Goal: Feedback & Contribution: Contribute content

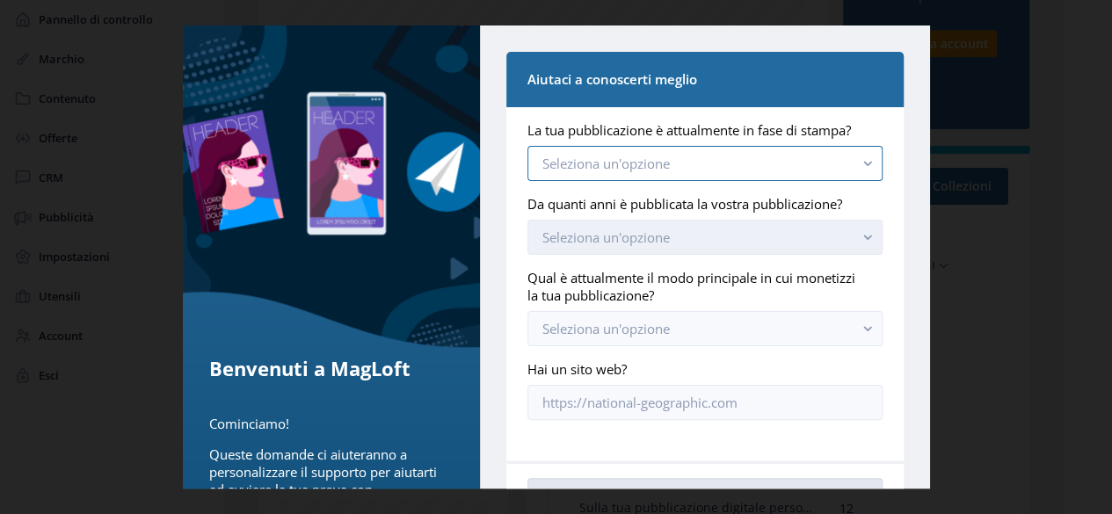
click at [846, 177] on button "Seleziona un'opzione" at bounding box center [704, 163] width 354 height 35
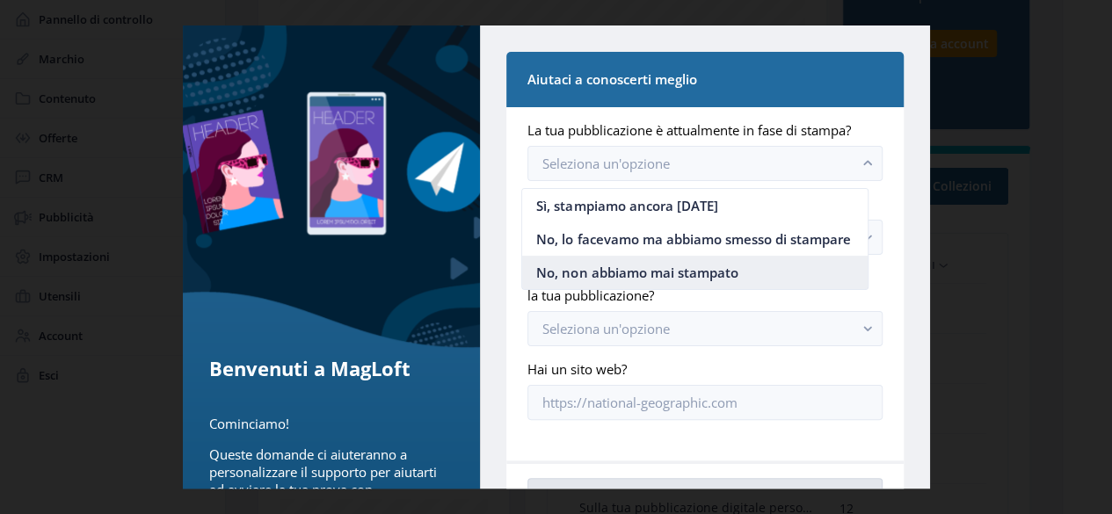
click at [737, 271] on nb-option "No, non abbiamo mai stampato" at bounding box center [694, 272] width 345 height 33
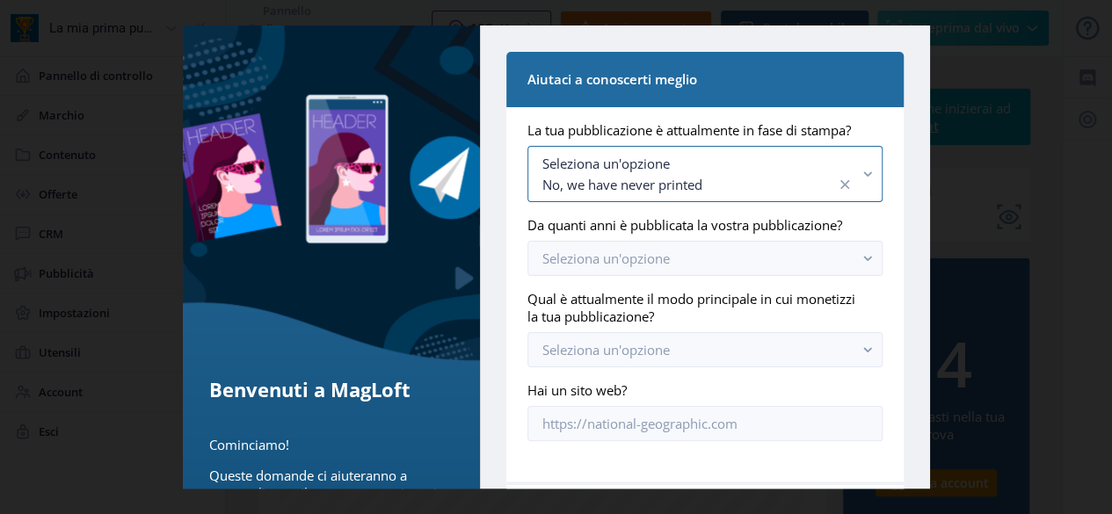
scroll to position [439, 0]
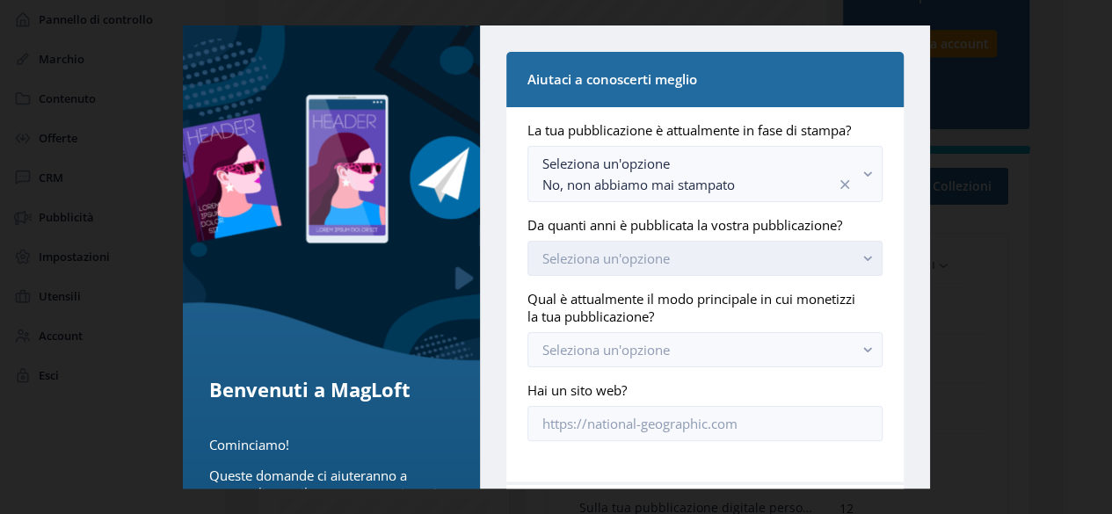
click at [733, 247] on button "Seleziona un'opzione" at bounding box center [704, 258] width 354 height 35
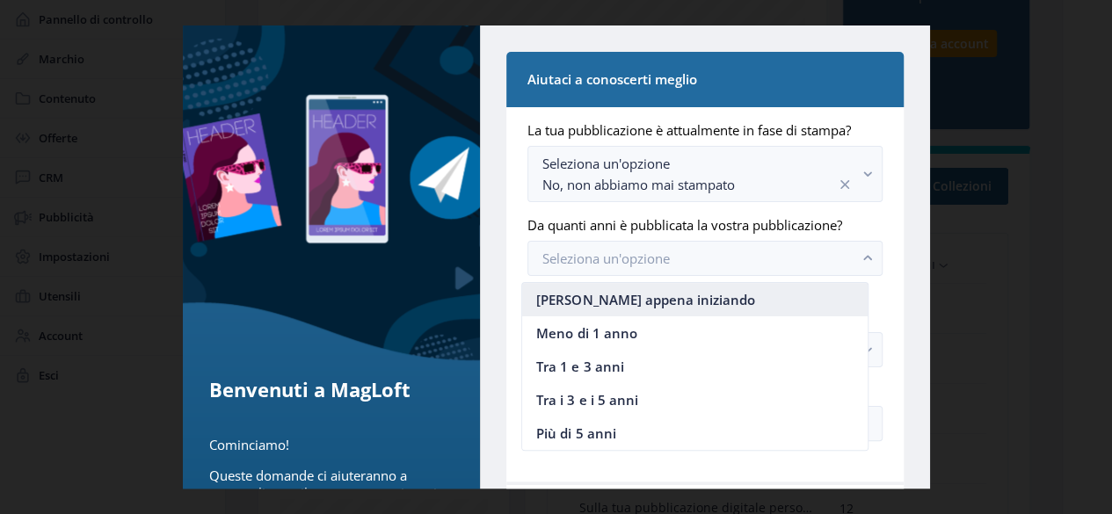
click at [634, 302] on font "[PERSON_NAME] appena iniziando" at bounding box center [645, 300] width 218 height 18
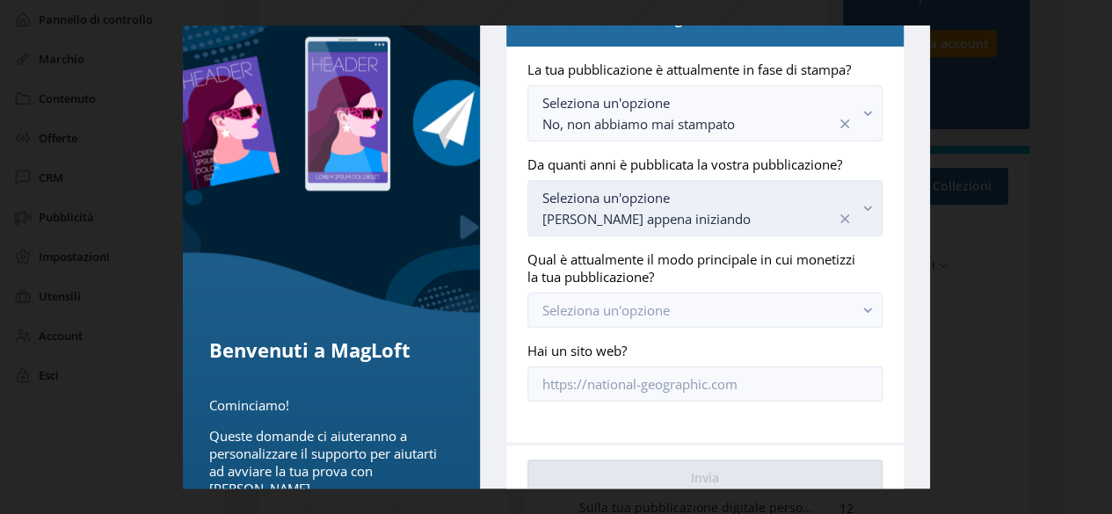
scroll to position [88, 0]
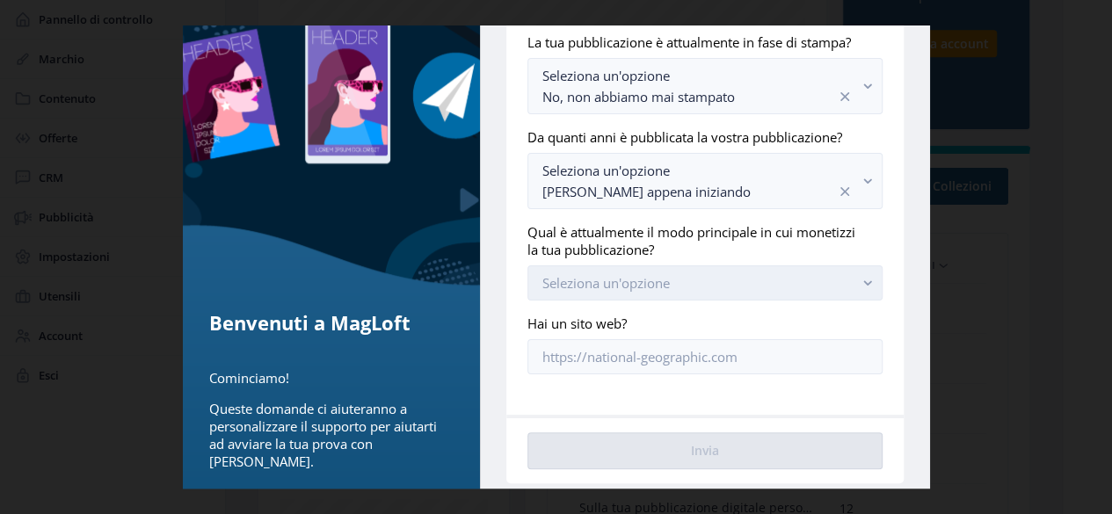
click at [684, 273] on button "Seleziona un'opzione" at bounding box center [704, 282] width 354 height 35
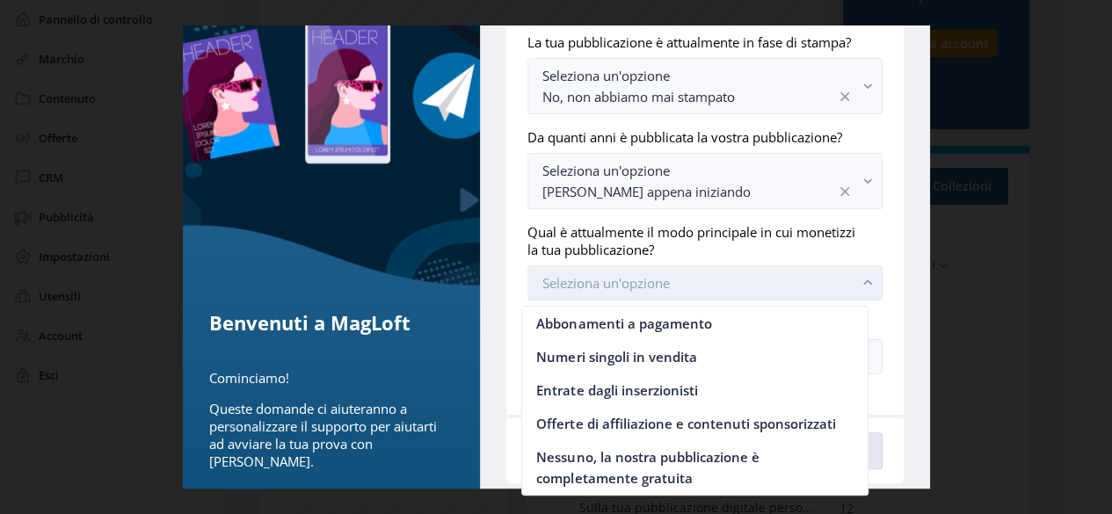
scroll to position [105, 0]
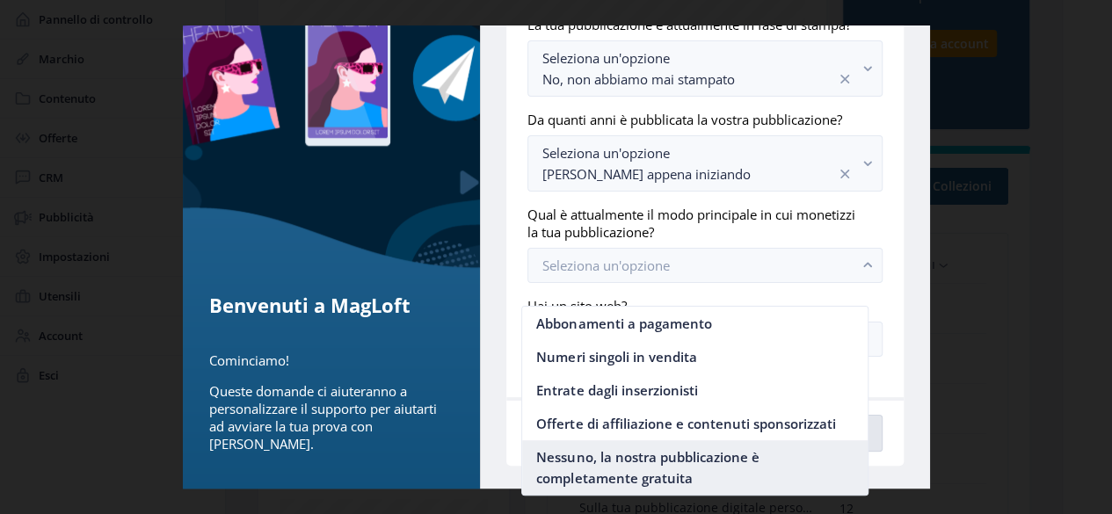
click at [645, 468] on font "Nessuno, la nostra pubblicazione è completamente gratuita" at bounding box center [647, 467] width 222 height 39
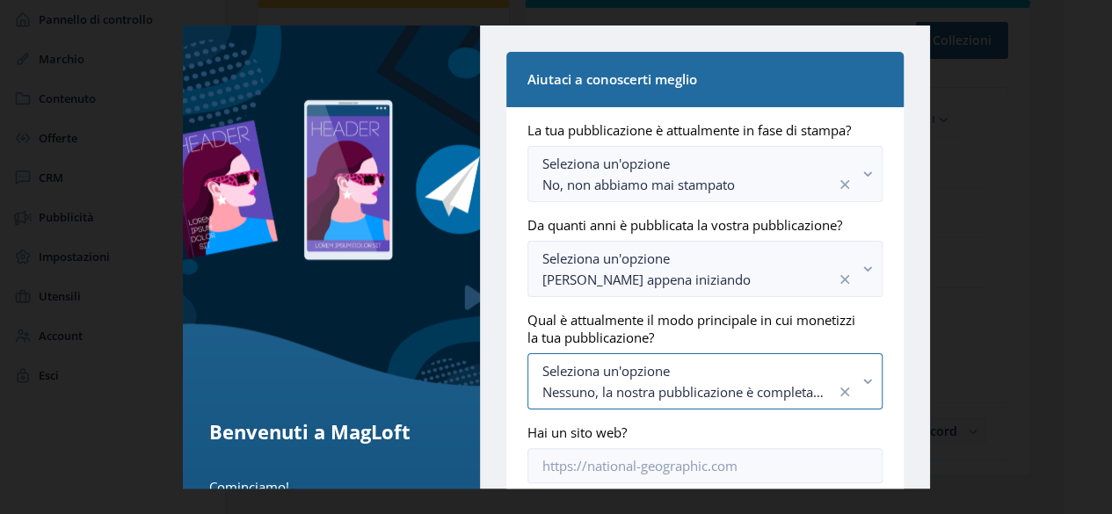
scroll to position [127, 0]
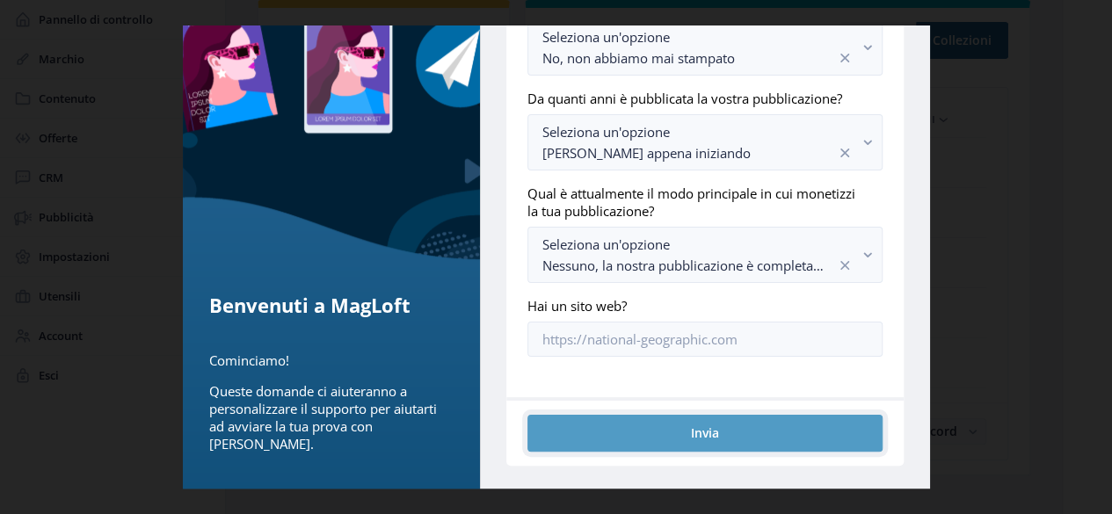
click at [561, 415] on button "Invia" at bounding box center [704, 433] width 354 height 36
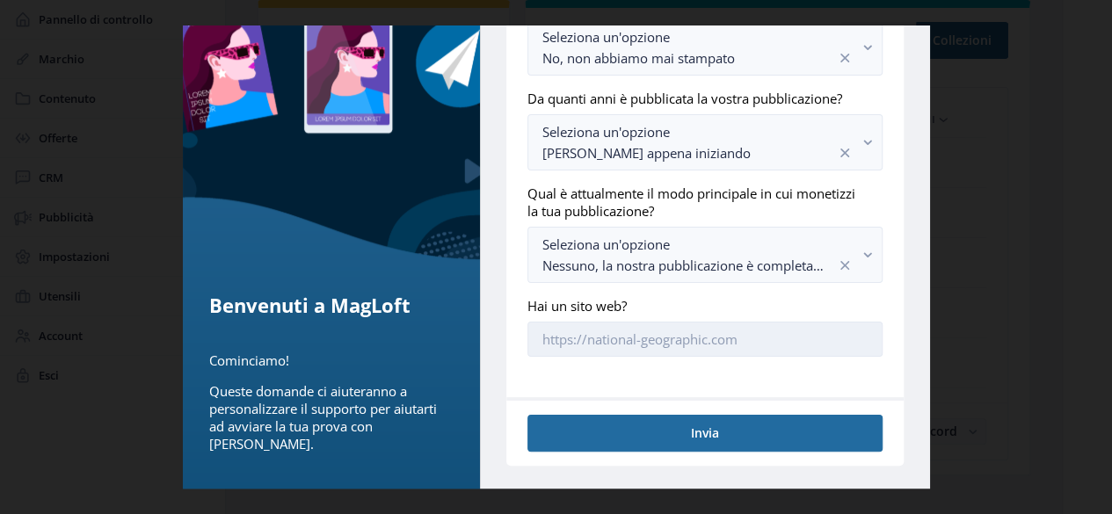
click at [657, 337] on input "Hai un sito web?" at bounding box center [704, 339] width 354 height 35
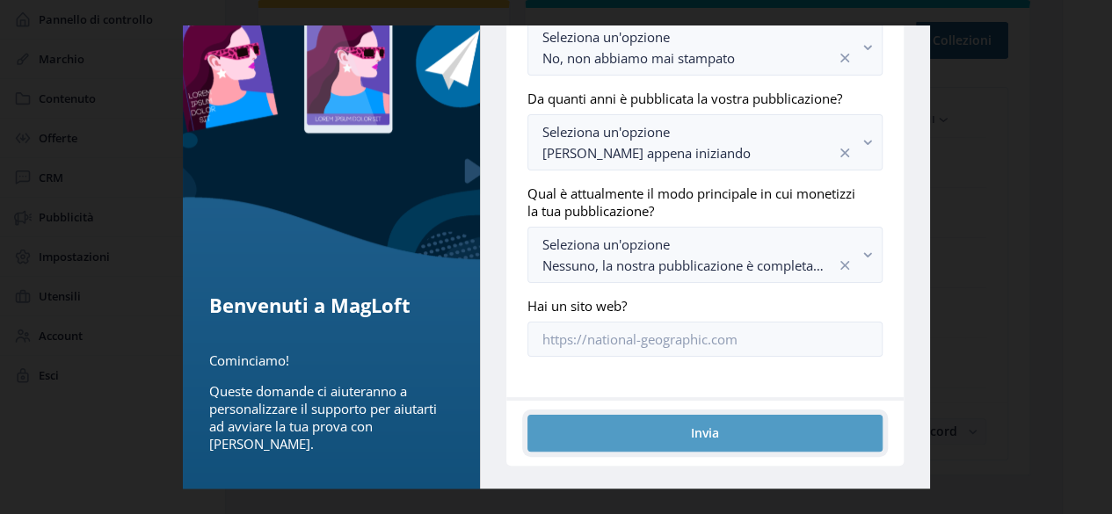
click at [663, 415] on button "Invia" at bounding box center [704, 433] width 354 height 36
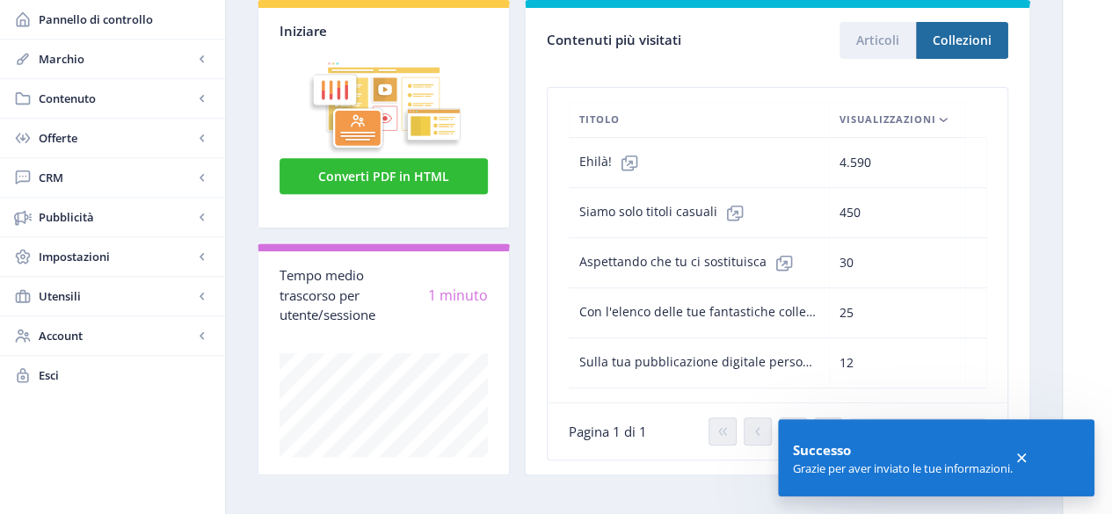
click at [1030, 451] on icon at bounding box center [1021, 458] width 18 height 18
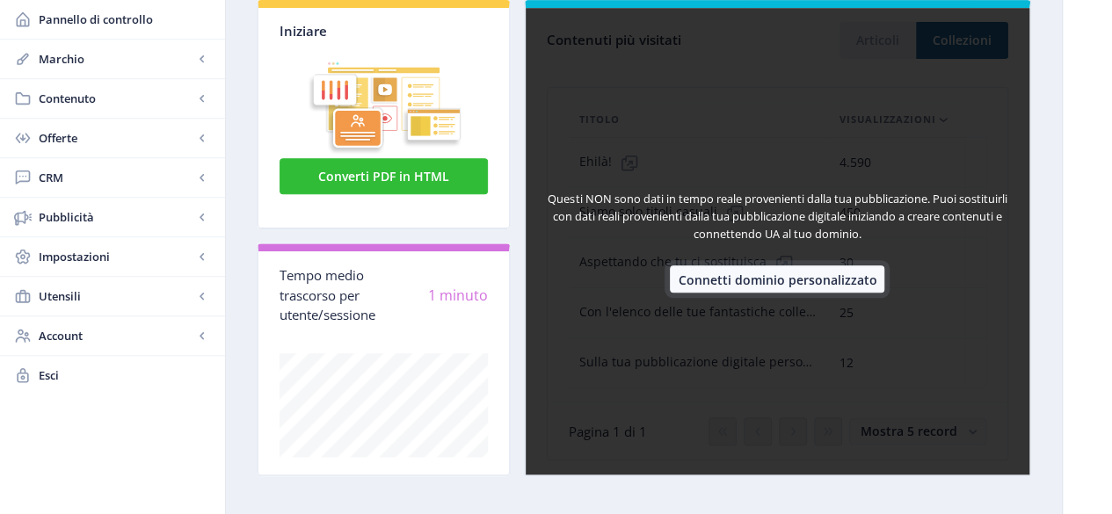
click at [754, 273] on font "Connetti dominio personalizzato" at bounding box center [777, 279] width 199 height 17
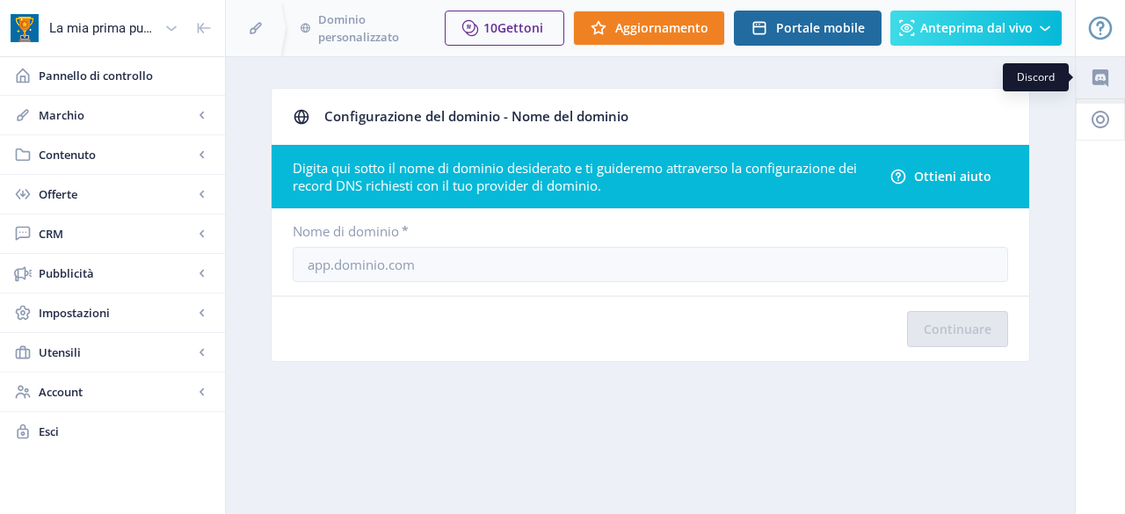
click at [1099, 76] on icon at bounding box center [1100, 77] width 21 height 21
click at [86, 156] on font "Contenuto" at bounding box center [67, 155] width 57 height 16
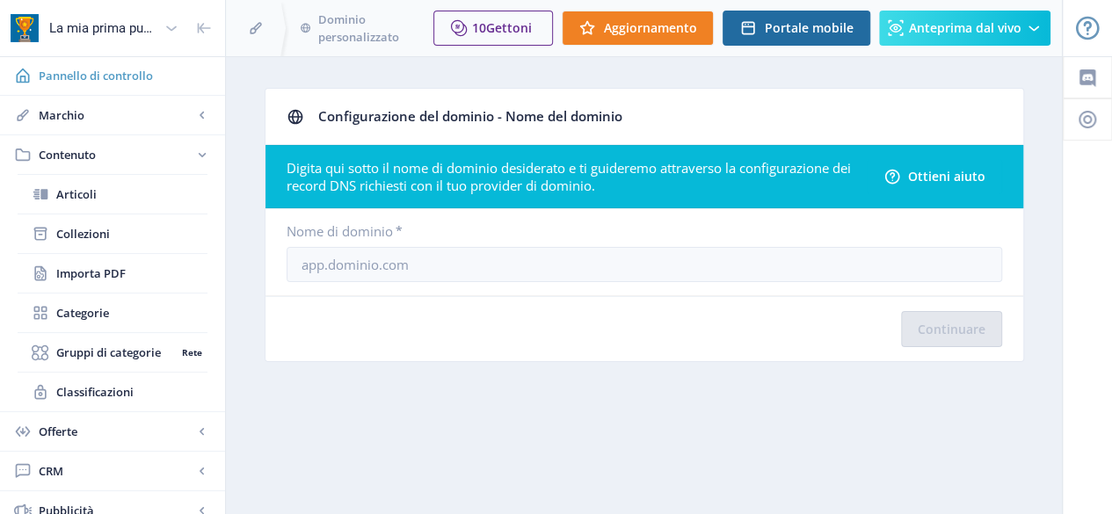
click at [96, 79] on font "Pannello di controllo" at bounding box center [96, 76] width 114 height 16
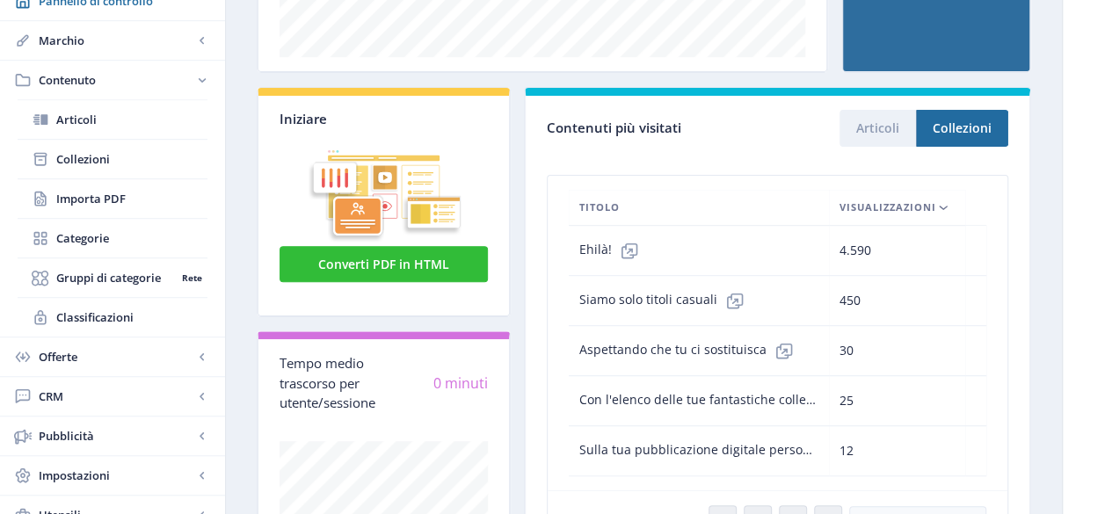
scroll to position [410, 0]
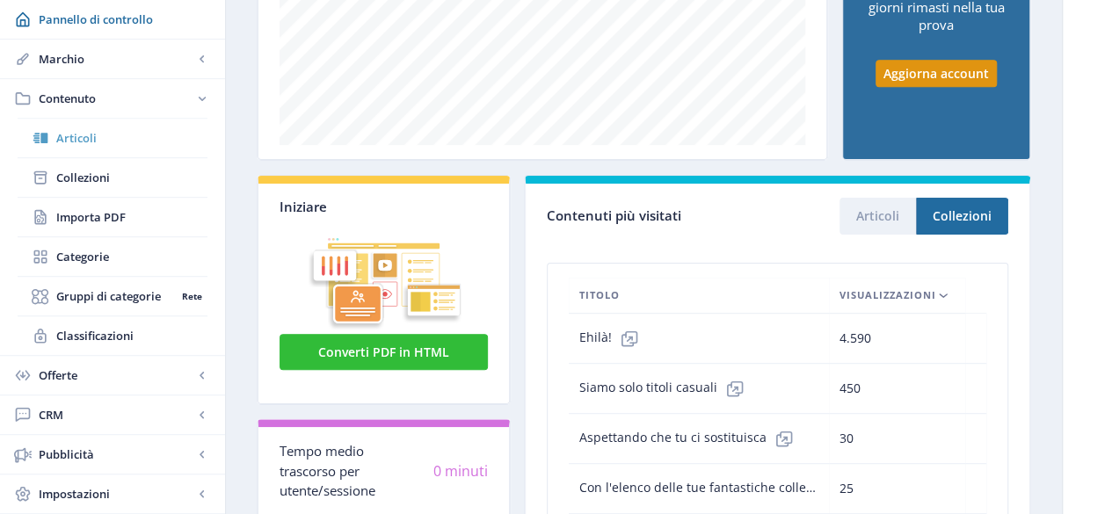
click at [96, 148] on link "Articoli" at bounding box center [113, 138] width 190 height 39
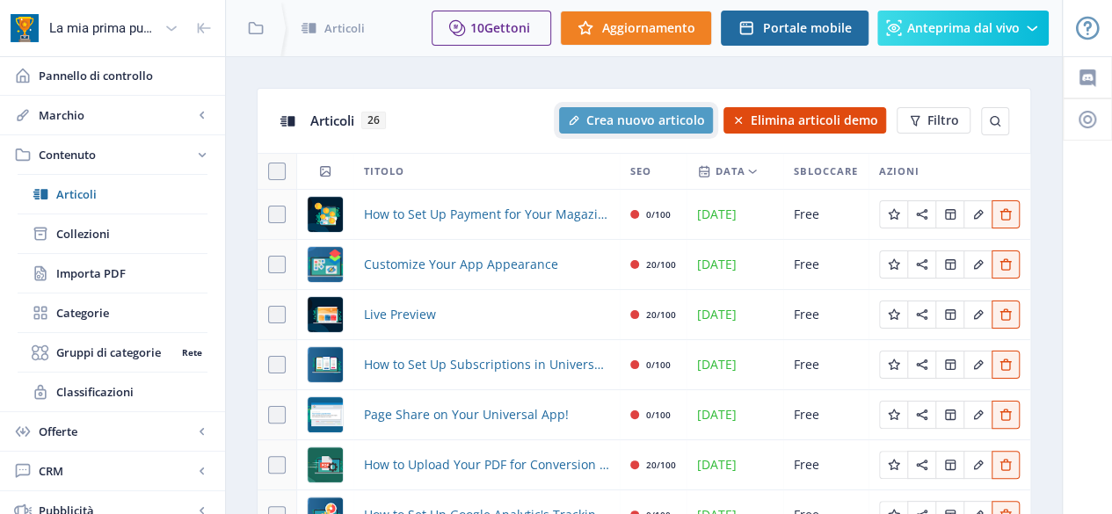
click at [620, 115] on font "Crea nuovo articolo" at bounding box center [645, 120] width 119 height 17
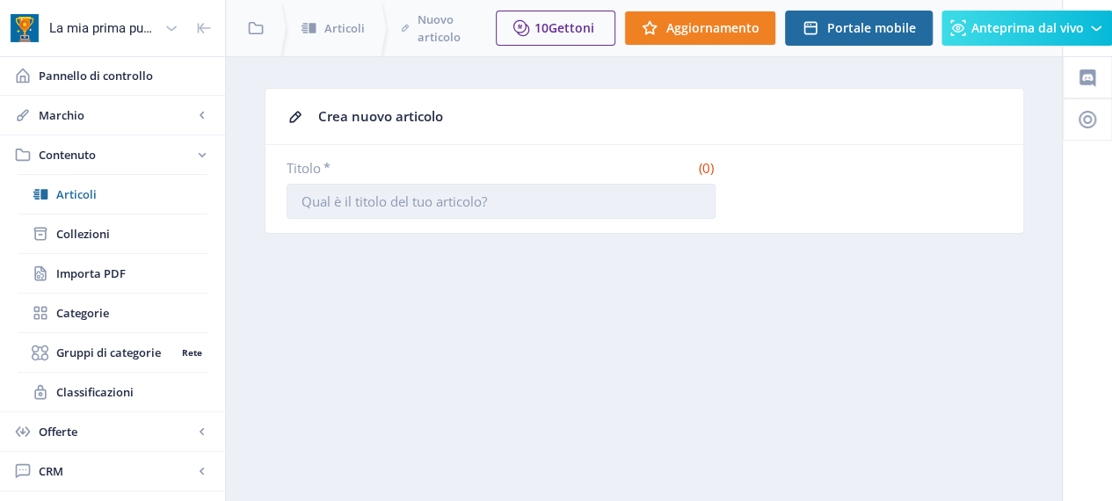
click at [484, 203] on input "Titolo *" at bounding box center [500, 201] width 429 height 35
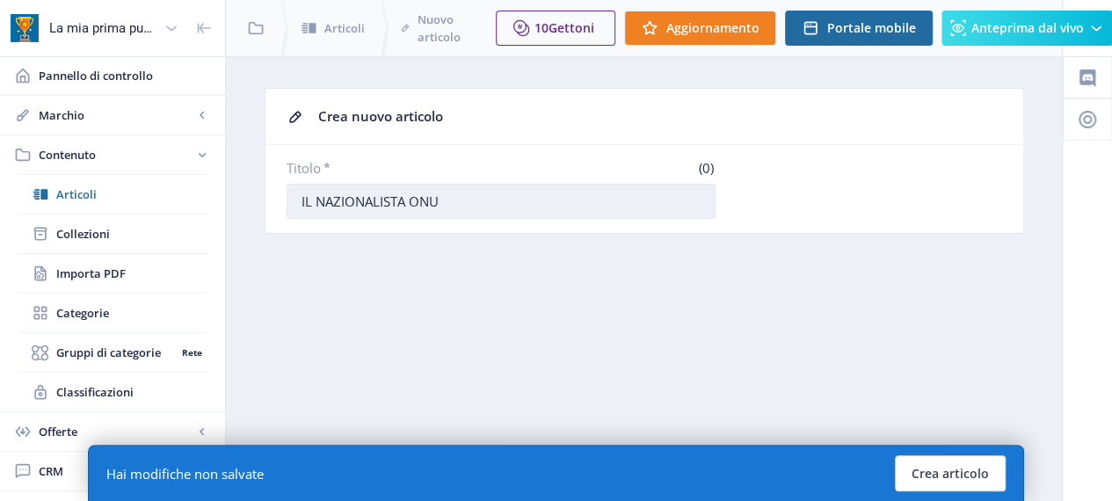
type input "IL NAZIONALISTA ONU"
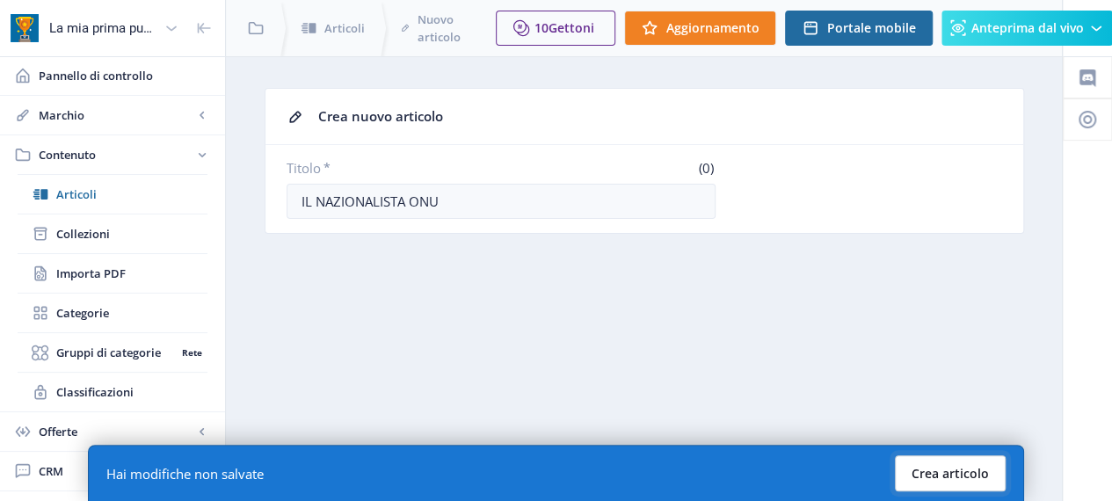
click at [941, 470] on font "Crea articolo" at bounding box center [949, 473] width 77 height 17
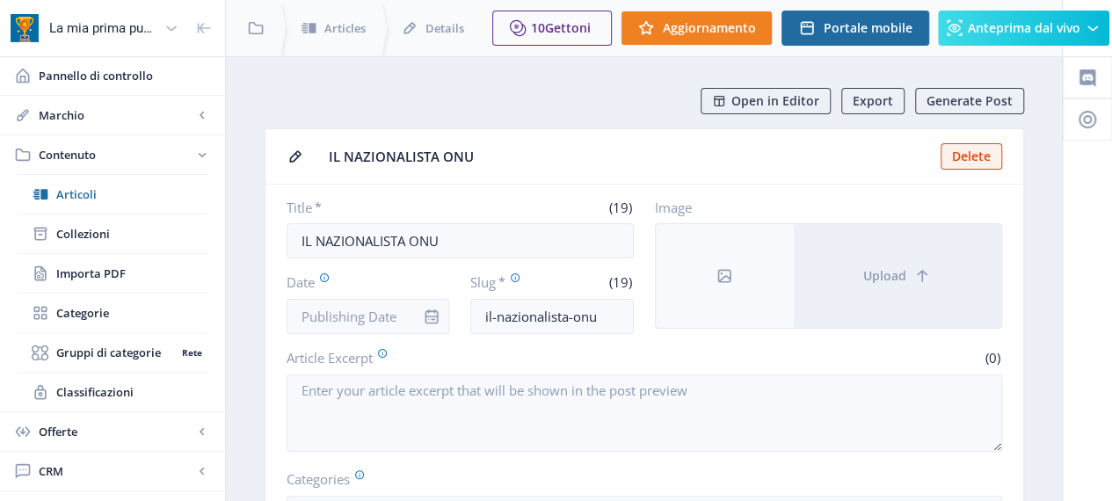
click at [447, 201] on label "Title *" at bounding box center [369, 208] width 167 height 18
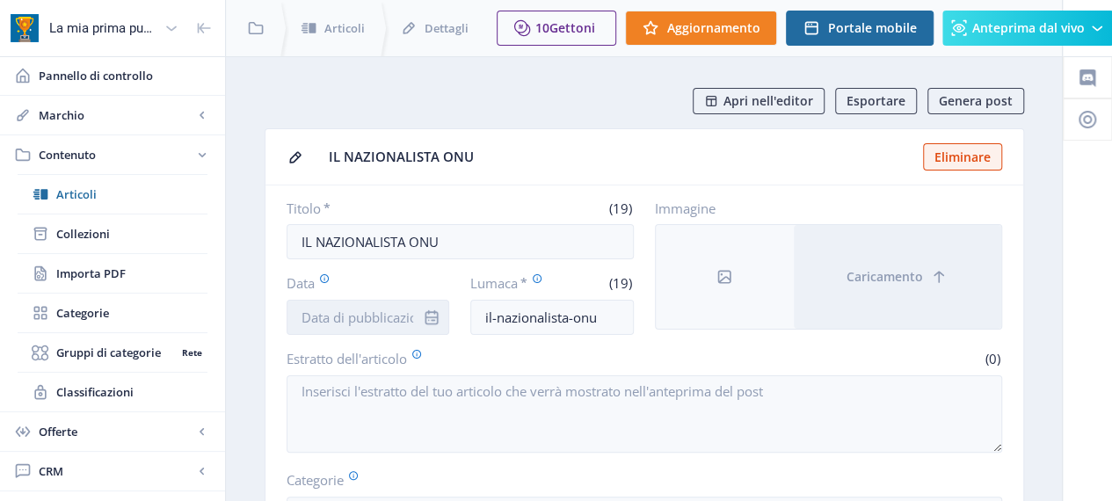
click at [332, 319] on input "Data" at bounding box center [367, 317] width 163 height 35
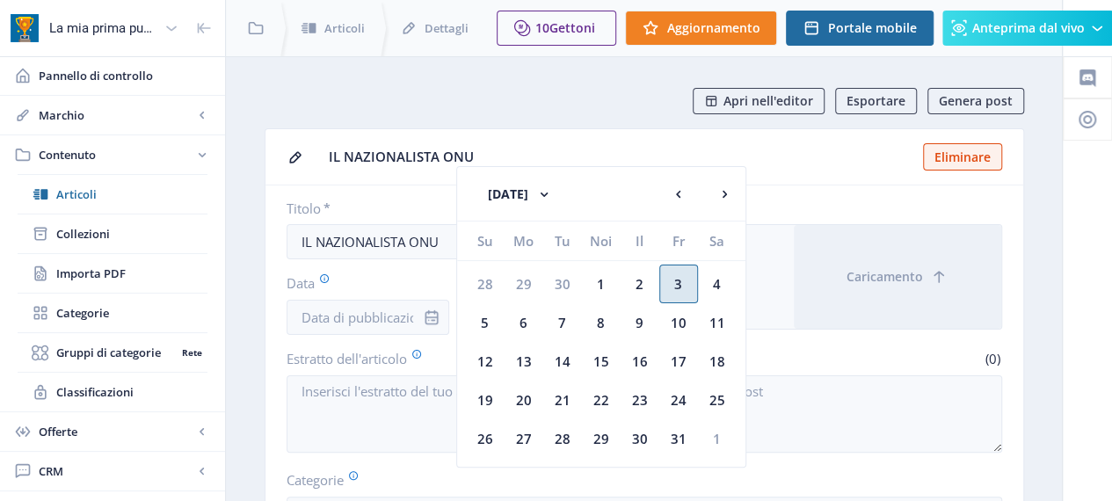
click at [674, 285] on font "3" at bounding box center [678, 284] width 8 height 18
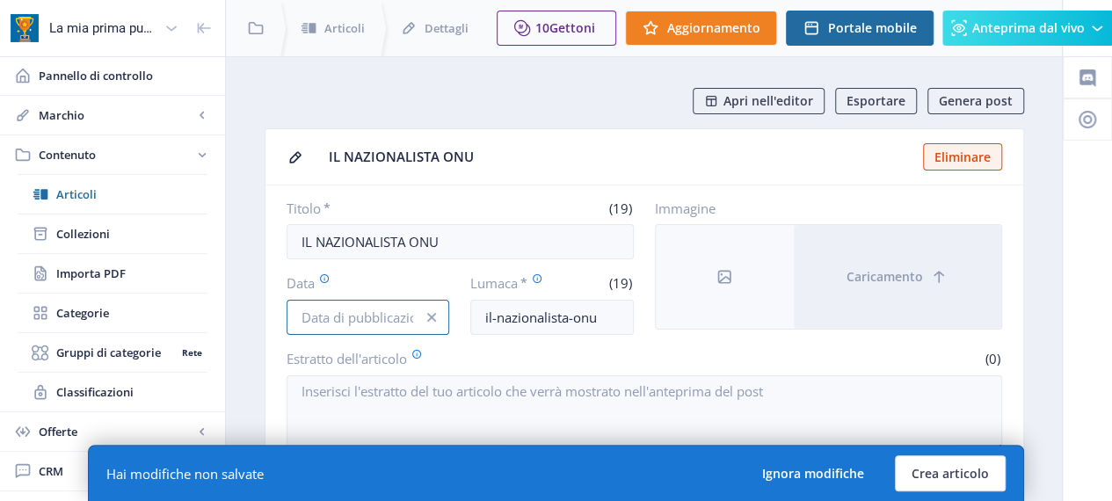
type input "[DATE]"
click at [427, 313] on icon "info" at bounding box center [431, 317] width 9 height 9
click at [363, 310] on input "Data" at bounding box center [367, 317] width 163 height 35
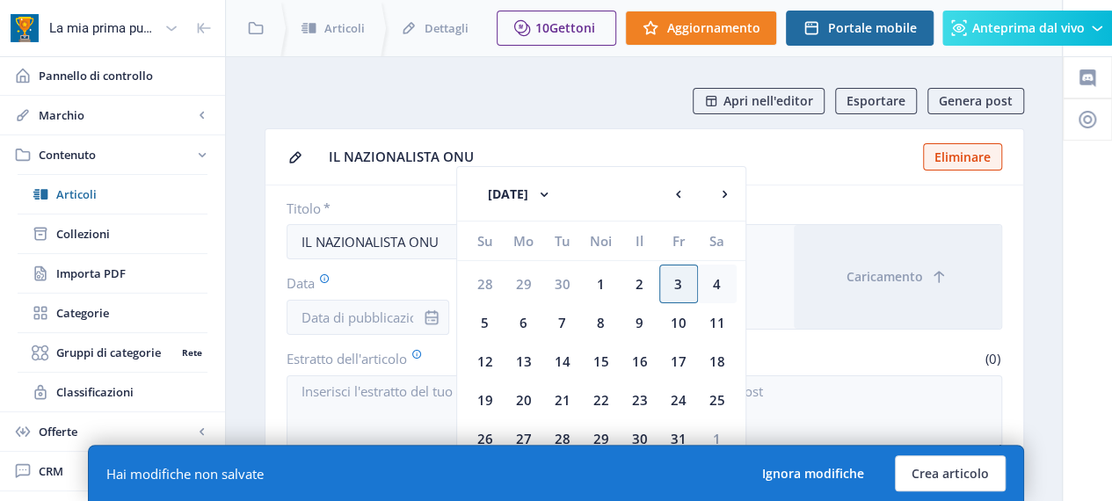
click at [707, 285] on div "4" at bounding box center [717, 284] width 39 height 39
type input "[DATE]"
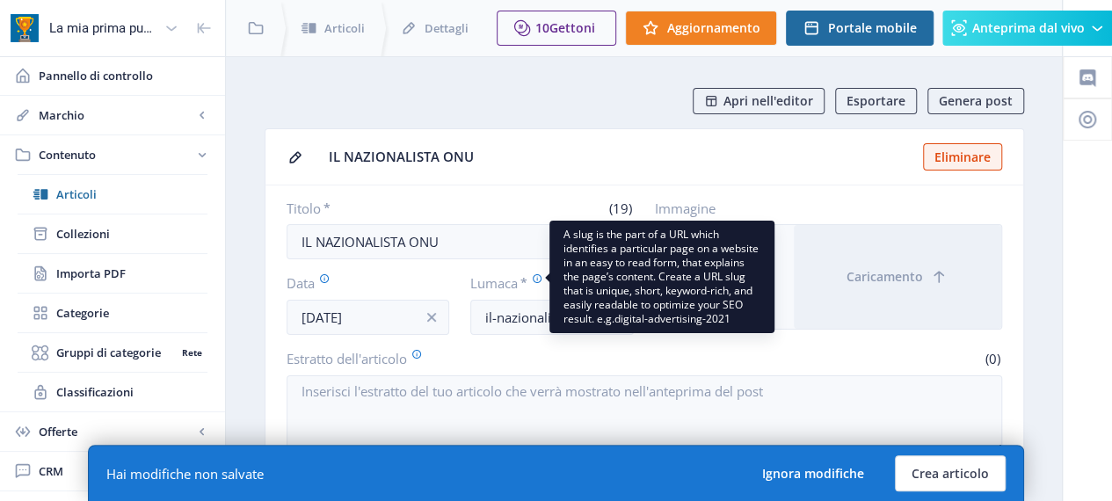
click at [536, 276] on icon at bounding box center [537, 278] width 11 height 11
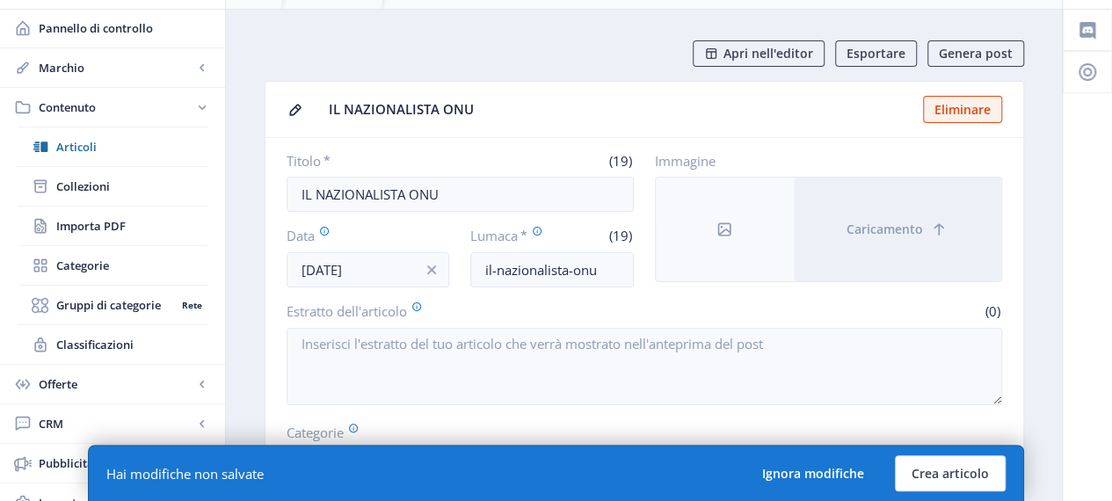
scroll to position [88, 0]
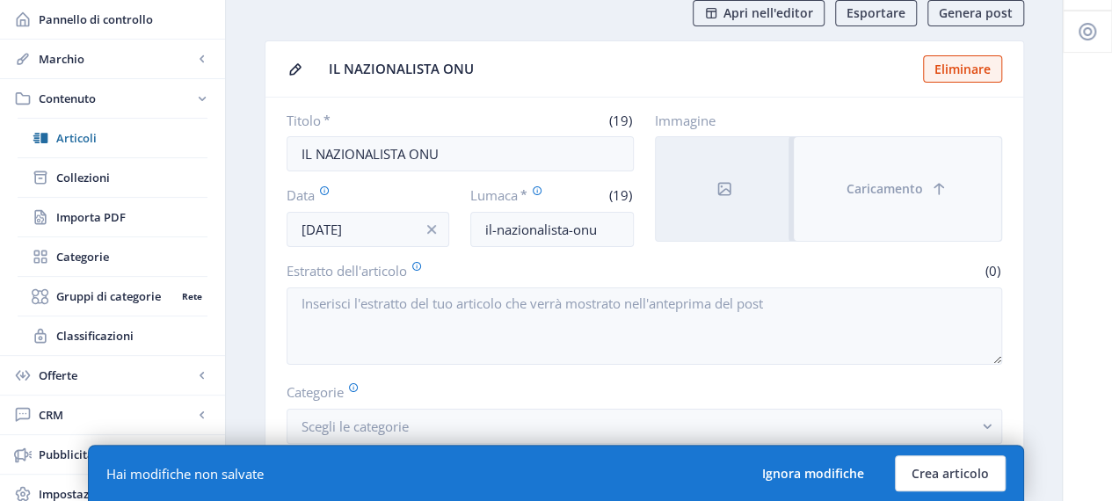
click at [846, 205] on button "Caricamento" at bounding box center [897, 189] width 207 height 104
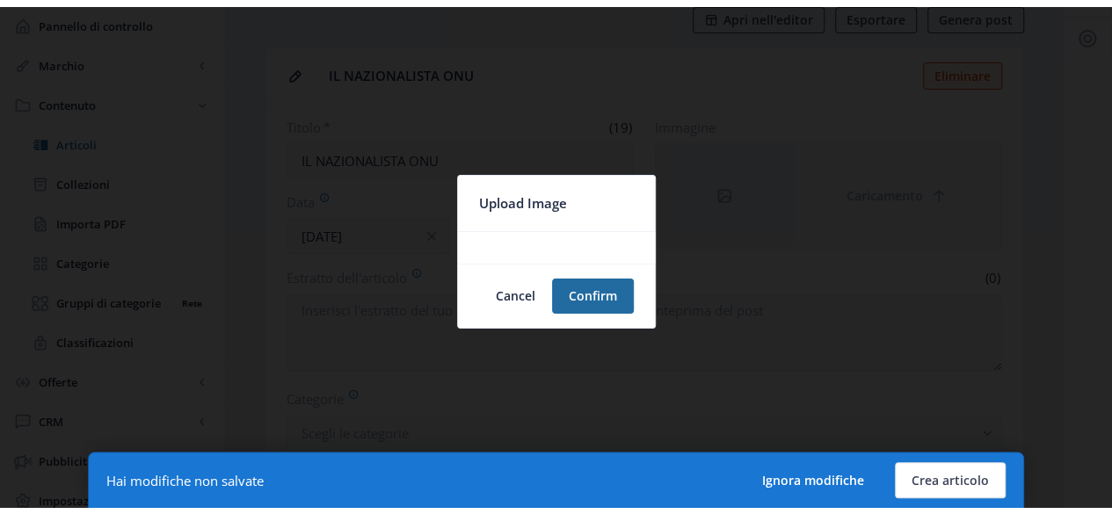
scroll to position [0, 0]
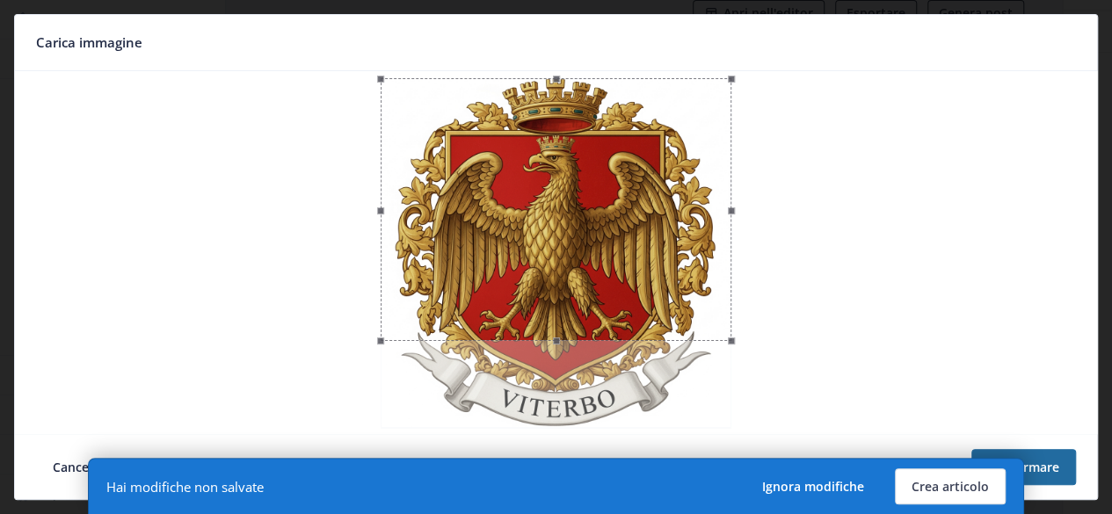
drag, startPoint x: 730, startPoint y: 342, endPoint x: 611, endPoint y: 347, distance: 119.6
click at [738, 384] on div at bounding box center [556, 252] width 1068 height 349
drag, startPoint x: 557, startPoint y: 351, endPoint x: 558, endPoint y: 217, distance: 133.6
click at [563, 393] on div at bounding box center [556, 252] width 1068 height 349
drag, startPoint x: 558, startPoint y: 217, endPoint x: 557, endPoint y: 175, distance: 42.2
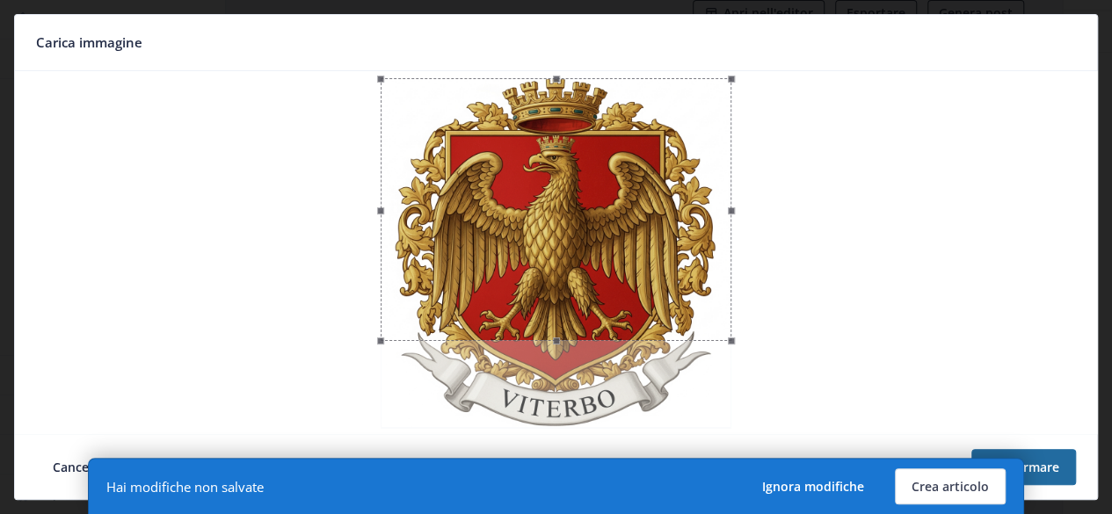
click at [557, 175] on div at bounding box center [556, 209] width 351 height 263
drag, startPoint x: 559, startPoint y: 96, endPoint x: 714, endPoint y: 69, distance: 156.9
click at [714, 69] on nb-card "Carica immagine Cancellare Confermare" at bounding box center [556, 257] width 1084 height 486
drag, startPoint x: 562, startPoint y: 256, endPoint x: 592, endPoint y: 215, distance: 50.8
click at [591, 215] on div at bounding box center [556, 209] width 351 height 263
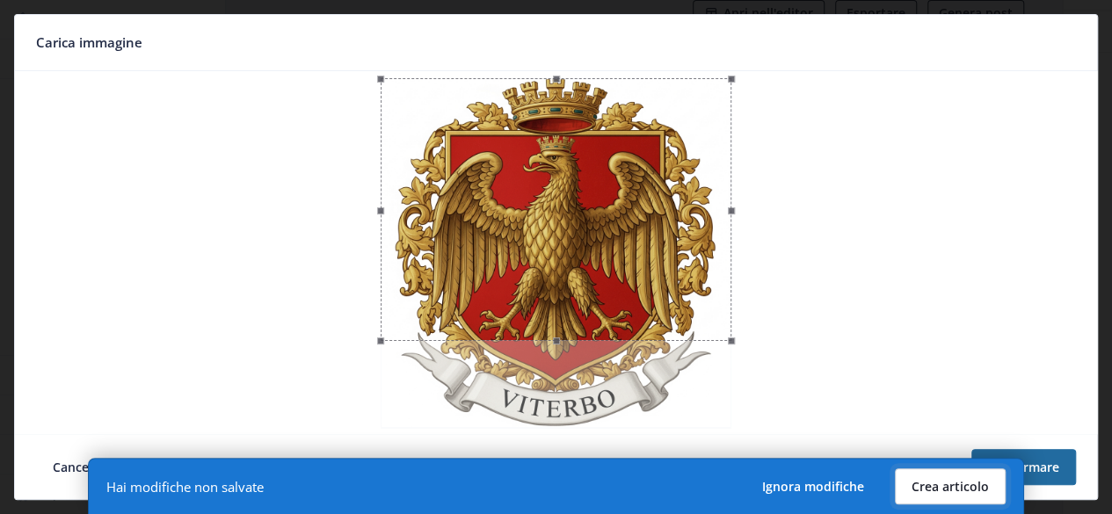
click at [913, 480] on font "Crea articolo" at bounding box center [949, 486] width 77 height 17
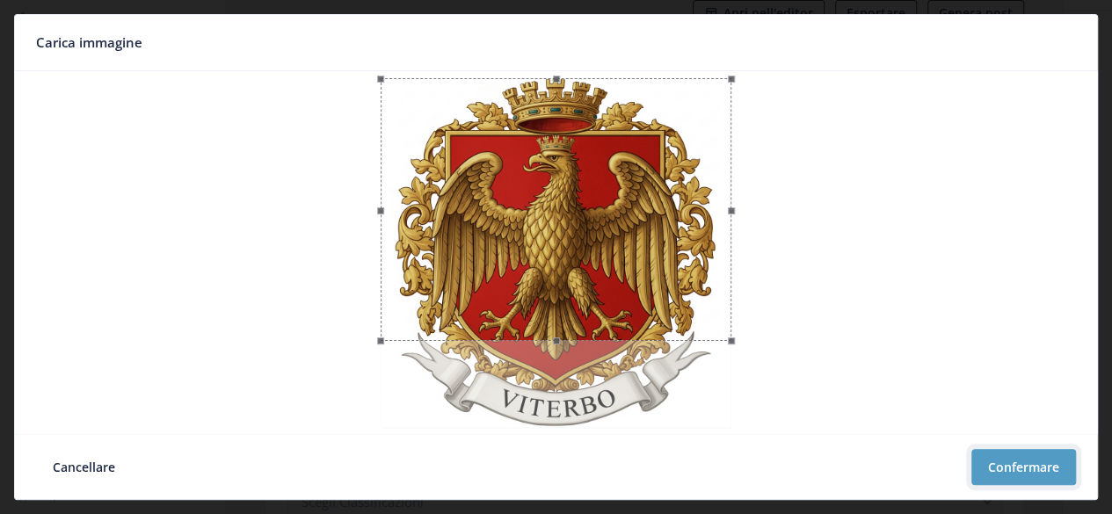
click at [1032, 453] on button "Confermare" at bounding box center [1023, 467] width 105 height 36
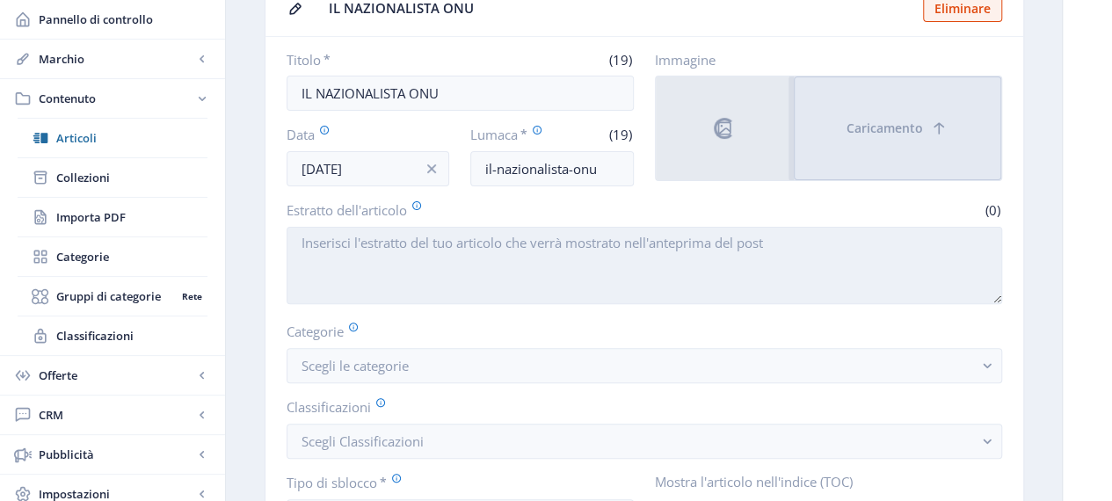
scroll to position [176, 0]
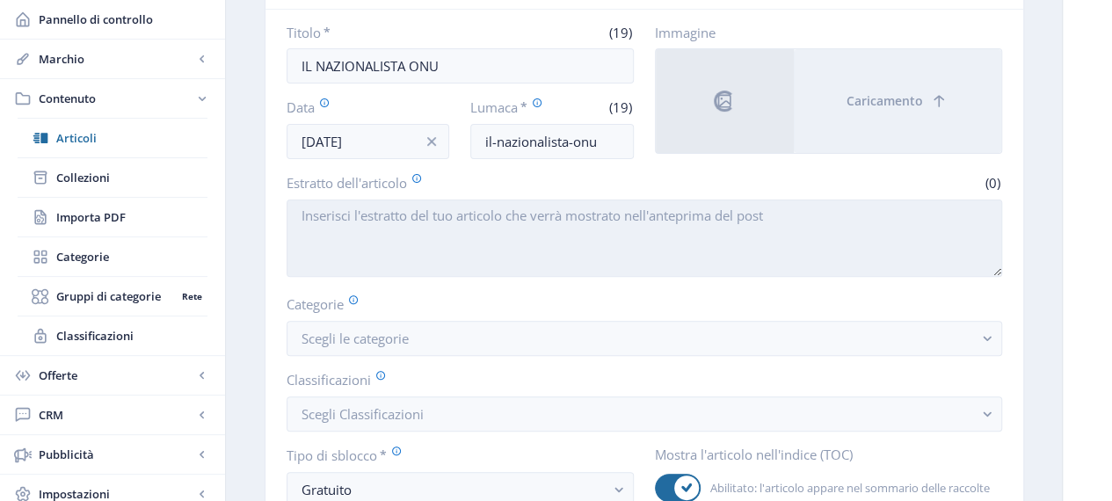
click at [395, 225] on textarea "Estratto dell'articolo" at bounding box center [643, 237] width 715 height 77
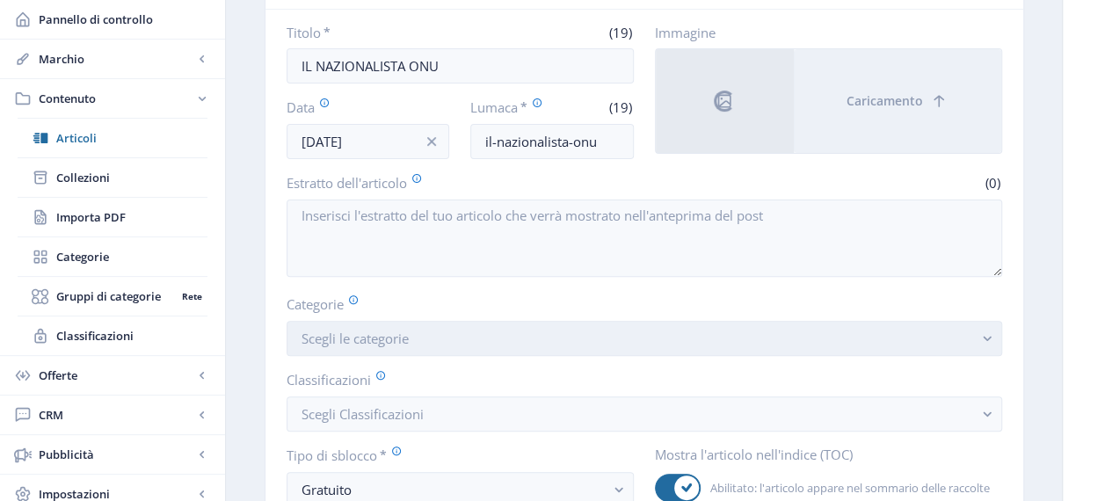
click at [968, 329] on button "Scegli le categorie" at bounding box center [643, 338] width 715 height 35
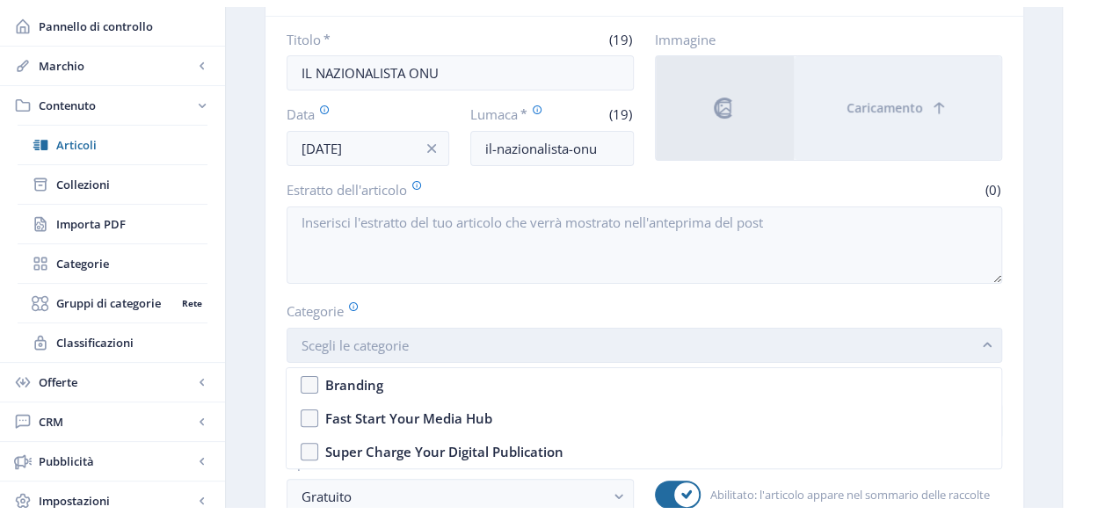
scroll to position [0, 0]
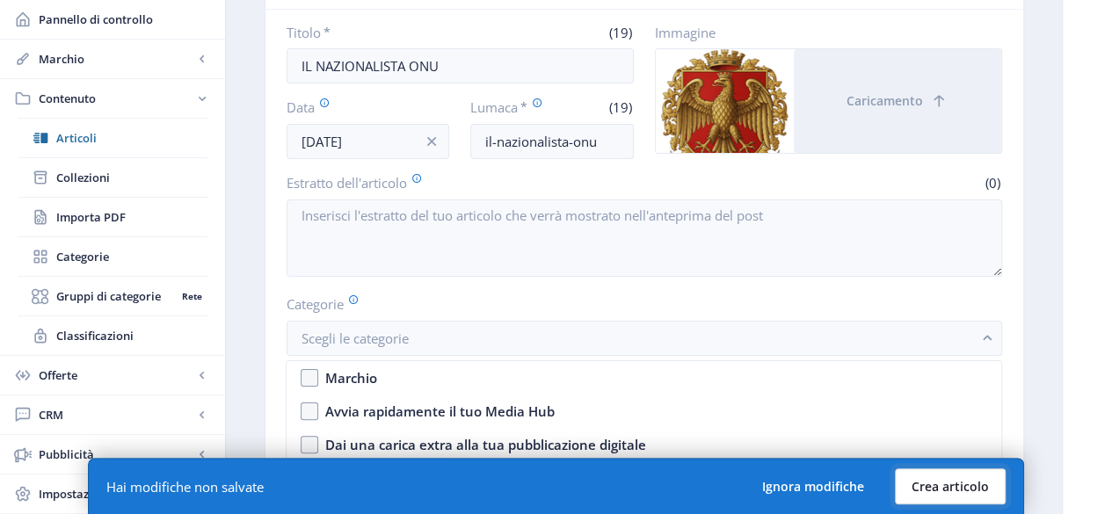
click at [928, 490] on font "Crea articolo" at bounding box center [949, 486] width 77 height 17
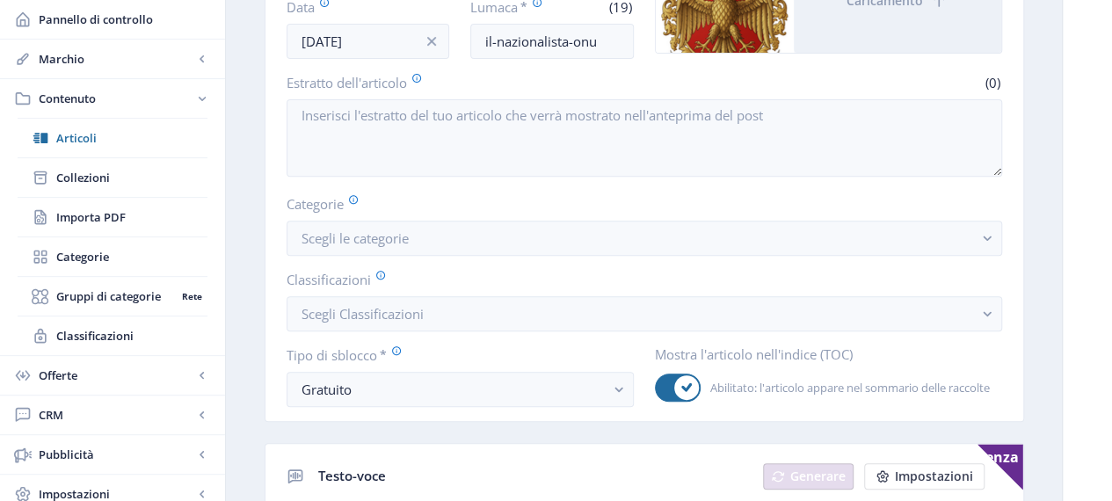
scroll to position [352, 0]
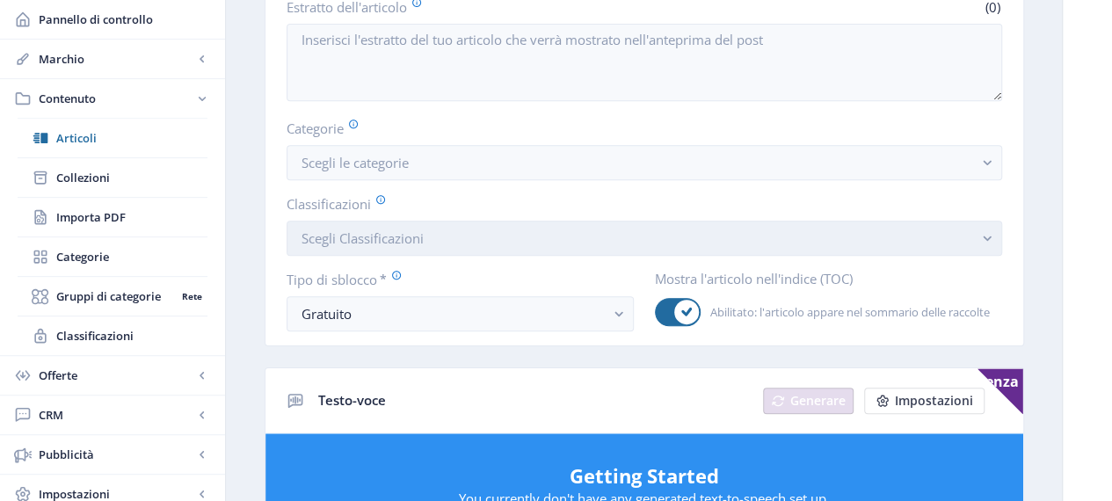
click at [432, 242] on button "Scegli Classificazioni" at bounding box center [643, 238] width 715 height 35
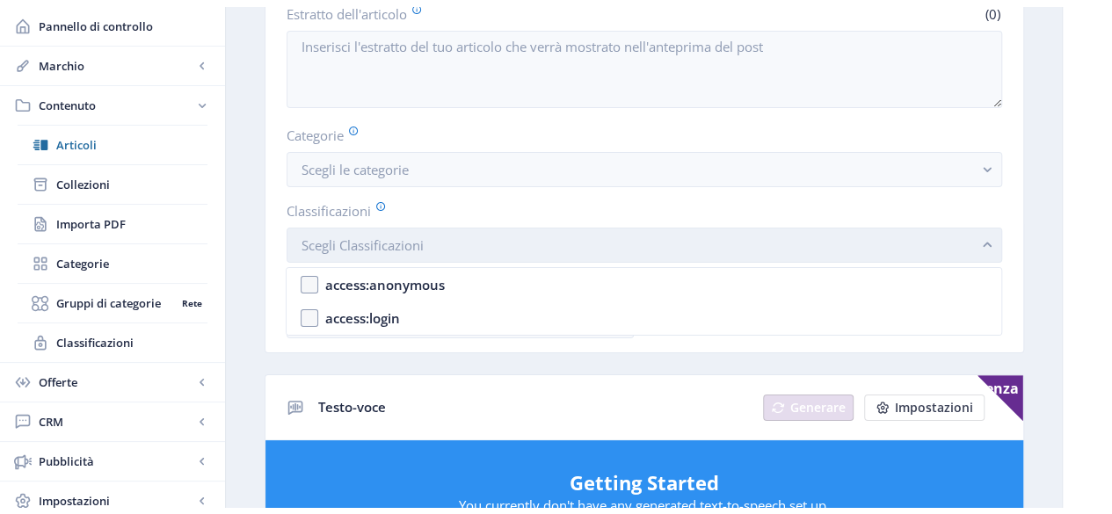
scroll to position [0, 0]
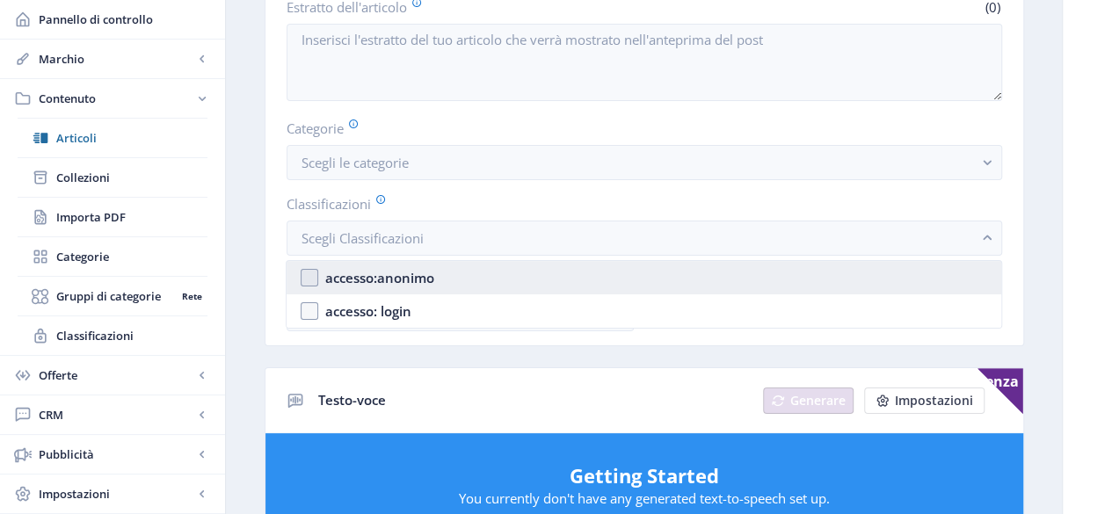
click at [422, 269] on font "accesso:anonimo" at bounding box center [379, 278] width 109 height 18
checkbox input "true"
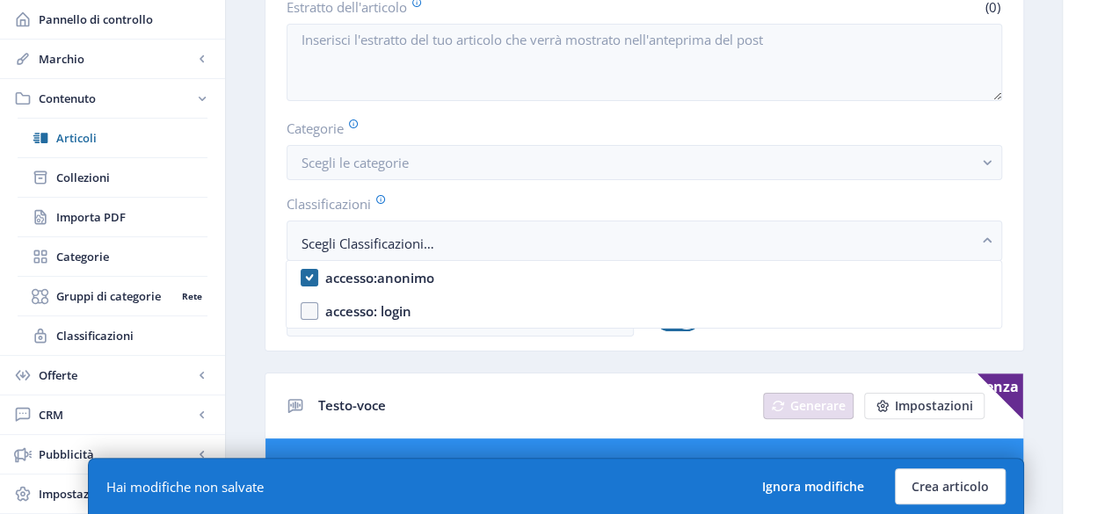
click at [462, 185] on nb-card-body "Titolo * (19) IL NAZIONALISTA ONU Data [DATE] Lumaca * (19) il-nazionalista-onu…" at bounding box center [644, 92] width 758 height 517
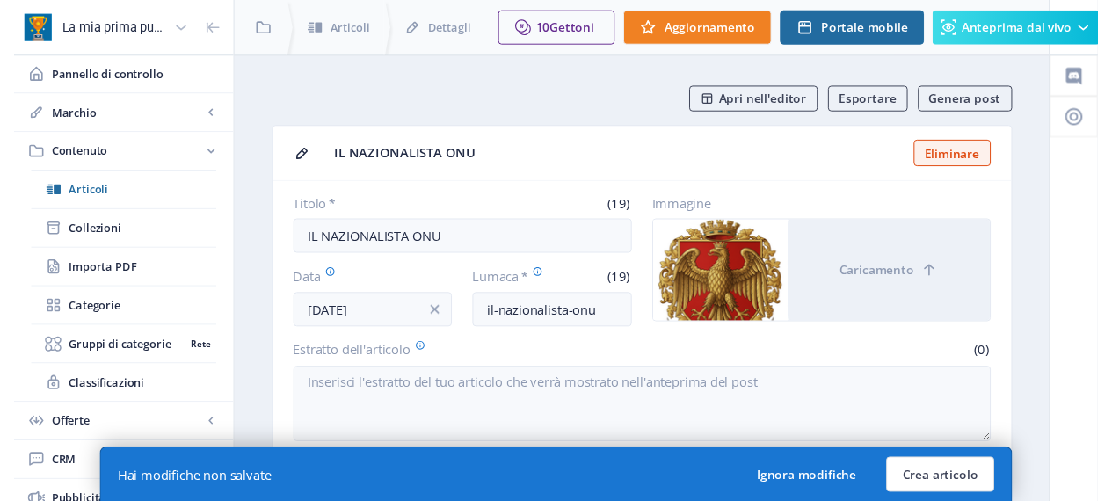
scroll to position [352, 0]
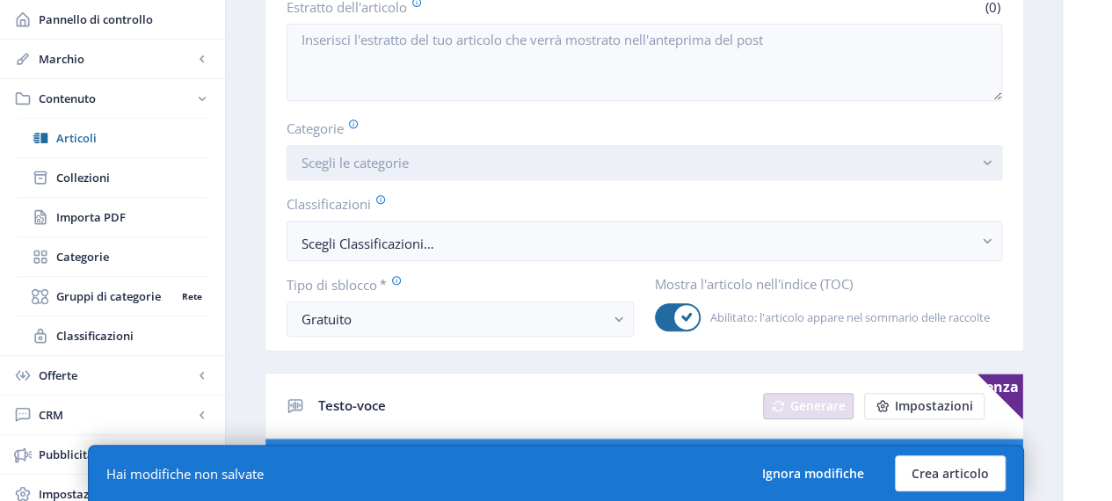
click at [548, 163] on button "Scegli le categorie" at bounding box center [643, 162] width 715 height 35
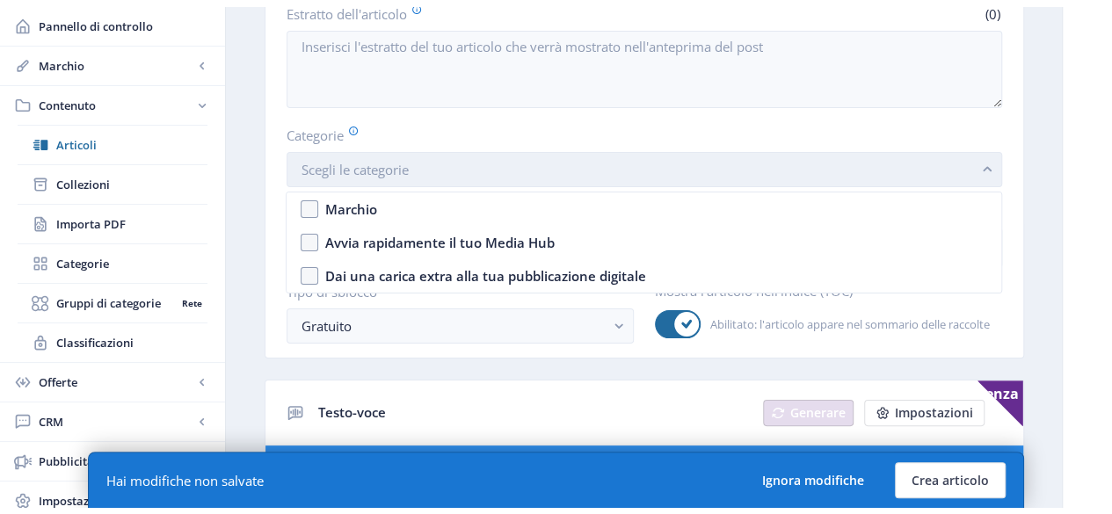
scroll to position [0, 0]
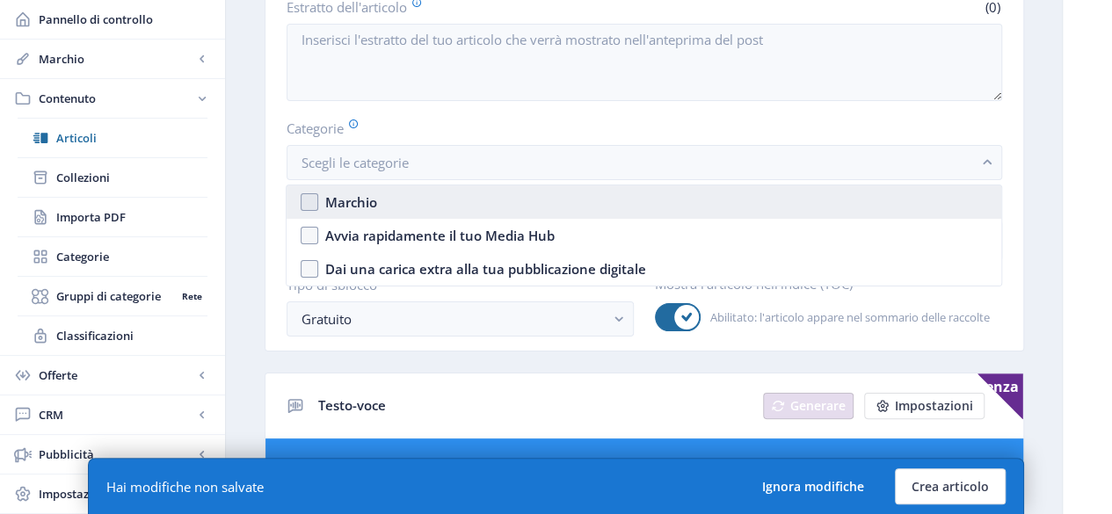
click at [435, 207] on nb-option "Marchio" at bounding box center [643, 201] width 714 height 33
checkbox input "true"
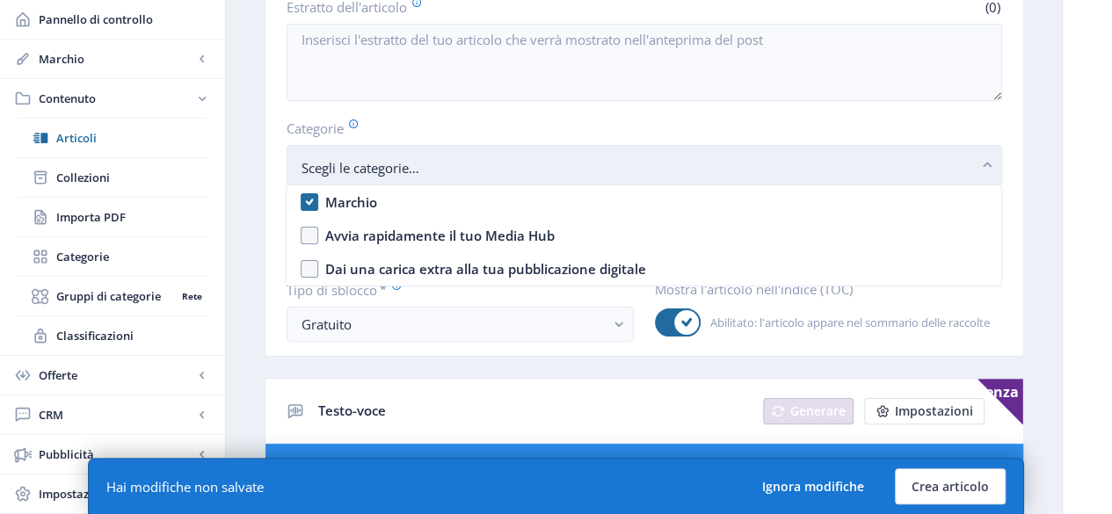
click at [463, 164] on span "Scegli le categorie Marchio" at bounding box center [690, 168] width 779 height 18
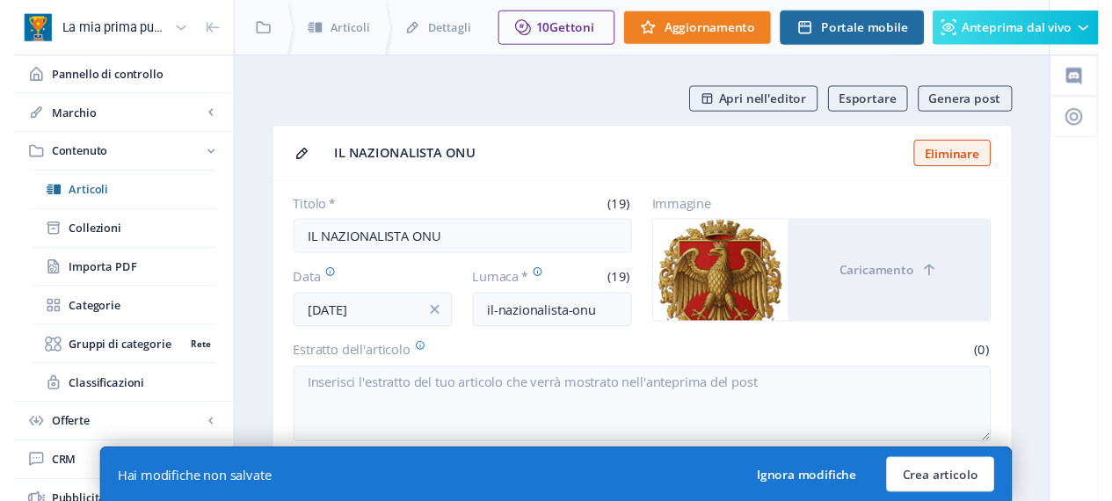
scroll to position [352, 0]
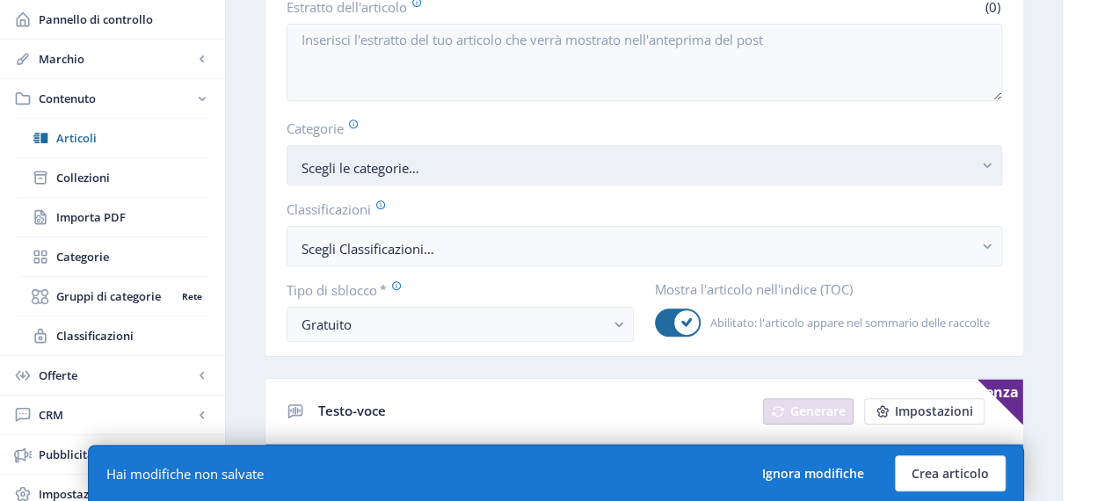
click at [464, 164] on span "Scegli le categorie Marchio" at bounding box center [690, 168] width 779 height 18
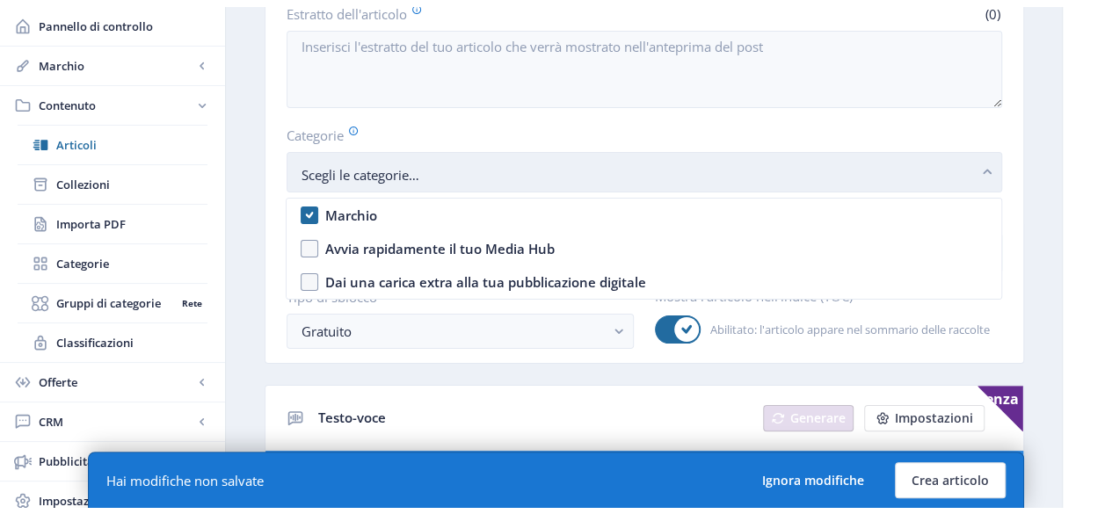
scroll to position [0, 0]
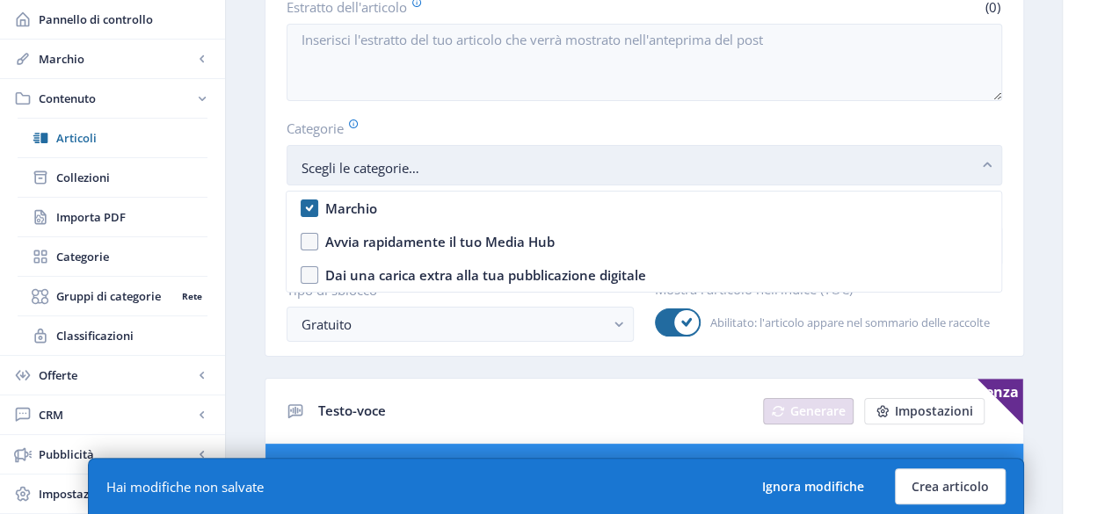
click at [468, 168] on span "Scegli le categorie Marchio" at bounding box center [690, 168] width 779 height 18
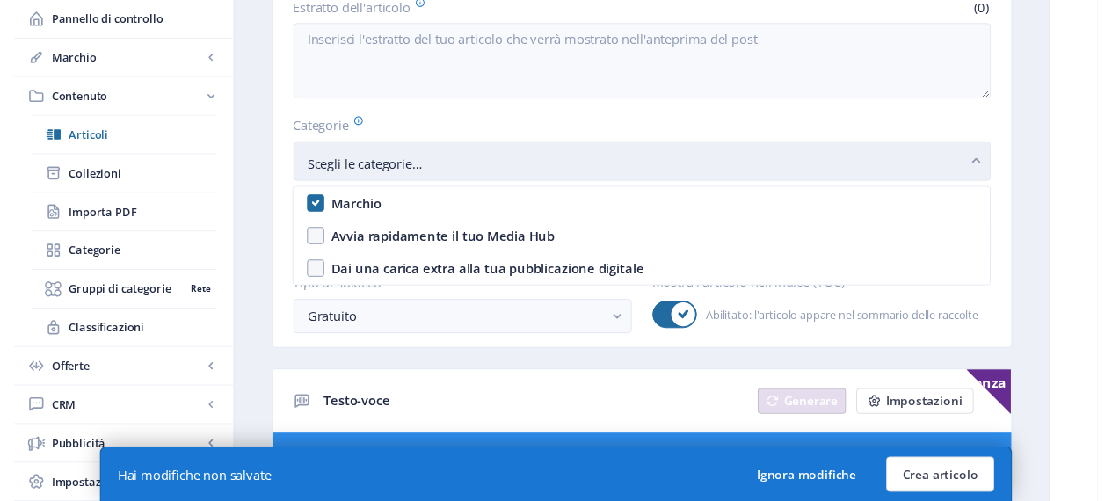
scroll to position [352, 0]
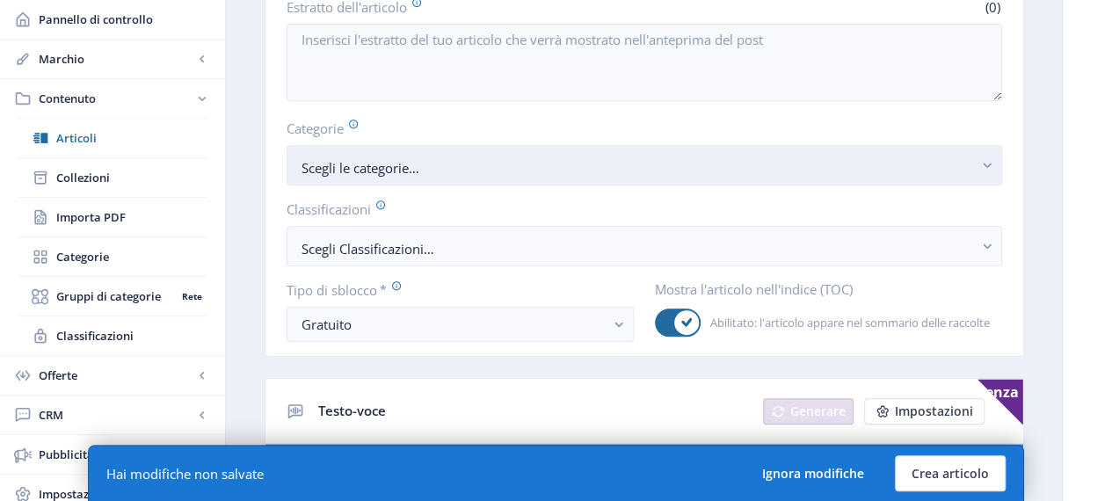
click at [475, 150] on button "Scegli le categorie Marchio" at bounding box center [643, 165] width 715 height 40
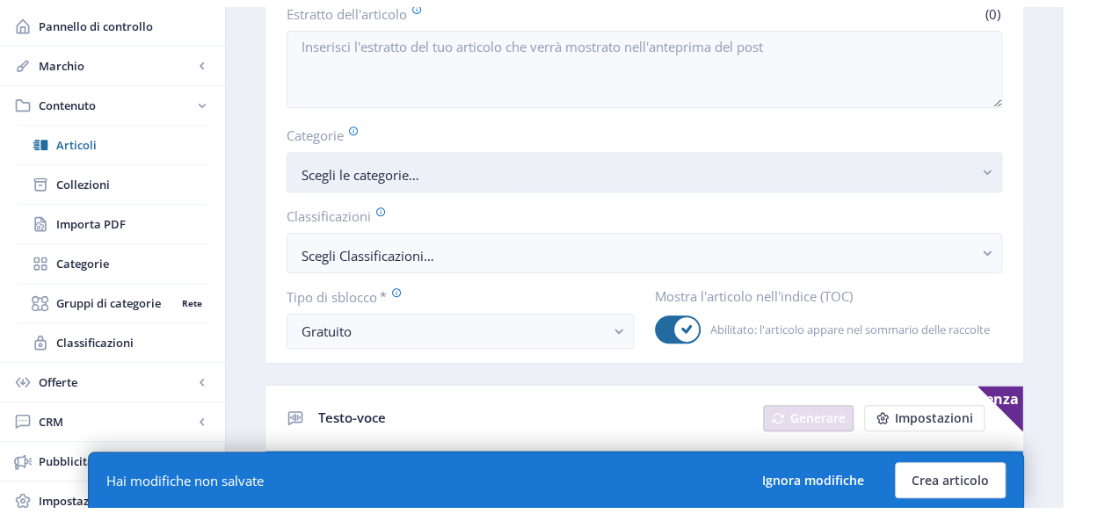
scroll to position [0, 0]
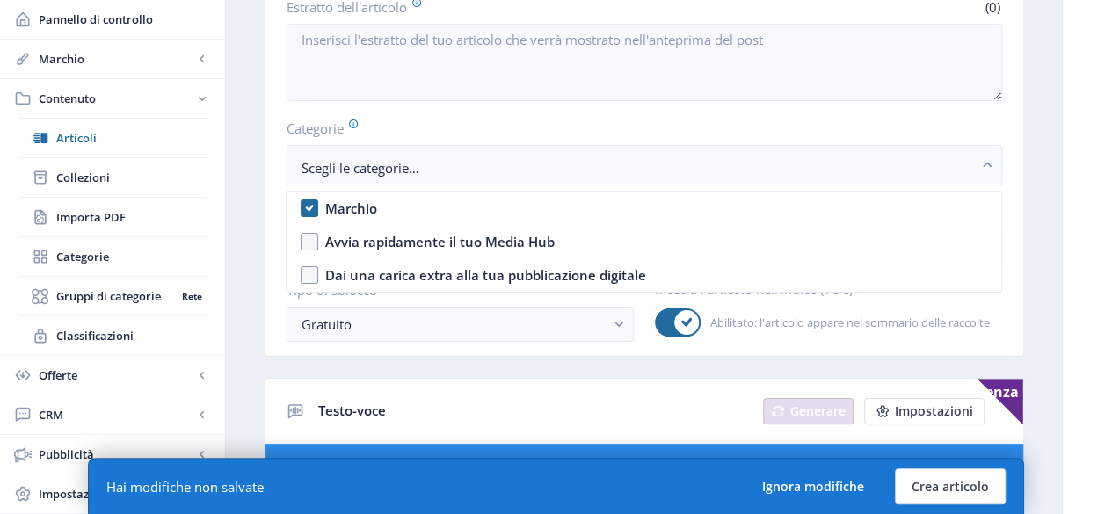
click at [459, 210] on nb-option "Marchio" at bounding box center [643, 208] width 714 height 33
checkbox input "false"
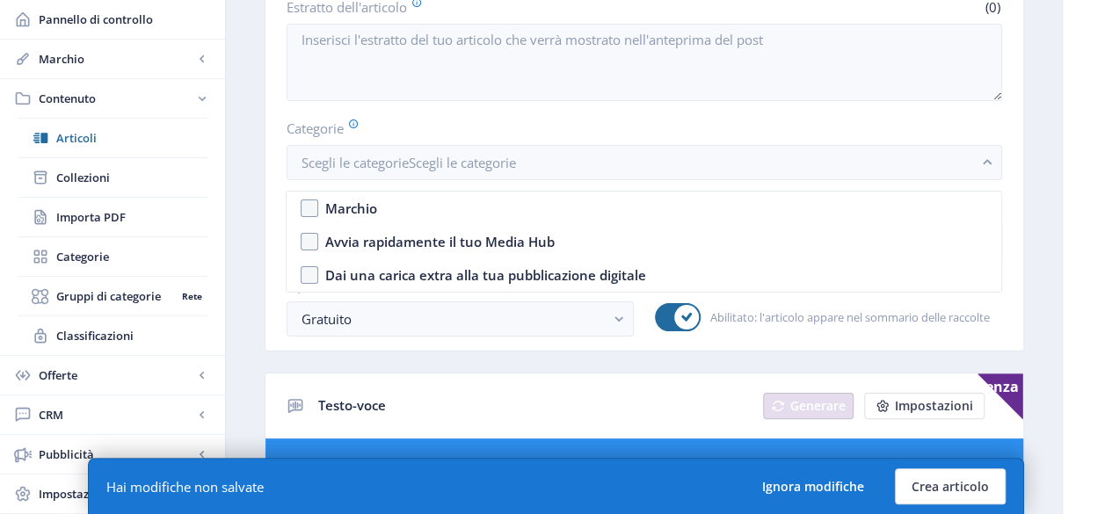
click at [473, 124] on label "Categorie" at bounding box center [636, 128] width 701 height 19
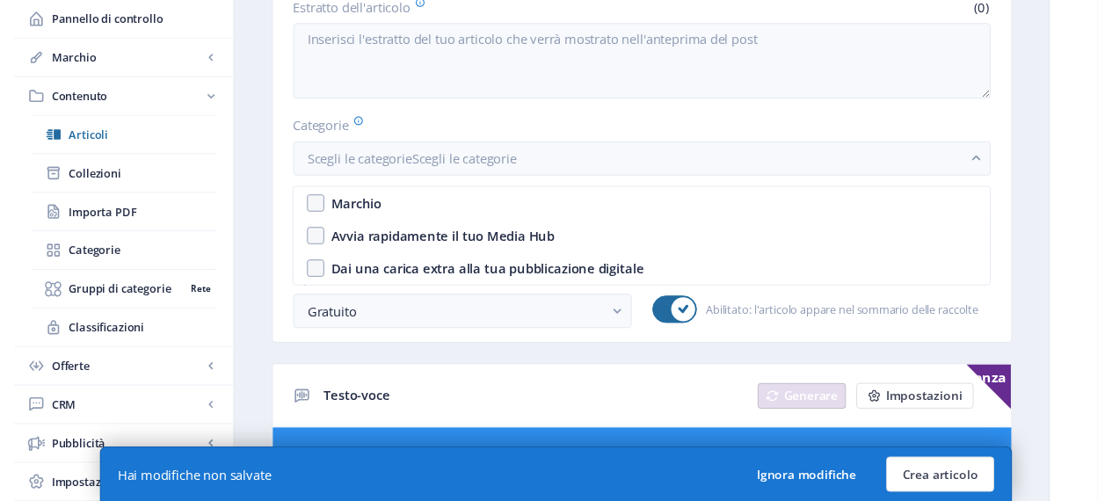
scroll to position [352, 0]
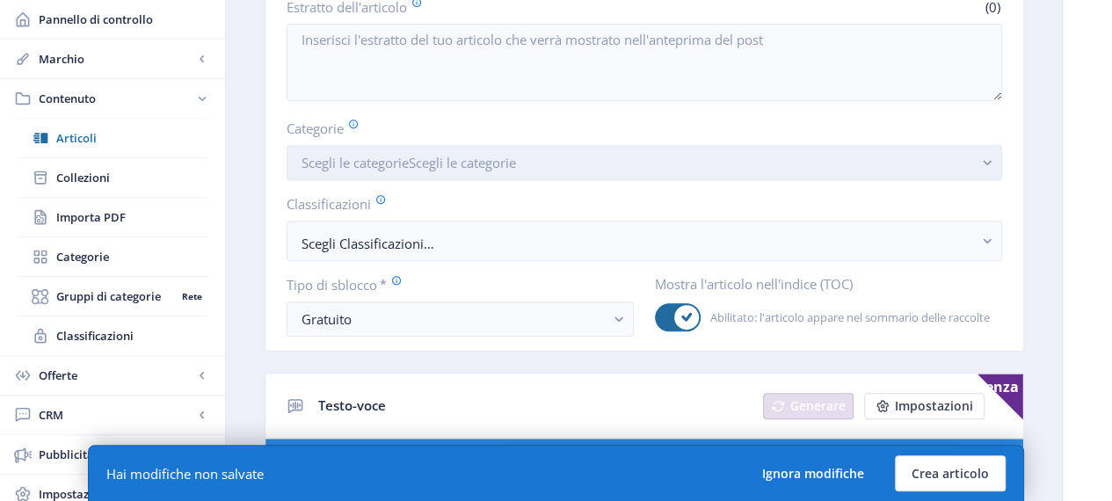
click at [376, 167] on font "Scegli le categorie" at bounding box center [354, 163] width 107 height 18
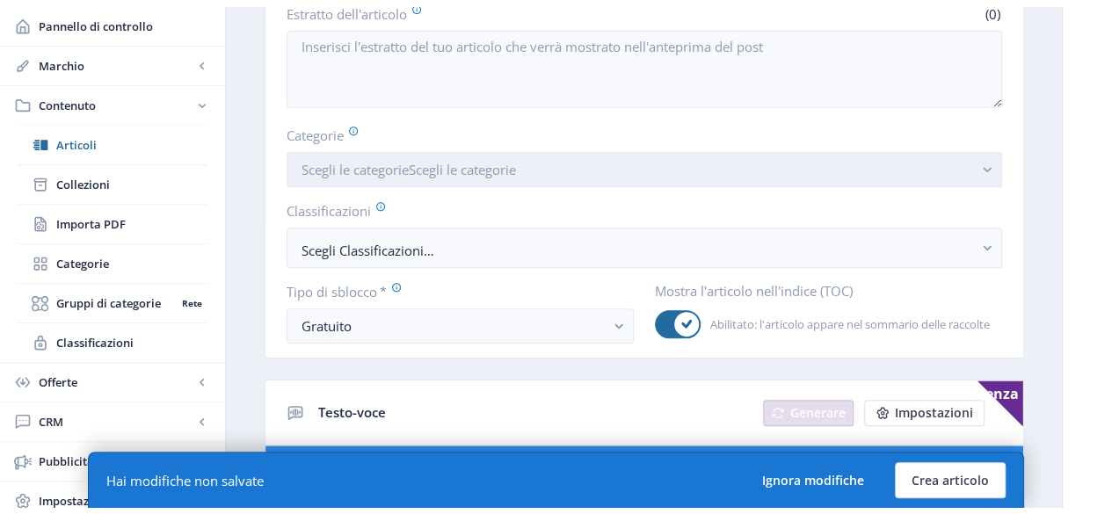
scroll to position [0, 0]
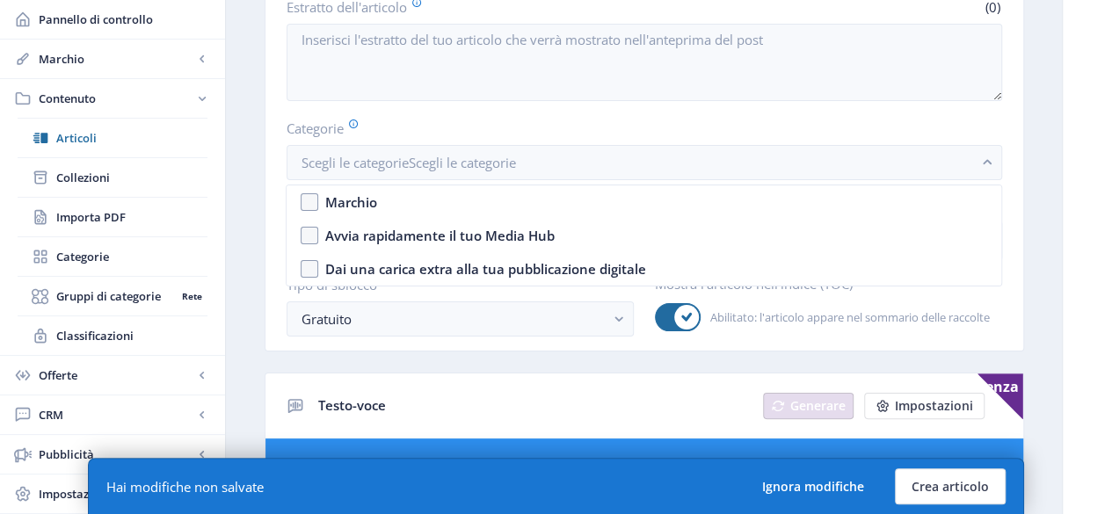
click at [433, 101] on div at bounding box center [643, 64] width 715 height 81
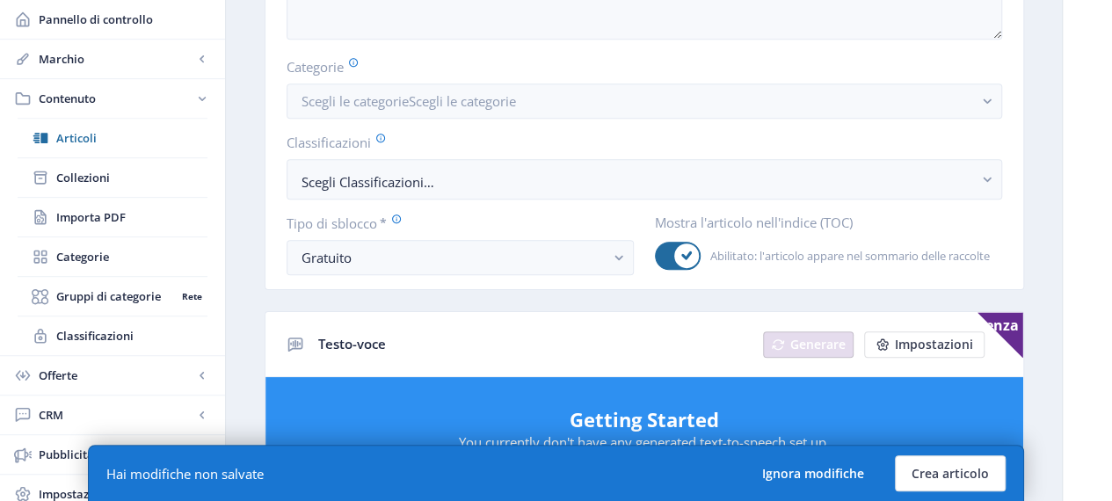
scroll to position [439, 0]
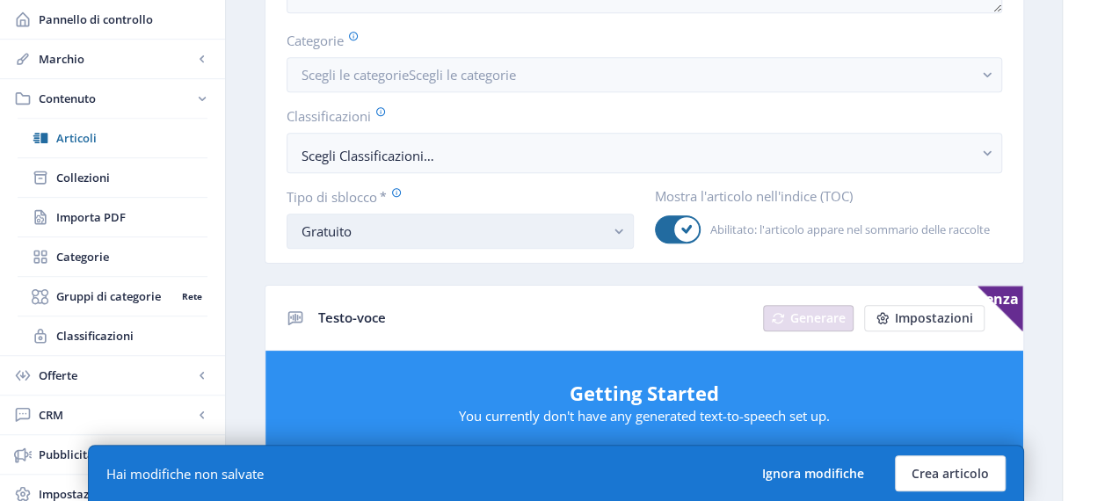
click at [612, 234] on rect "button" at bounding box center [619, 231] width 20 height 20
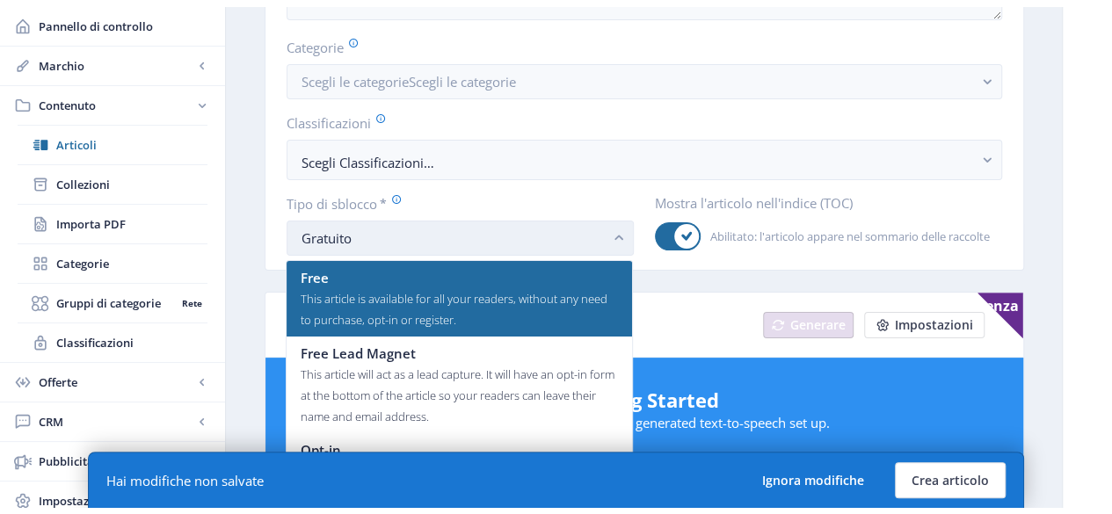
scroll to position [0, 0]
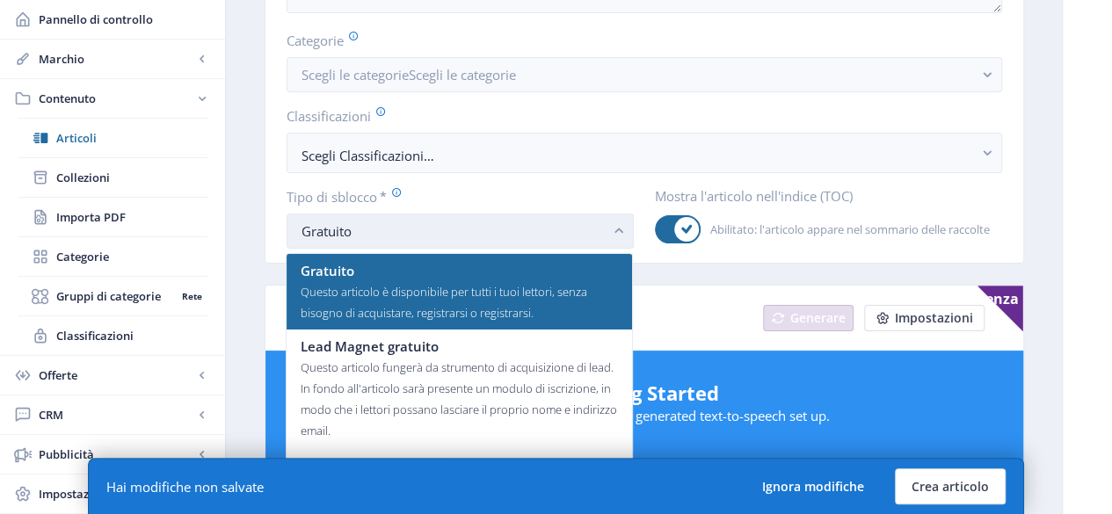
click at [612, 234] on rect "button" at bounding box center [619, 231] width 20 height 20
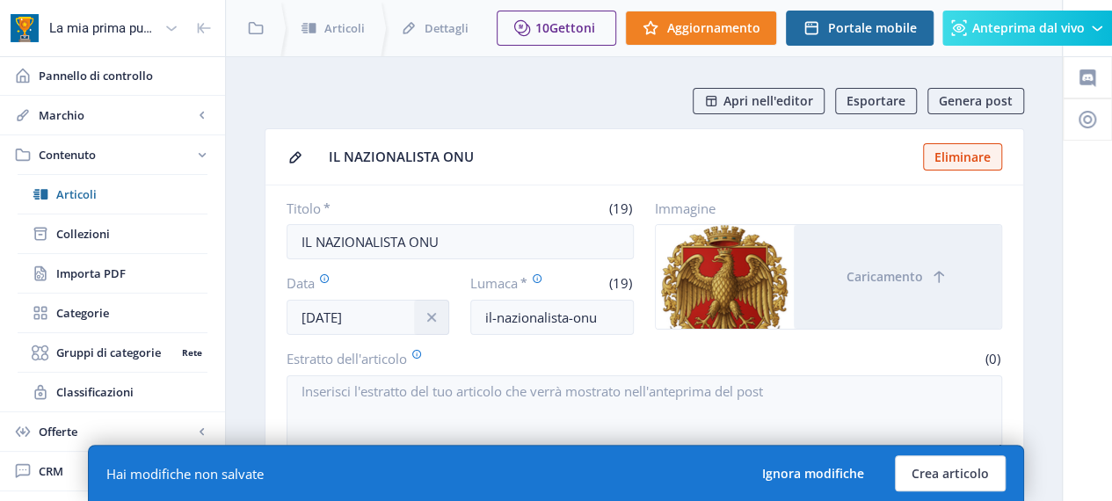
scroll to position [88, 0]
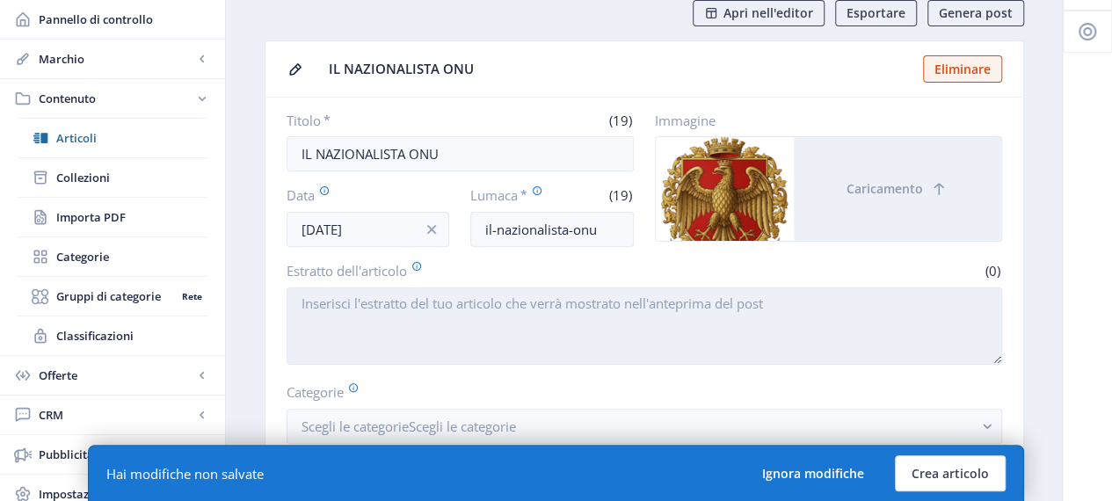
click at [374, 300] on textarea "Estratto dell'articolo" at bounding box center [643, 325] width 715 height 77
type textarea ">"
type textarea "P"
type textarea "A"
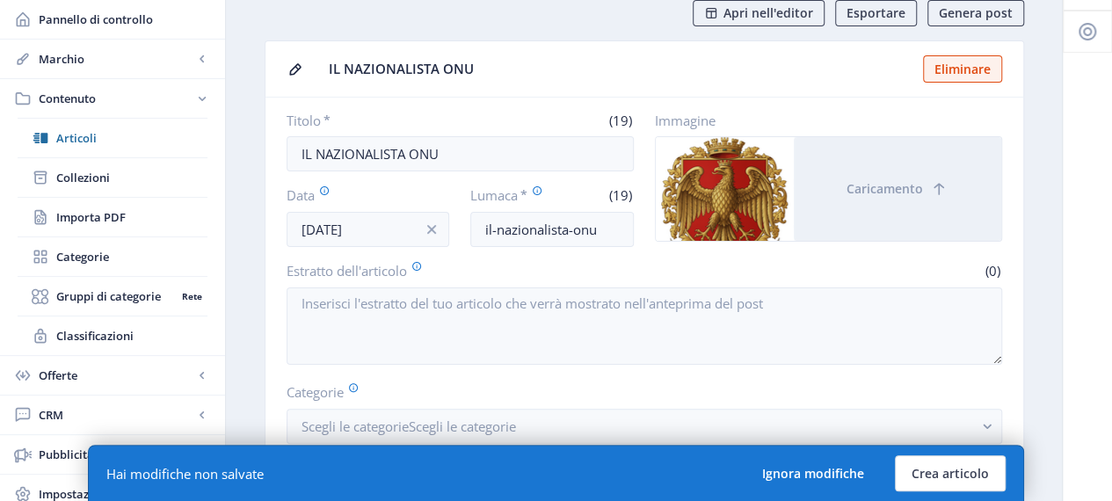
click at [292, 66] on icon at bounding box center [295, 70] width 18 height 18
click at [461, 154] on input "IL NAZIONALISTA ONU" at bounding box center [459, 153] width 347 height 35
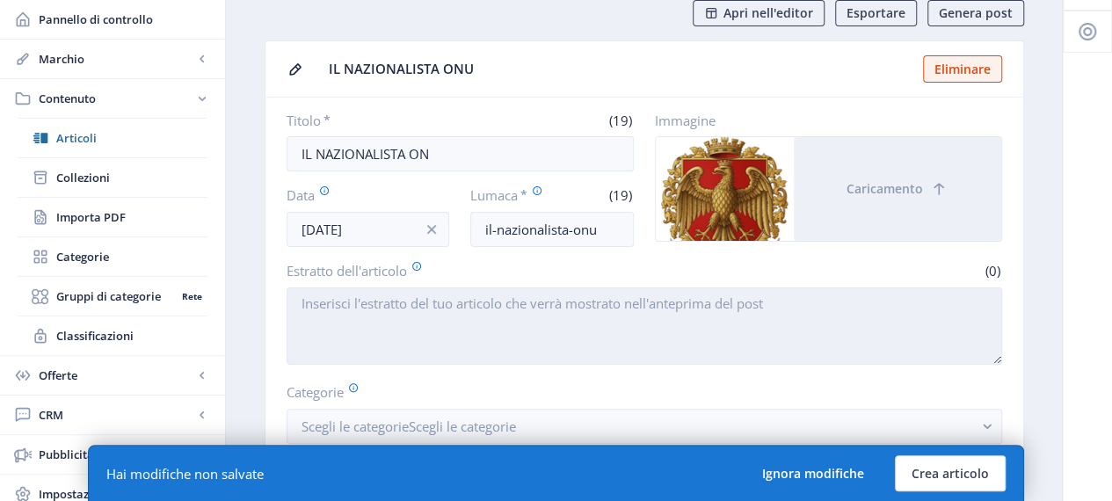
click at [454, 287] on textarea "Estratto dell'articolo" at bounding box center [643, 325] width 715 height 77
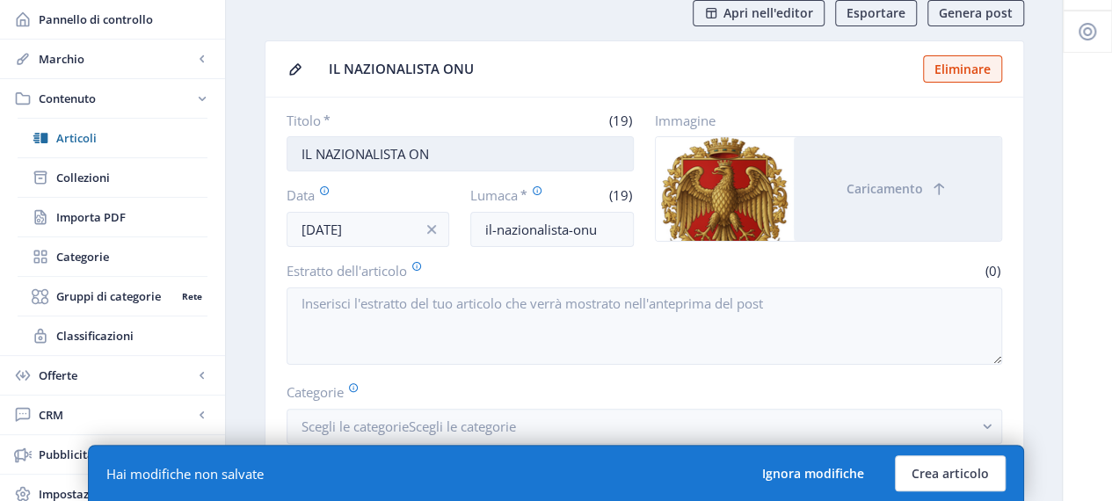
click at [450, 153] on input "IL NAZIONALISTA ON" at bounding box center [459, 153] width 347 height 35
type input "I"
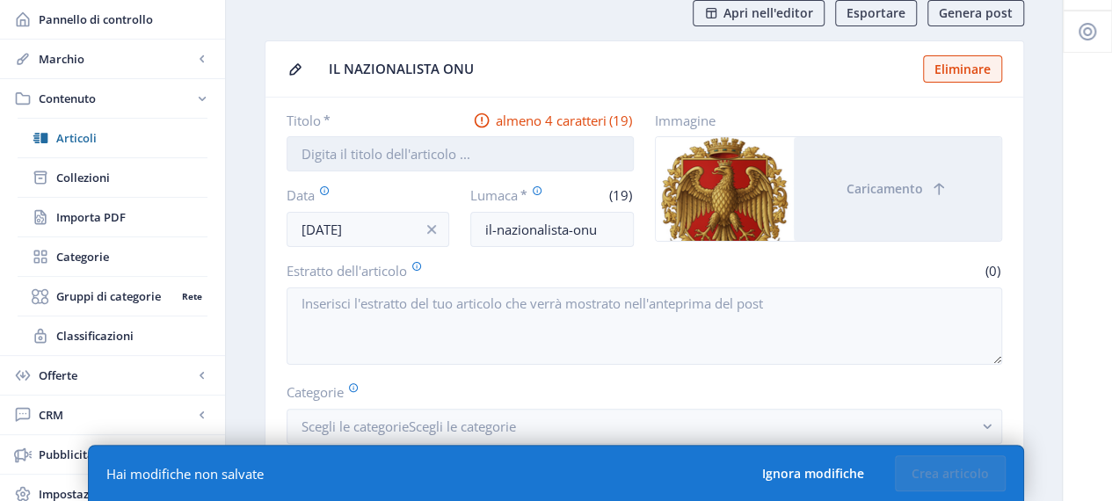
click at [453, 154] on input "Titolo *" at bounding box center [459, 153] width 347 height 35
click at [482, 69] on span "IL NAZIONALISTA ONU" at bounding box center [621, 69] width 584 height 18
click at [404, 145] on input "Titolo *" at bounding box center [459, 153] width 347 height 35
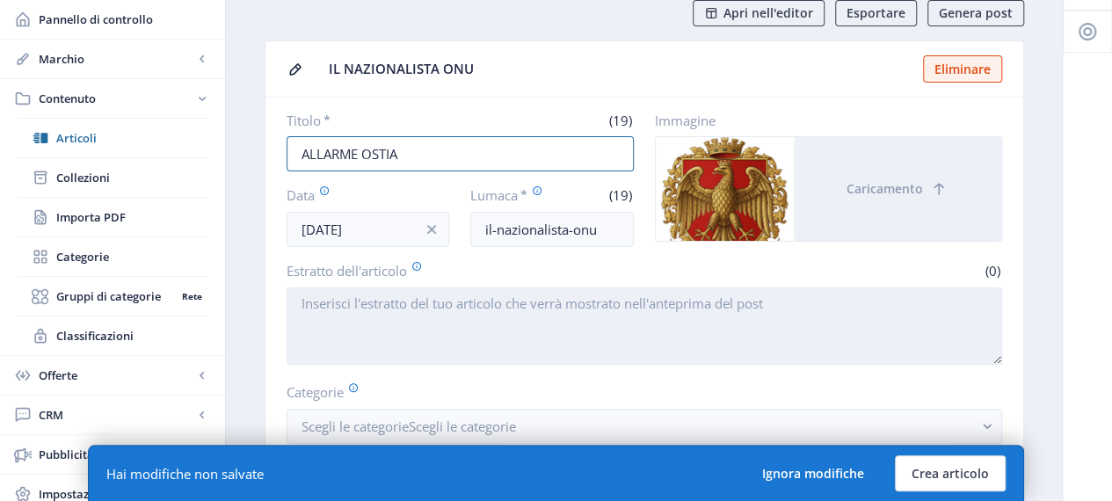
type input "ALLARME OSTIA"
click at [382, 301] on textarea "Estratto dell'articolo" at bounding box center [643, 325] width 715 height 77
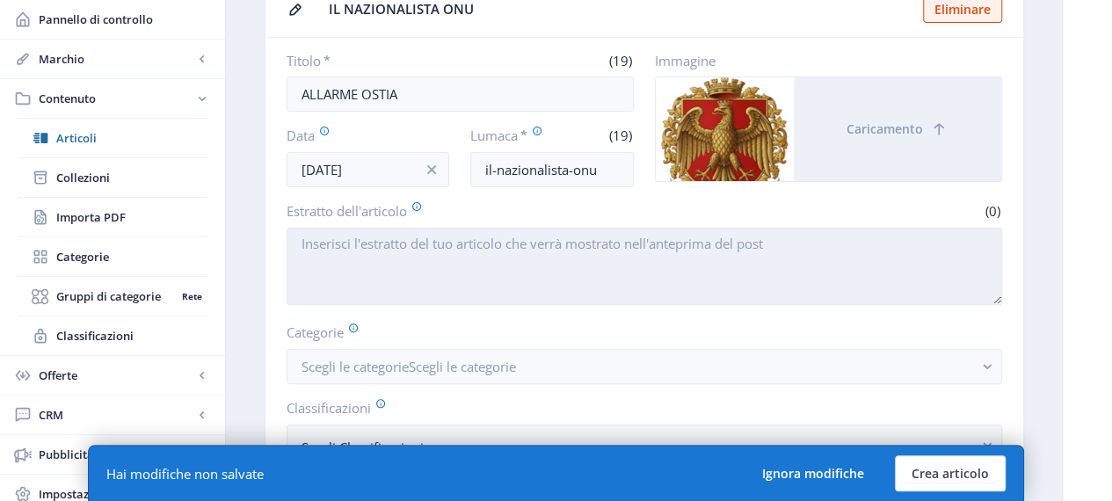
scroll to position [176, 0]
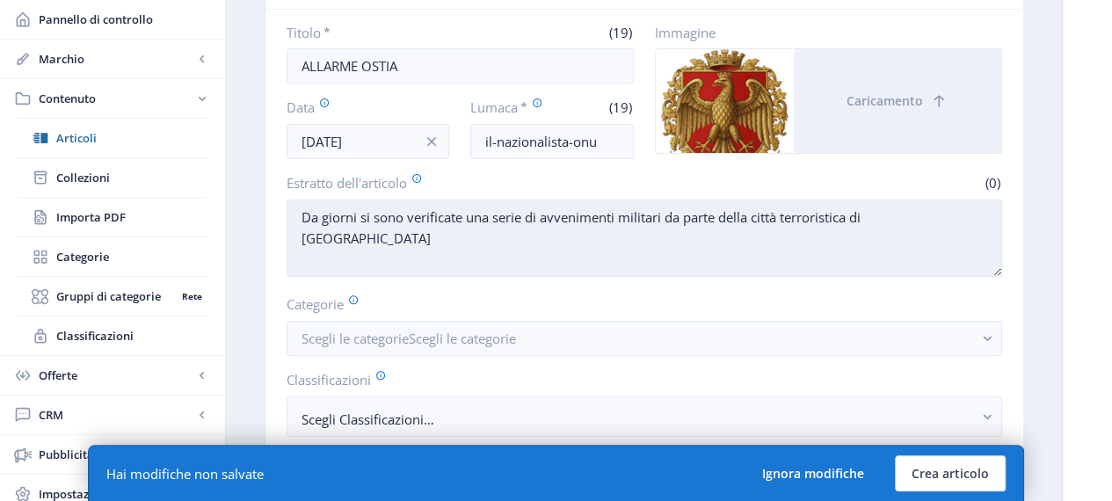
click at [357, 215] on textarea "Da giorni si sono verificate una serie di avvenimenti militari da parte della c…" at bounding box center [643, 237] width 715 height 77
click at [665, 219] on textarea "Da giorni, si sono verificate una serie di avvenimenti militari da parte della …" at bounding box center [643, 237] width 715 height 77
click at [909, 215] on textarea "Da giorni, si sono verificate una serie di avvenimenti militari da parte della …" at bounding box center [643, 237] width 715 height 77
click at [798, 244] on textarea "Da giorni, si sono verificate una serie di avvenimenti militari da parte della …" at bounding box center [643, 237] width 715 height 77
click at [810, 243] on textarea "Da giorni, si sono verificate una serie di avvenimenti militari da parte della …" at bounding box center [643, 237] width 715 height 77
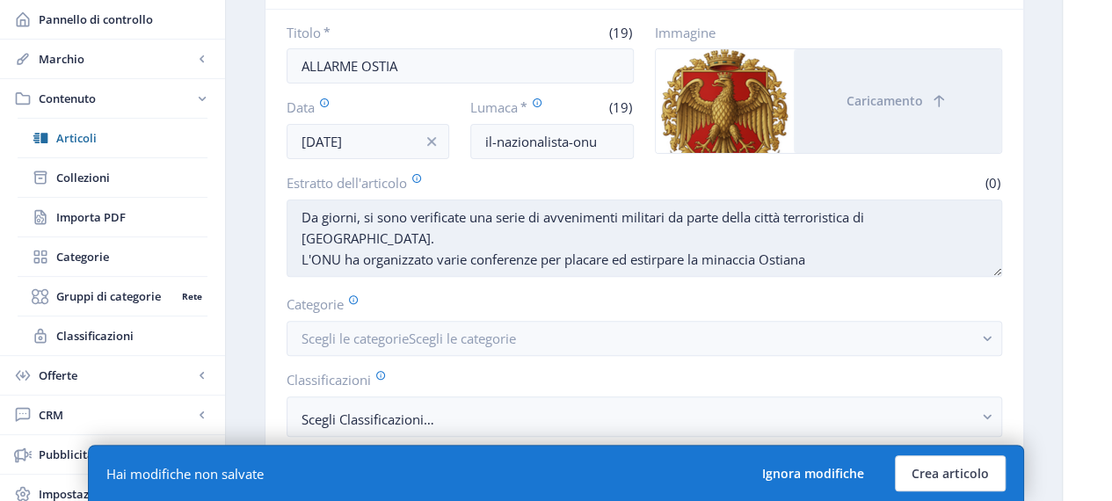
click at [569, 229] on textarea "Da giorni, si sono verificate una serie di avvenimenti militari da parte della …" at bounding box center [643, 237] width 715 height 77
click at [842, 233] on textarea "Da giorni, si sono verificate una serie di avvenimenti militari da parte della …" at bounding box center [643, 237] width 715 height 77
drag, startPoint x: 825, startPoint y: 236, endPoint x: 841, endPoint y: 239, distance: 16.0
click at [873, 239] on textarea "Da giorni, si sono verificate una serie di avvenimenti militari da parte della …" at bounding box center [643, 237] width 715 height 77
drag, startPoint x: 763, startPoint y: 235, endPoint x: 900, endPoint y: 240, distance: 137.2
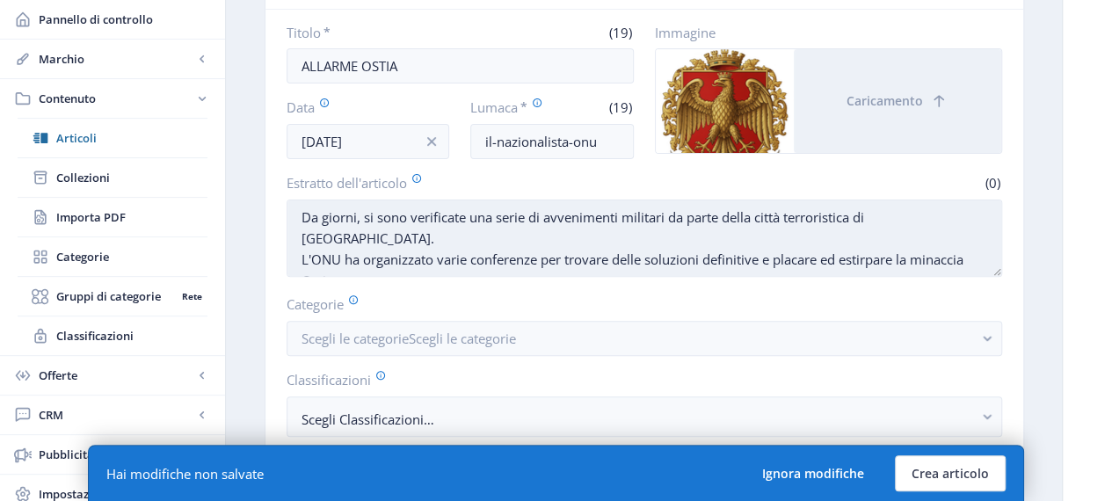
click at [900, 240] on textarea "Da giorni, si sono verificate una serie di avvenimenti militari da parte della …" at bounding box center [643, 237] width 715 height 77
click at [765, 229] on textarea "Da giorni, si sono verificate una serie di avvenimenti militari da parte della …" at bounding box center [643, 237] width 715 height 77
click at [896, 240] on textarea "Da giorni, si sono verificate una serie di avvenimenti militari da parte della …" at bounding box center [643, 237] width 715 height 77
click at [722, 236] on textarea "Da giorni, si sono verificate una serie di avvenimenti militari da parte della …" at bounding box center [643, 237] width 715 height 77
click at [701, 242] on textarea "Da giorni, si sono verificate una serie di avvenimenti militari da parte della …" at bounding box center [643, 237] width 715 height 77
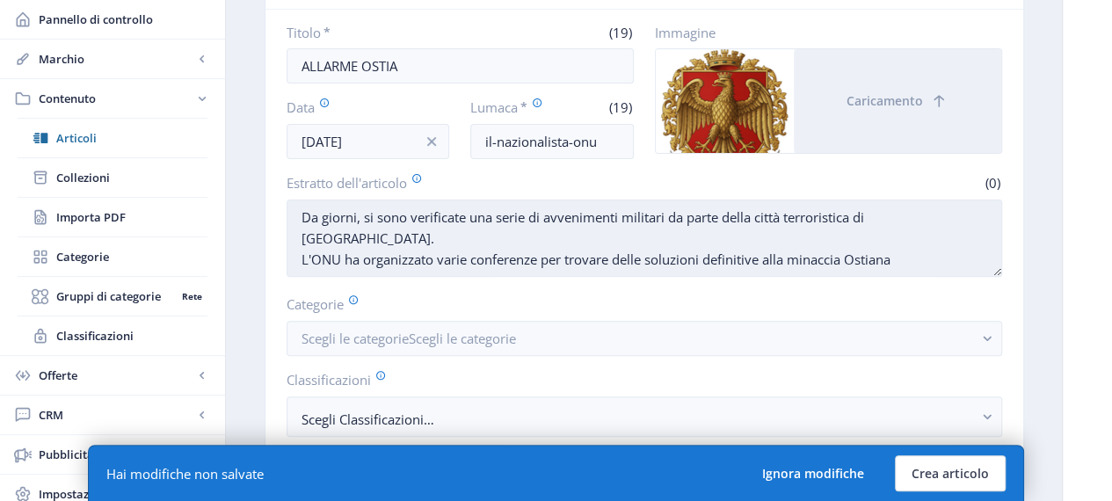
click at [712, 238] on textarea "Da giorni, si sono verificate una serie di avvenimenti militari da parte della …" at bounding box center [643, 237] width 715 height 77
click at [706, 232] on textarea "Da giorni, si sono verificate una serie di avvenimenti militari da parte della …" at bounding box center [643, 237] width 715 height 77
drag, startPoint x: 706, startPoint y: 232, endPoint x: 758, endPoint y: 240, distance: 53.3
click at [758, 240] on textarea "Da giorni, si sono verificate una serie di avvenimenti militari da parte della …" at bounding box center [643, 237] width 715 height 77
click at [915, 238] on textarea "Da giorni, si sono verificate una serie di avvenimenti militari da parte della …" at bounding box center [643, 237] width 715 height 77
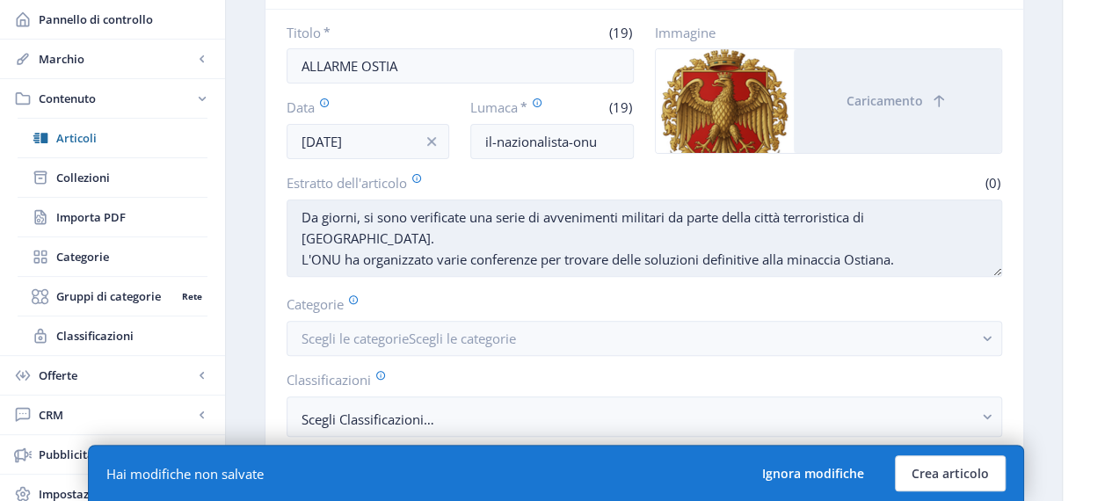
click at [907, 240] on textarea "Da giorni, si sono verificate una serie di avvenimenti militari da parte della …" at bounding box center [643, 237] width 715 height 77
click at [316, 250] on textarea "Da giorni, si sono verificate una serie di avvenimenti militari da parte della …" at bounding box center [643, 237] width 715 height 77
click at [424, 261] on textarea "Da giorni, si sono verificate una serie di avvenimenti militari da parte della …" at bounding box center [643, 237] width 715 height 77
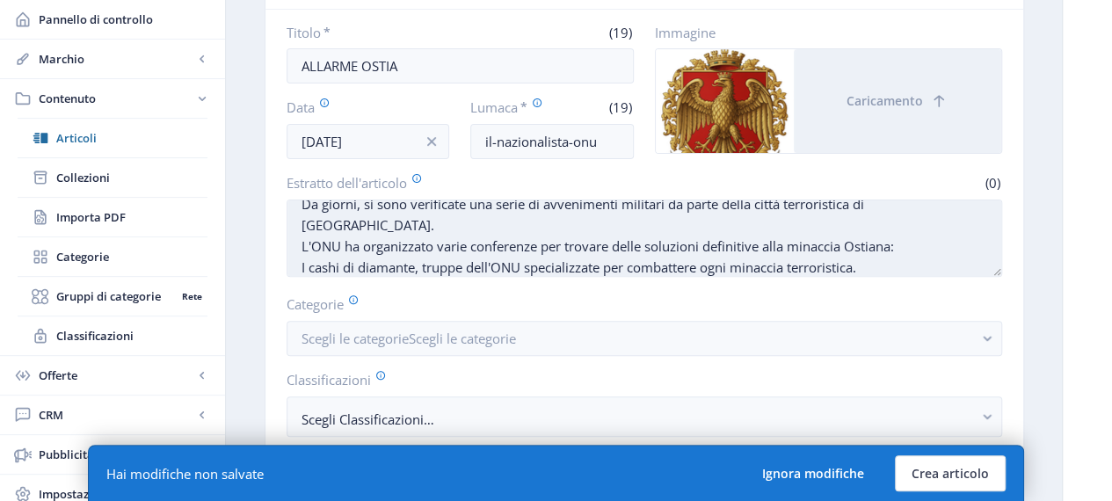
scroll to position [34, 0]
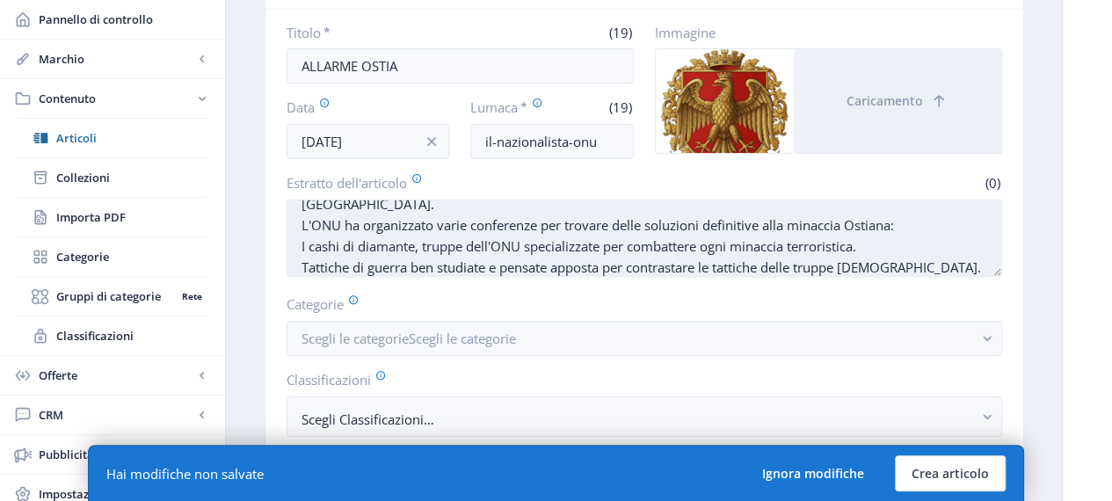
type textarea "Da giorni, si sono verificate una serie di avvenimenti militari da parte della …"
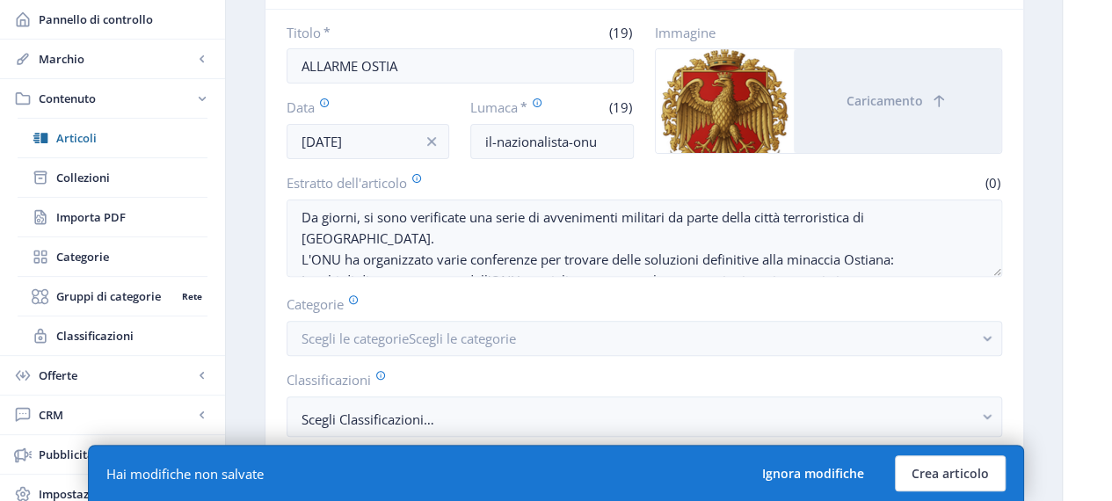
scroll to position [34, 0]
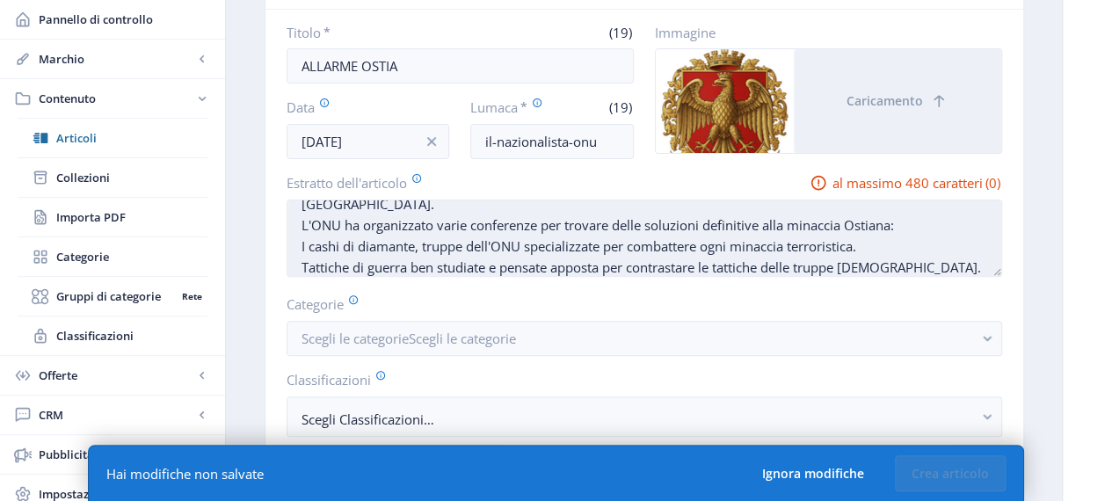
click at [398, 269] on textarea "Da giorni, si sono verificate una serie di avvenimenti militari da parte della …" at bounding box center [643, 237] width 715 height 77
click at [385, 267] on textarea "Da giorni, si sono verificate una serie di avvenimenti militari da parte della …" at bounding box center [643, 237] width 715 height 77
click at [328, 220] on textarea "Da giorni, si sono verificate una serie di avvenimenti militari da parte della …" at bounding box center [643, 237] width 715 height 77
click at [388, 270] on textarea "Da giorni, si sono verificate una serie di avvenimenti militari da parte della …" at bounding box center [643, 237] width 715 height 77
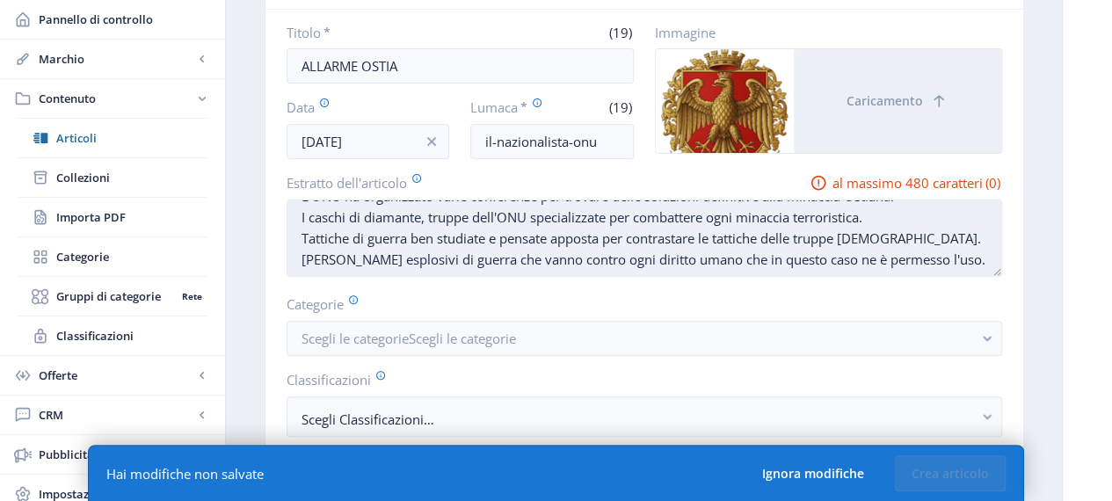
click at [945, 243] on textarea "Da giorni, si sono verificate una serie di avvenimenti militari da parte della …" at bounding box center [643, 237] width 715 height 77
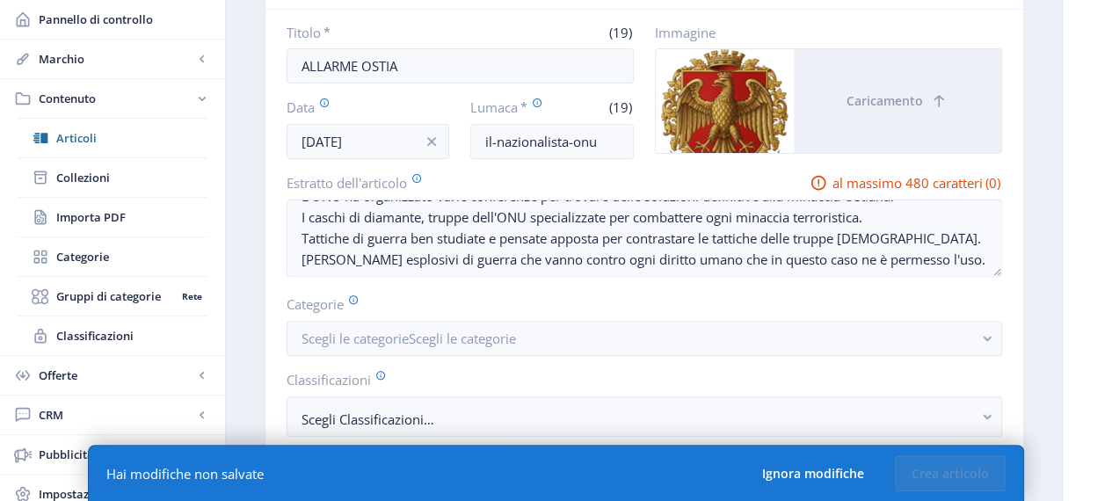
click at [816, 178] on icon at bounding box center [817, 183] width 15 height 15
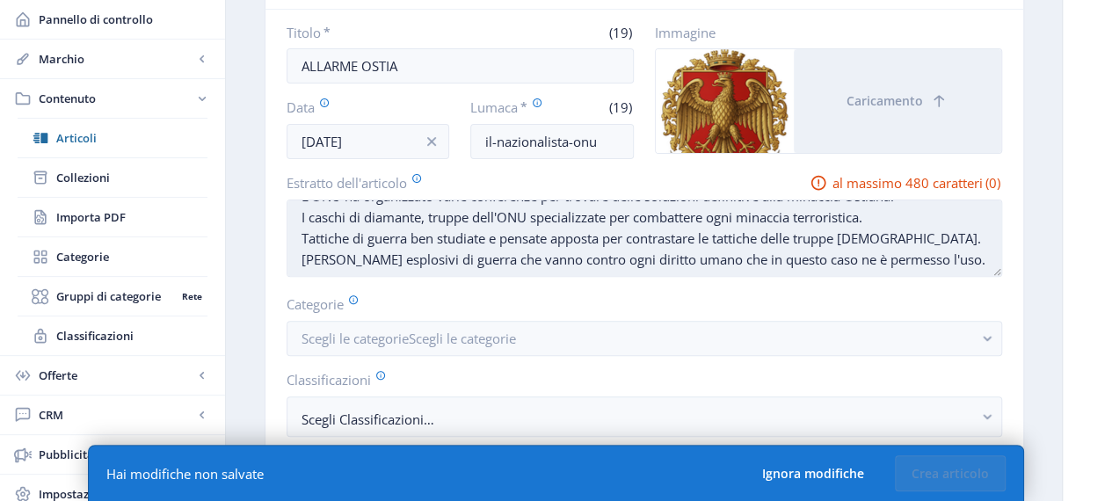
scroll to position [84, 0]
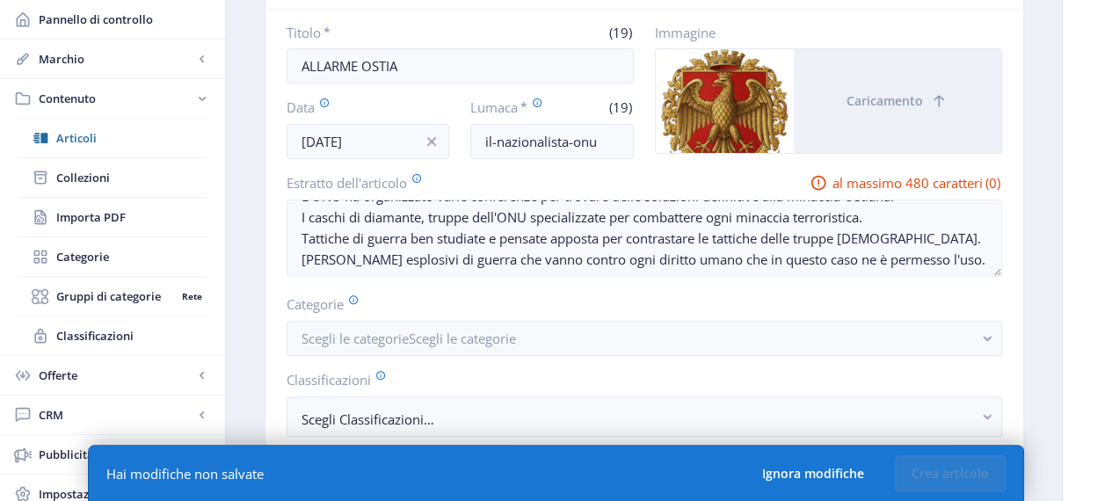
click at [989, 182] on font "(0)" at bounding box center [992, 183] width 15 height 18
drag, startPoint x: 945, startPoint y: 215, endPoint x: 405, endPoint y: 189, distance: 540.2
click at [304, 214] on textarea "Da giorni, si sono verificate una serie di avvenimenti militari da parte della …" at bounding box center [643, 237] width 715 height 77
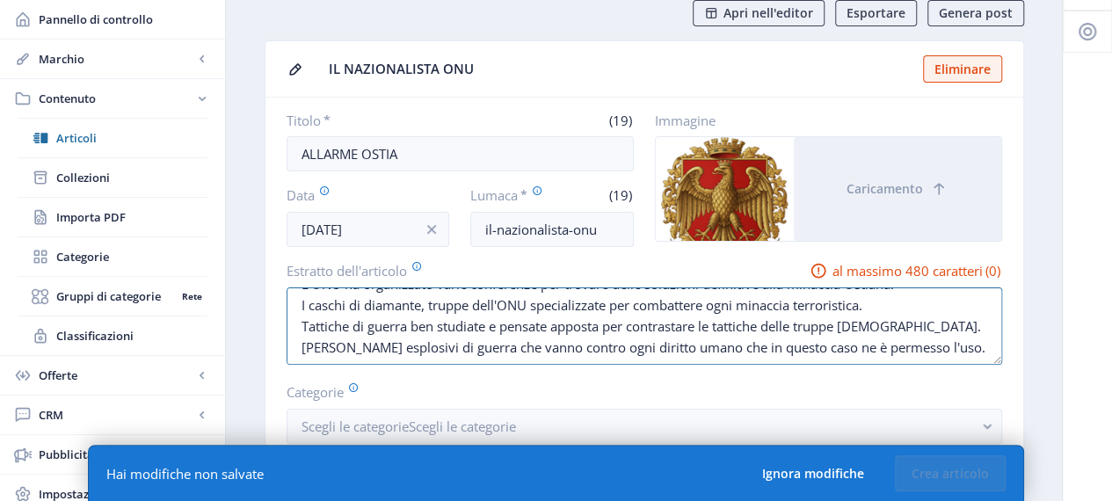
drag, startPoint x: 294, startPoint y: 323, endPoint x: 984, endPoint y: 371, distance: 691.6
click at [992, 377] on nb-card-body "Titolo * (19) ALLARME OSTIA Data Oct 4, 2025 Lumaca * (19) il-nazionalista-onu …" at bounding box center [644, 356] width 758 height 517
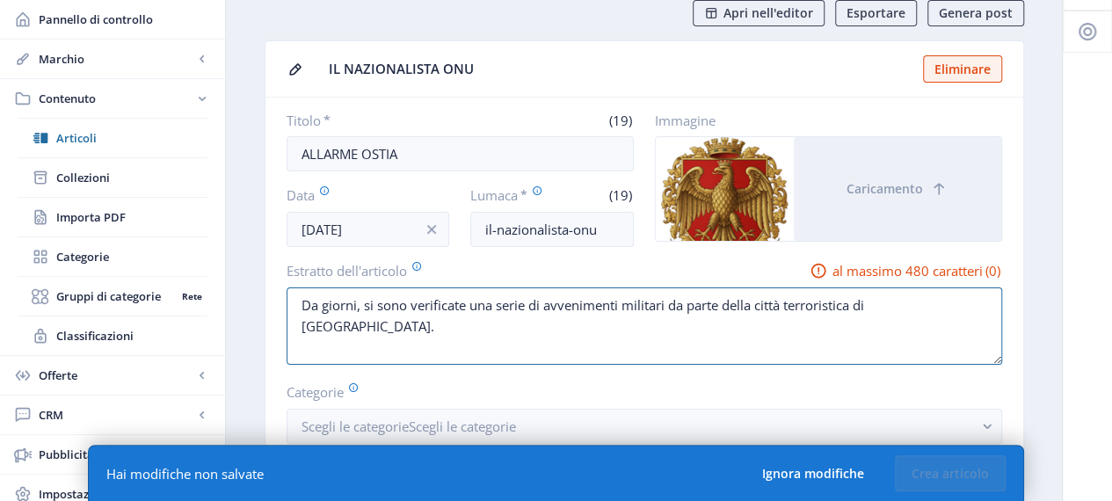
scroll to position [0, 0]
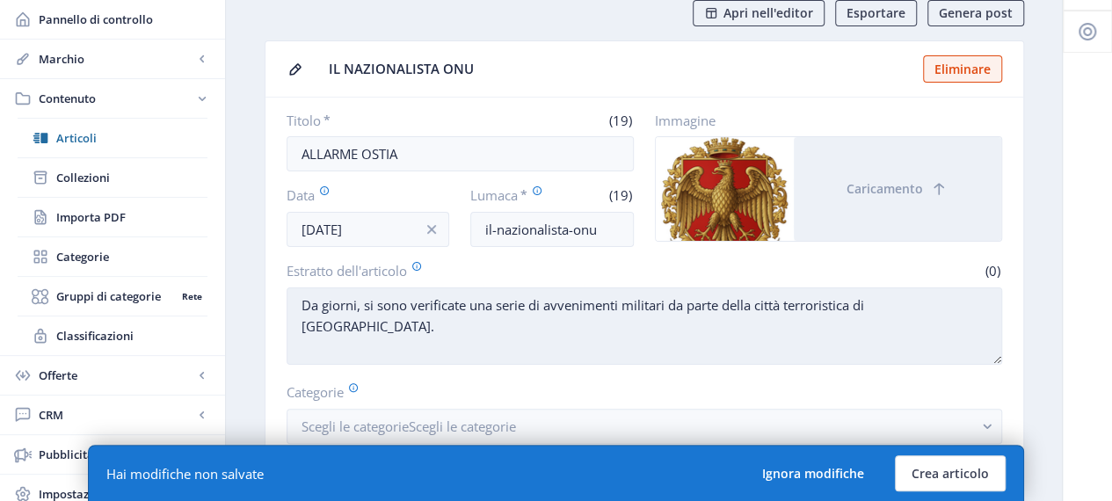
click at [924, 302] on textarea "Da giorni, si sono verificate una serie di avvenimenti militari da parte della …" at bounding box center [643, 325] width 715 height 77
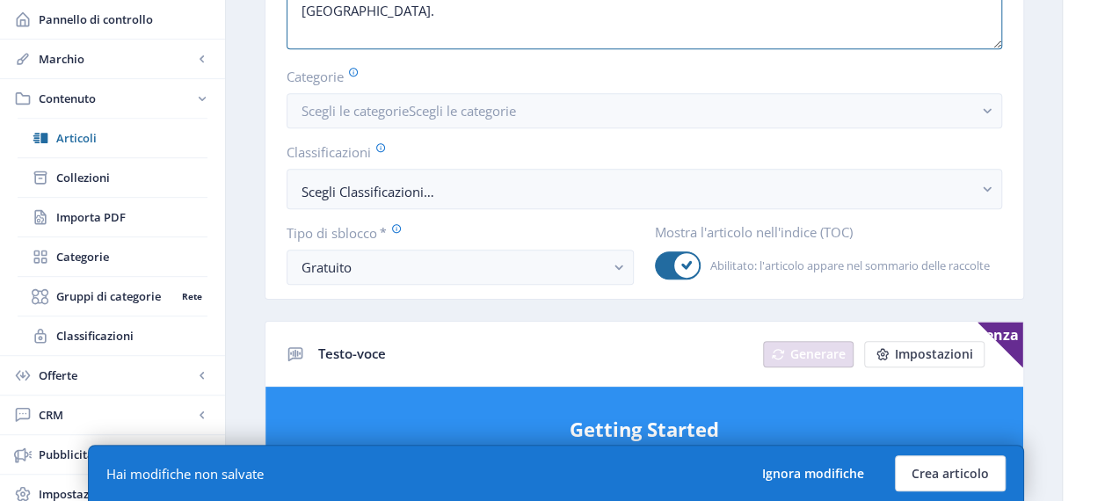
scroll to position [352, 0]
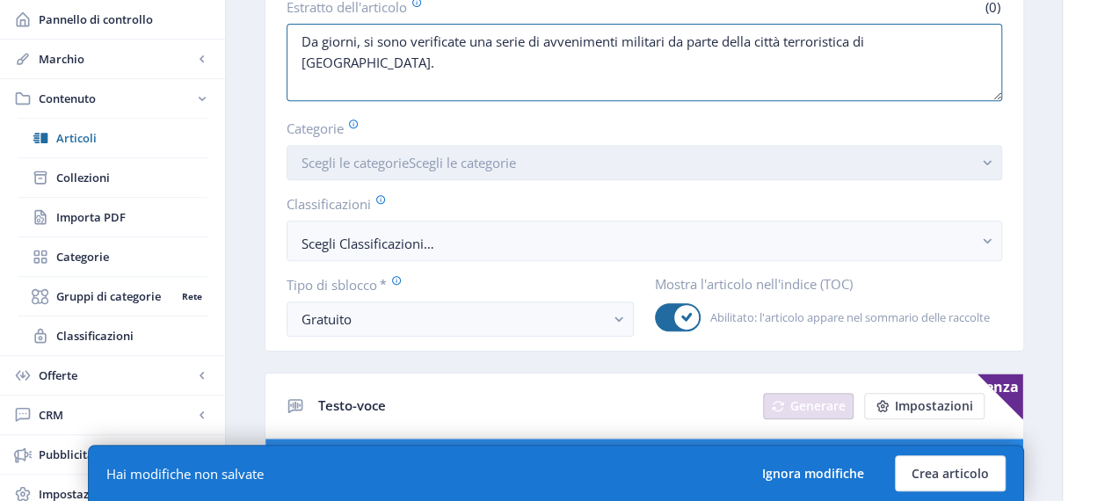
type textarea "Da giorni, si sono verificate una serie di avvenimenti militari da parte della …"
click at [907, 147] on button "Scegli le categorie Scegli le categorie" at bounding box center [643, 162] width 715 height 35
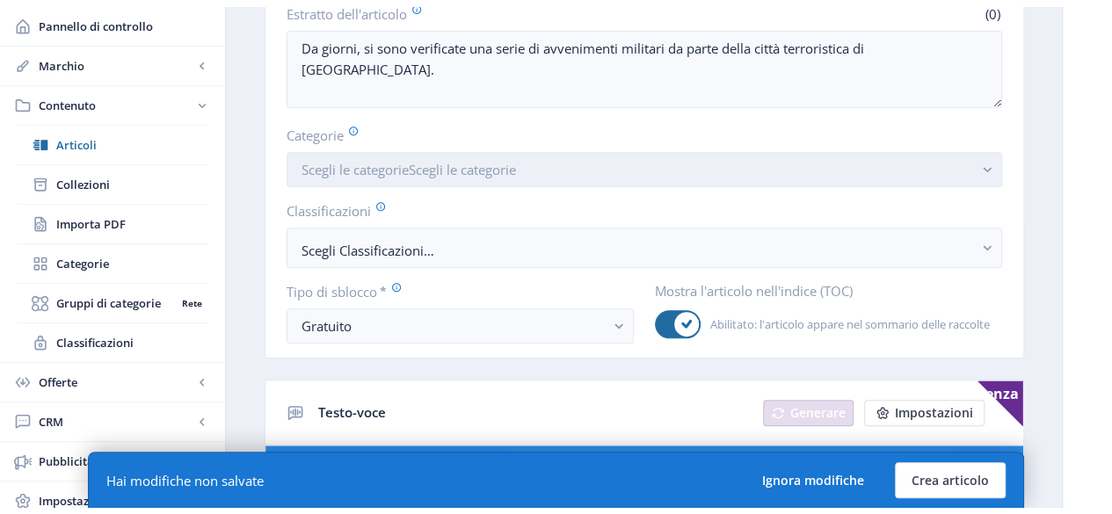
scroll to position [0, 0]
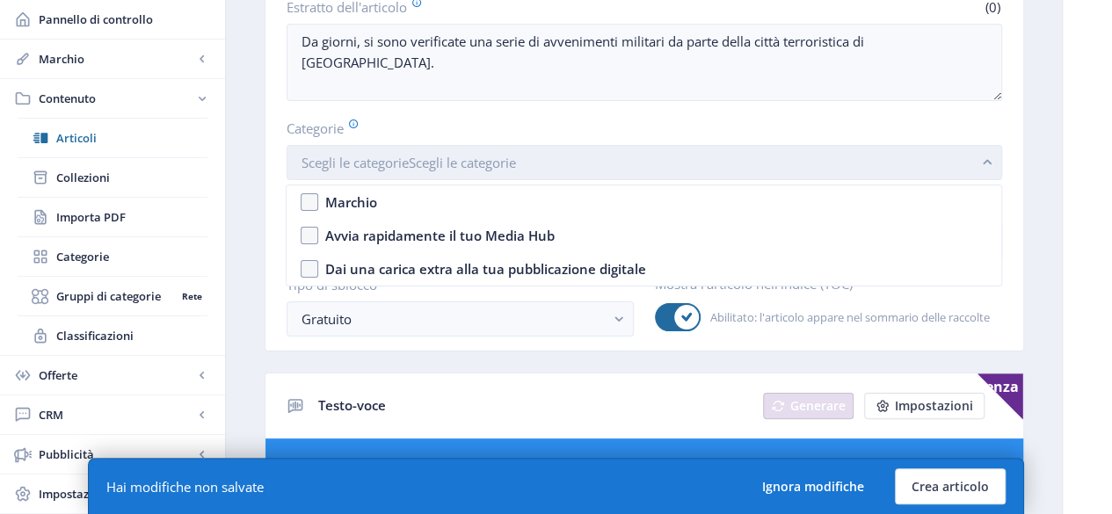
click at [910, 152] on button "Scegli le categorie Scegli le categorie" at bounding box center [643, 162] width 715 height 35
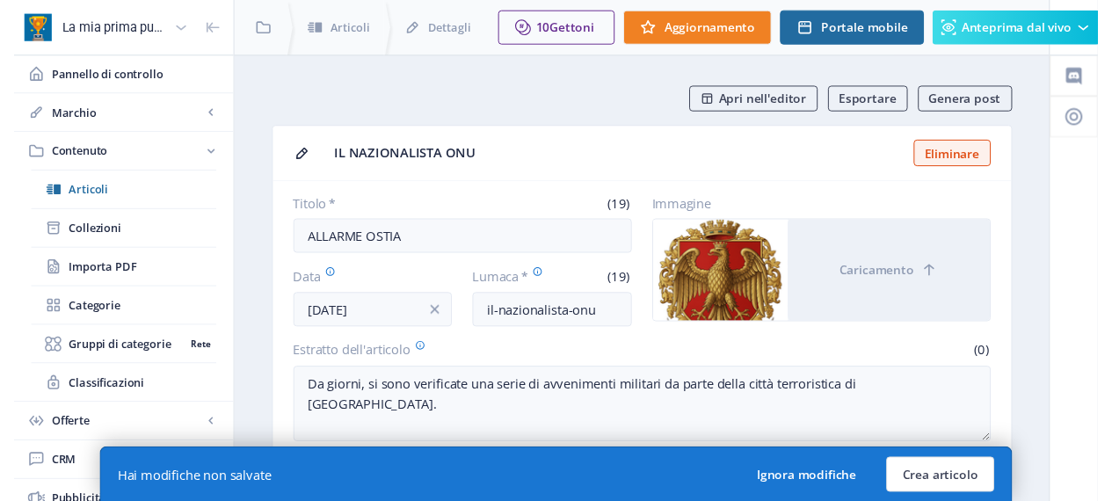
scroll to position [352, 0]
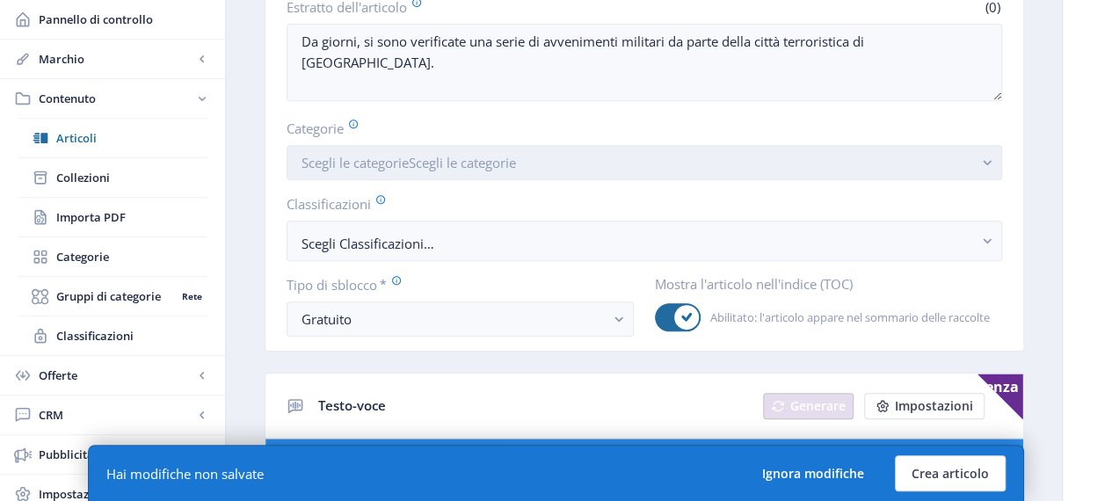
click at [910, 152] on button "Scegli le categorie Scegli le categorie" at bounding box center [643, 162] width 715 height 35
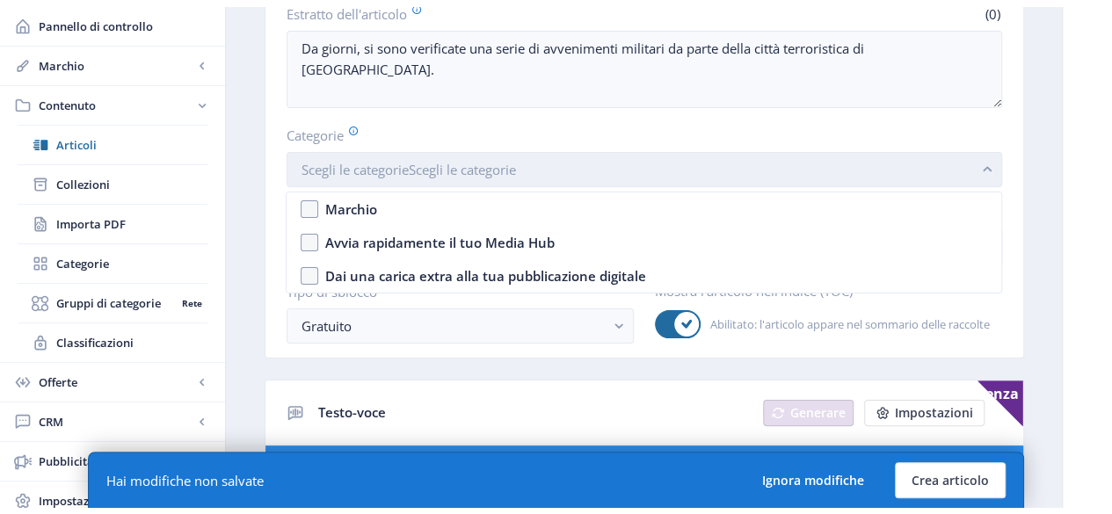
scroll to position [0, 0]
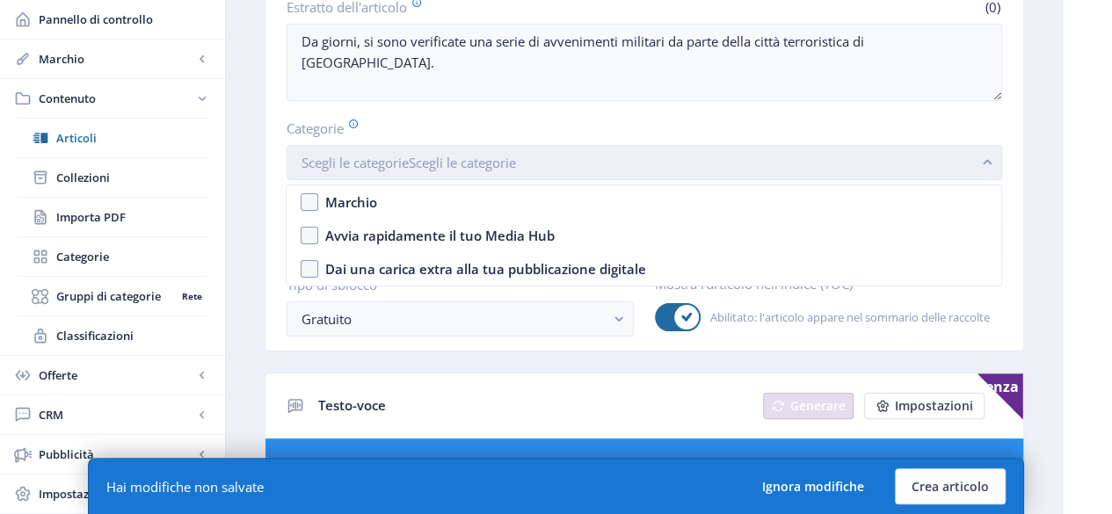
click at [695, 145] on button "Scegli le categorie Scegli le categorie" at bounding box center [643, 162] width 715 height 35
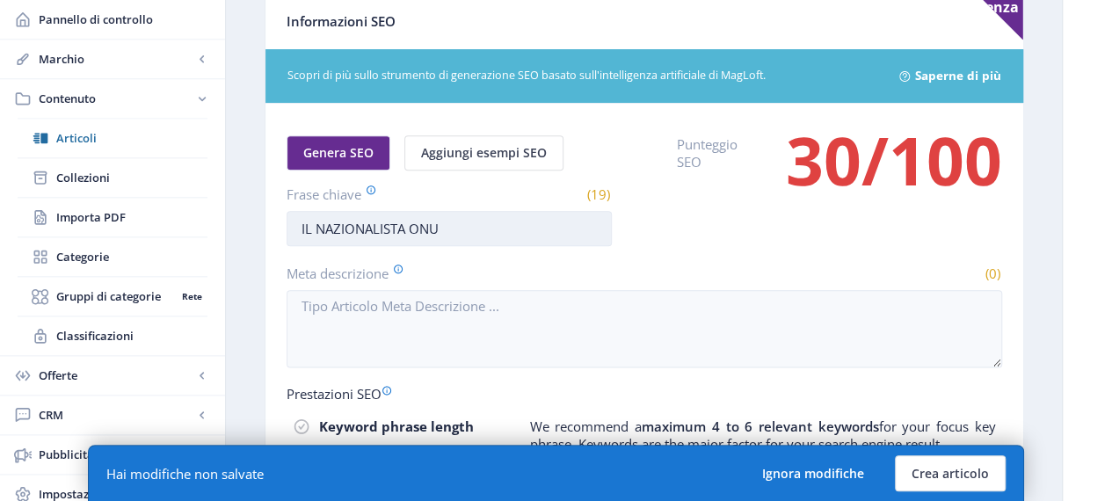
scroll to position [967, 0]
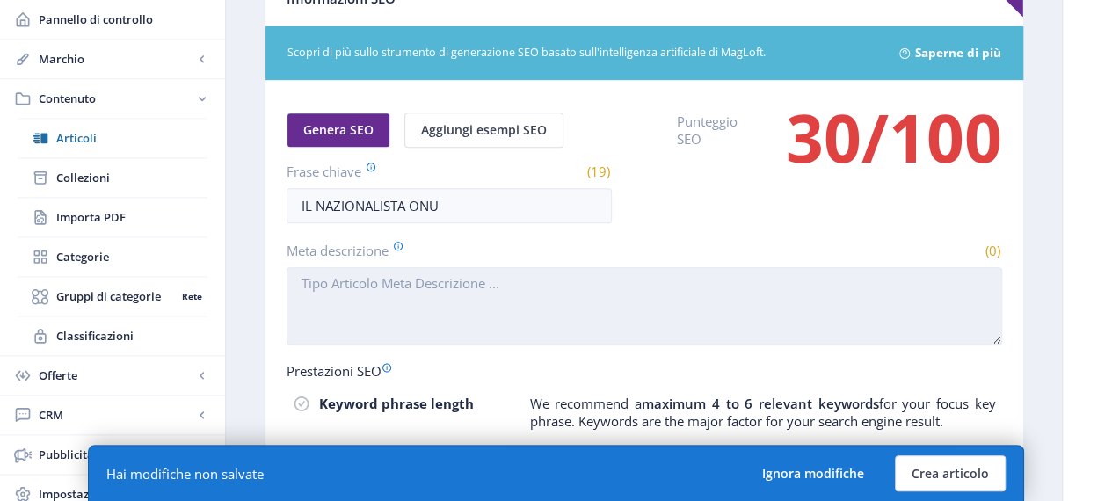
click at [385, 301] on textarea "Meta descrizione" at bounding box center [643, 305] width 715 height 77
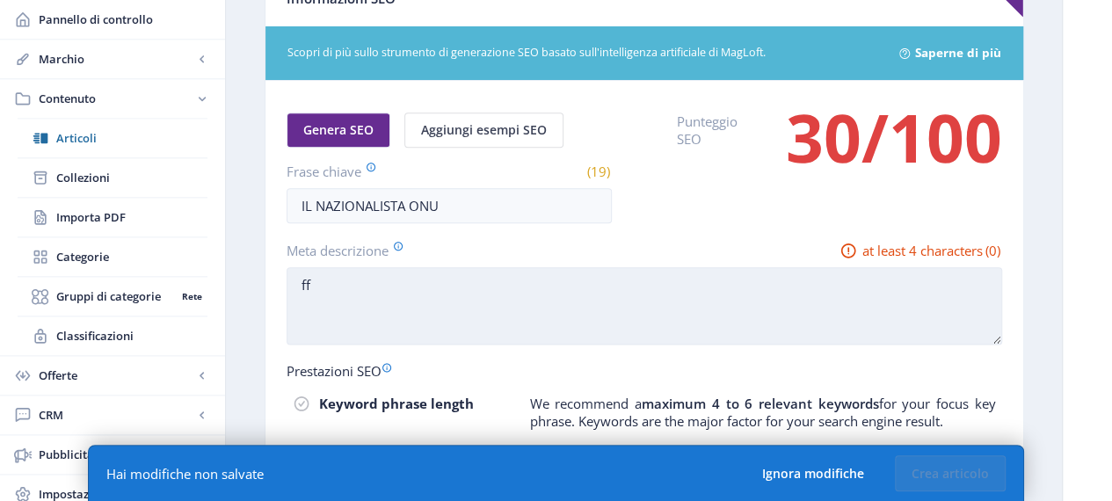
type textarea "f"
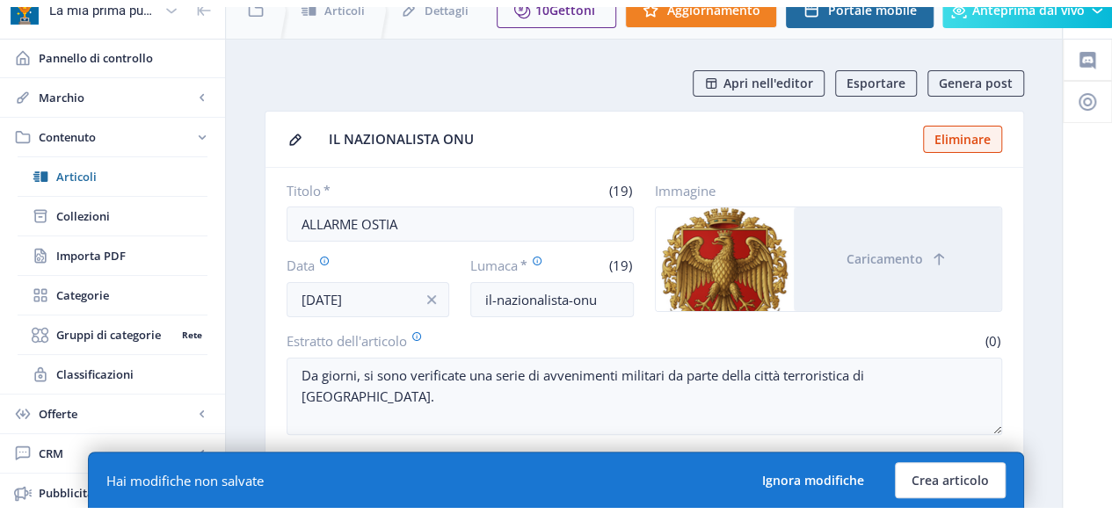
scroll to position [0, 0]
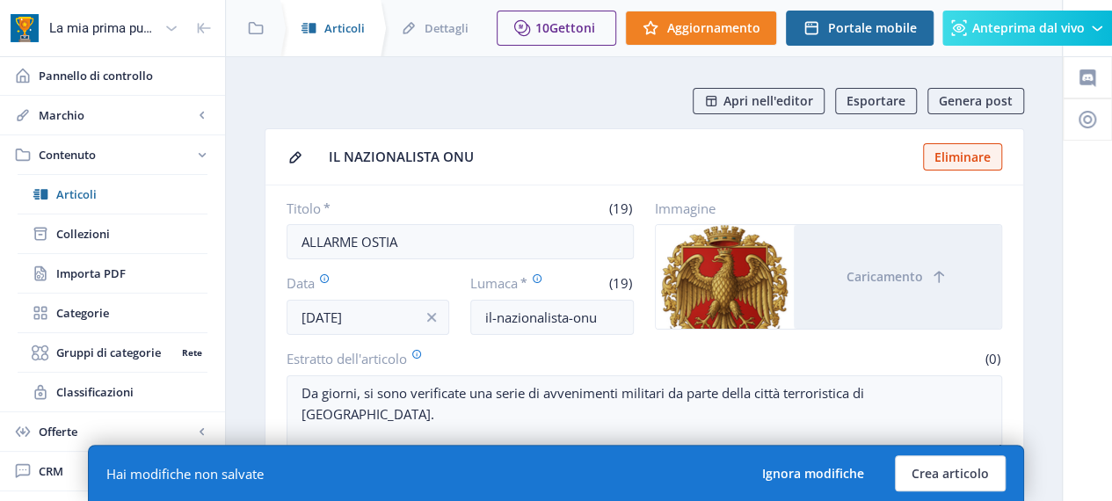
click at [352, 27] on font "Articoli" at bounding box center [344, 28] width 40 height 16
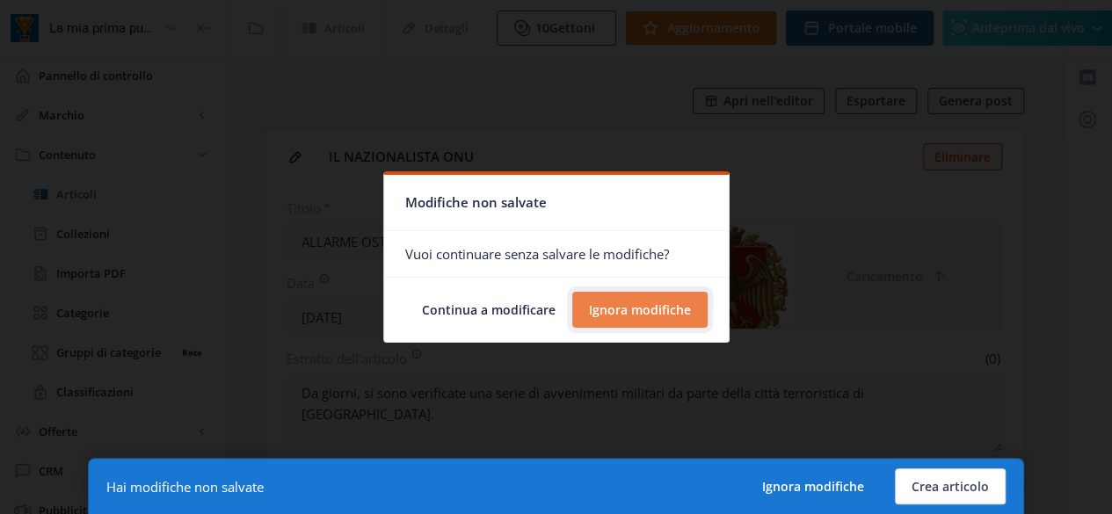
click at [600, 307] on font "Ignora modifiche" at bounding box center [640, 309] width 102 height 17
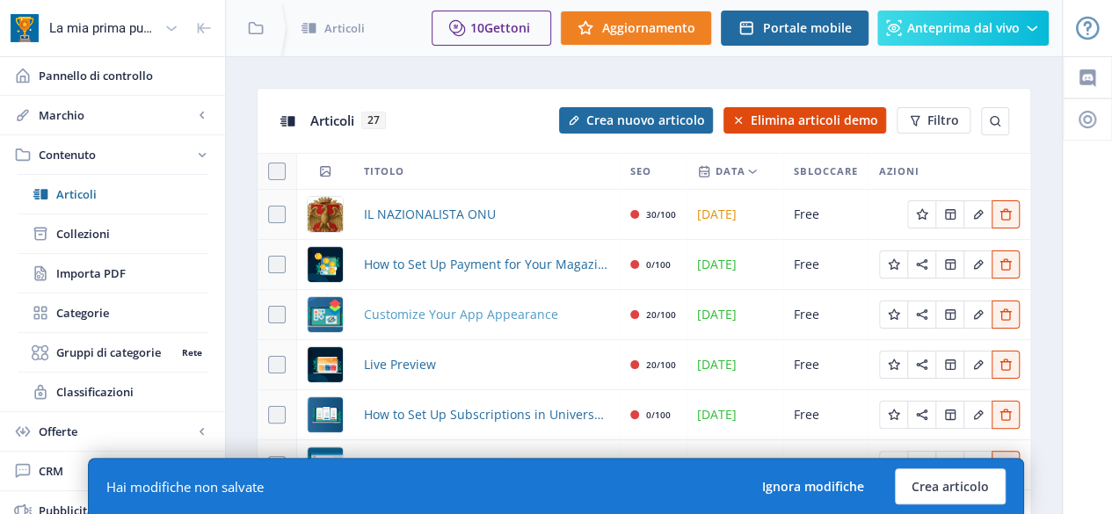
scroll to position [88, 0]
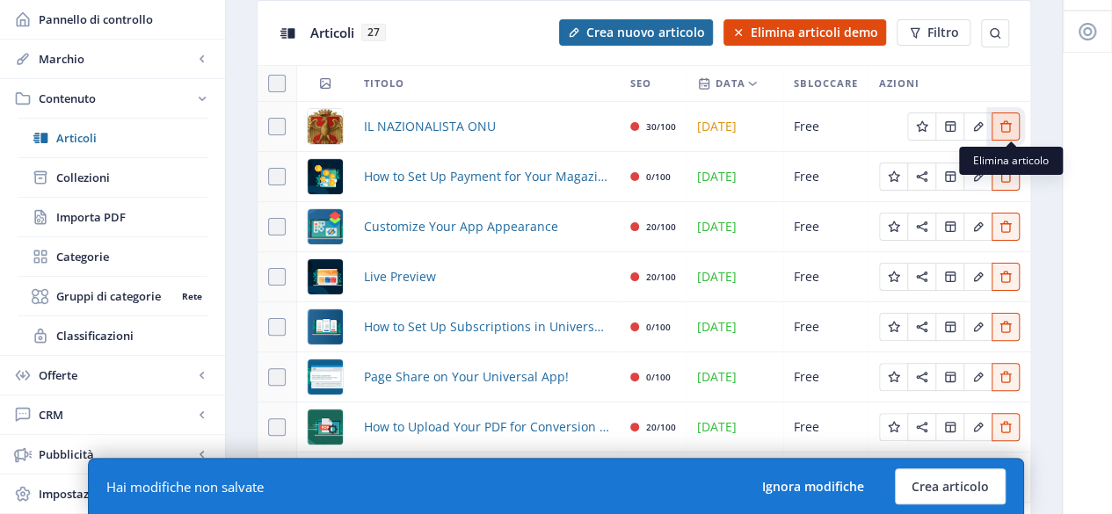
click at [1009, 128] on icon "Edit page" at bounding box center [1004, 125] width 11 height 11
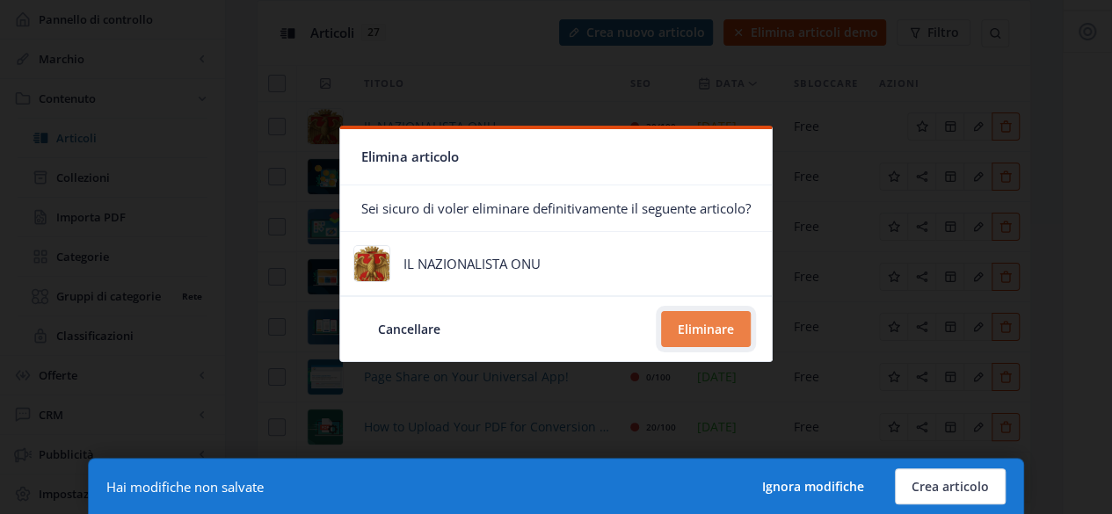
click at [722, 332] on font "Eliminare" at bounding box center [706, 329] width 56 height 17
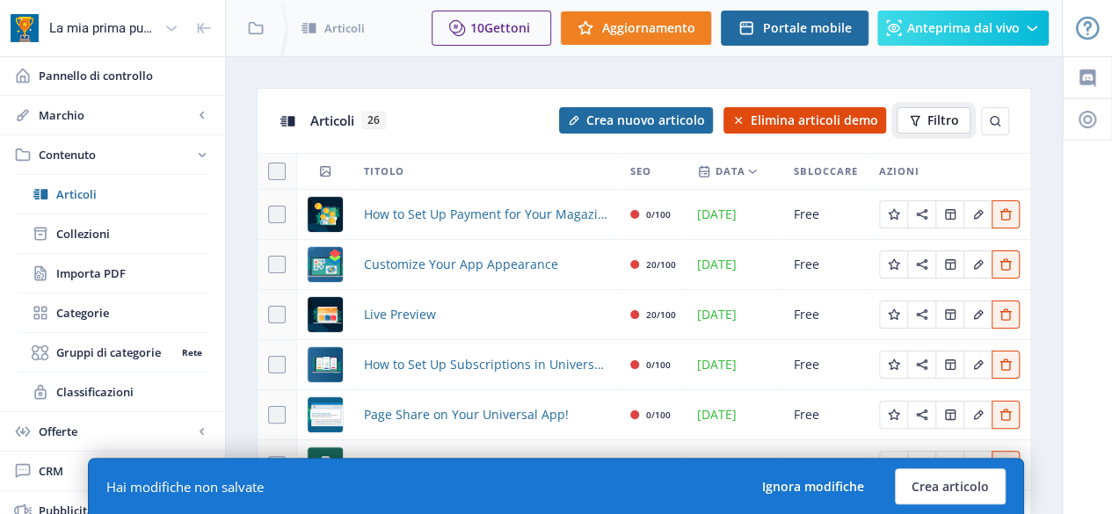
click at [960, 120] on button "Filtro" at bounding box center [933, 120] width 74 height 26
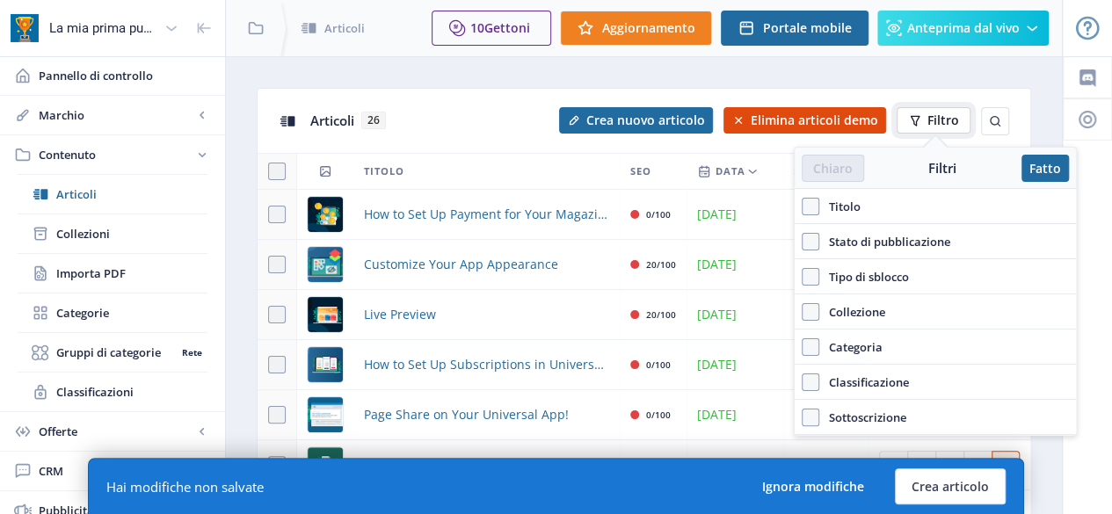
click at [953, 122] on font "Filtro" at bounding box center [943, 120] width 32 height 17
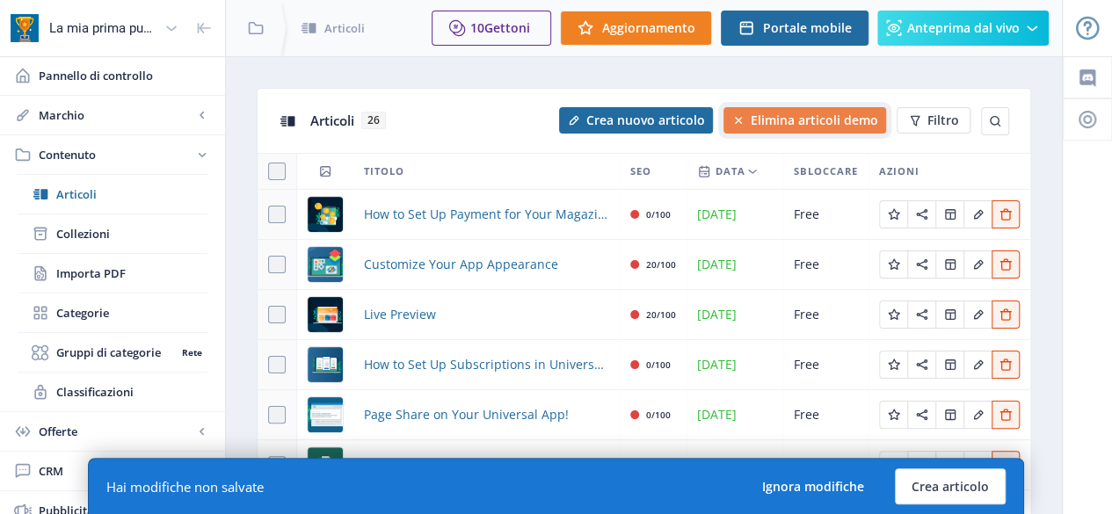
click at [805, 111] on button "Elimina articoli demo" at bounding box center [804, 120] width 163 height 26
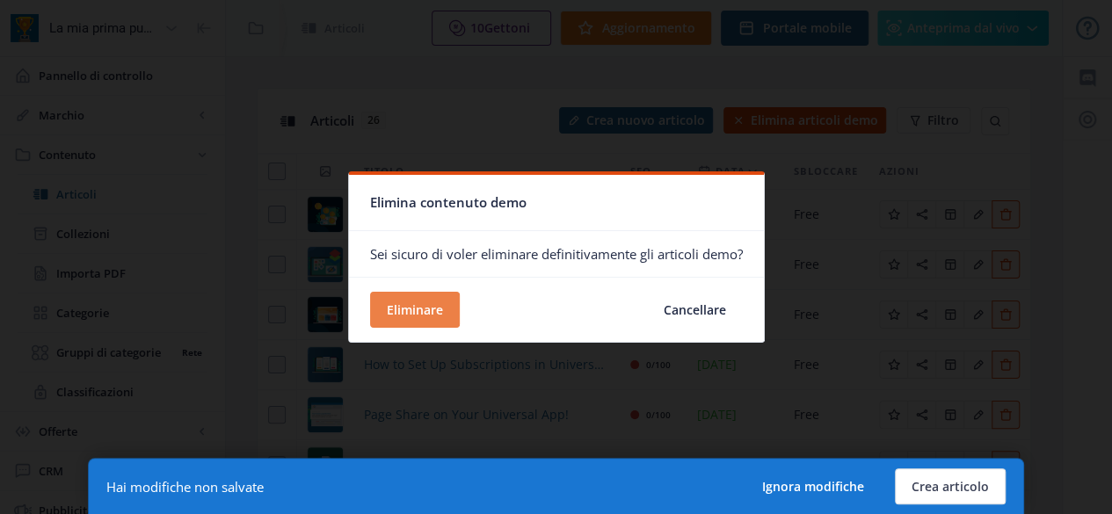
click at [403, 314] on font "Eliminare" at bounding box center [415, 309] width 56 height 17
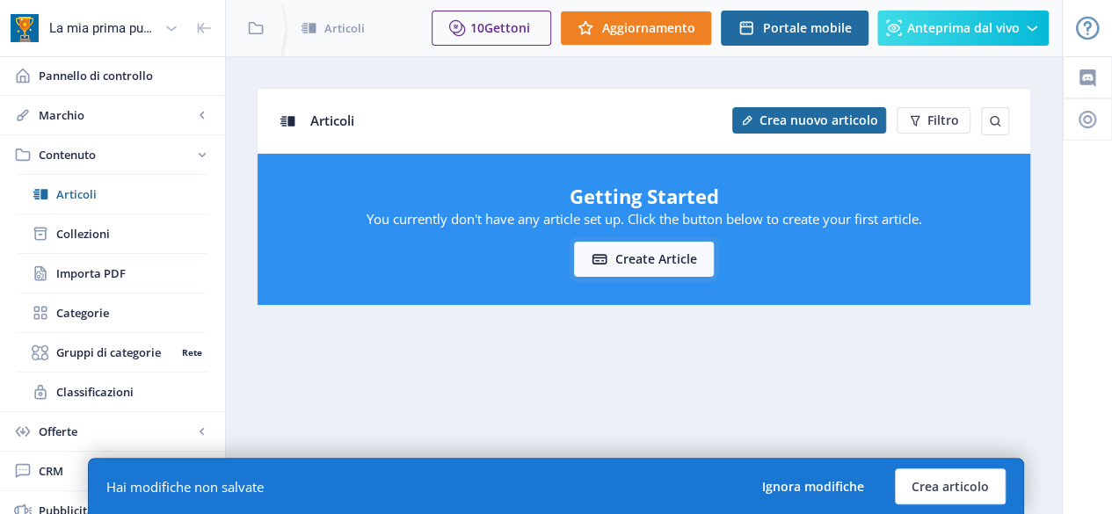
click at [673, 265] on button "Create article" at bounding box center [644, 259] width 140 height 35
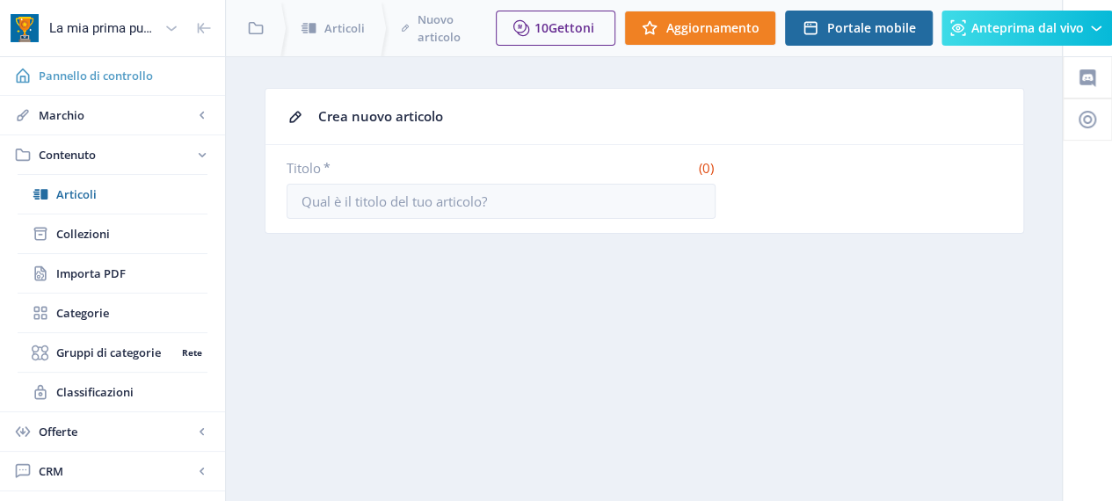
click at [154, 78] on span "Pannello di controllo" at bounding box center [125, 76] width 172 height 18
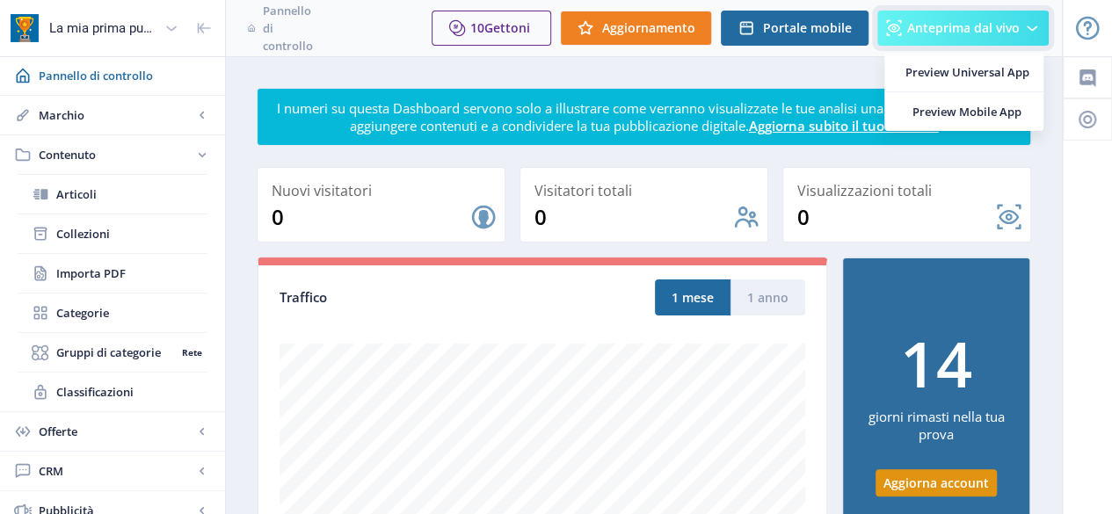
click at [961, 24] on font "Anteprima dal vivo" at bounding box center [963, 27] width 112 height 17
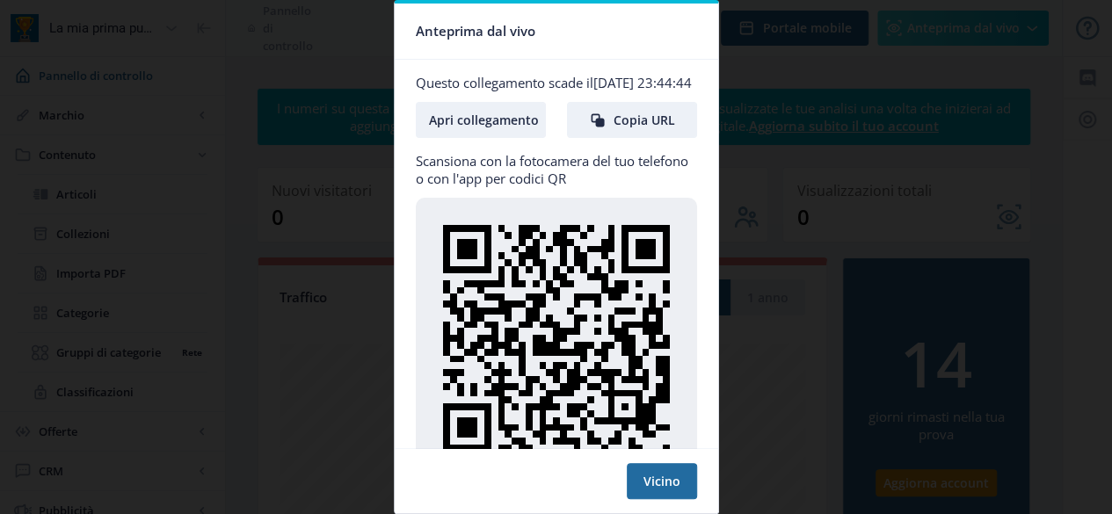
click at [816, 366] on div at bounding box center [556, 257] width 1112 height 514
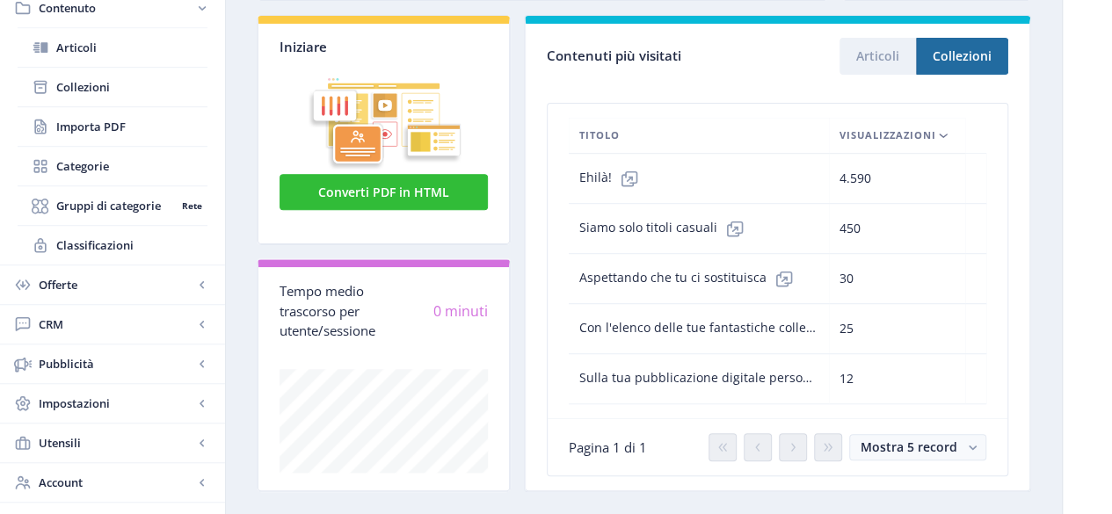
scroll to position [585, 0]
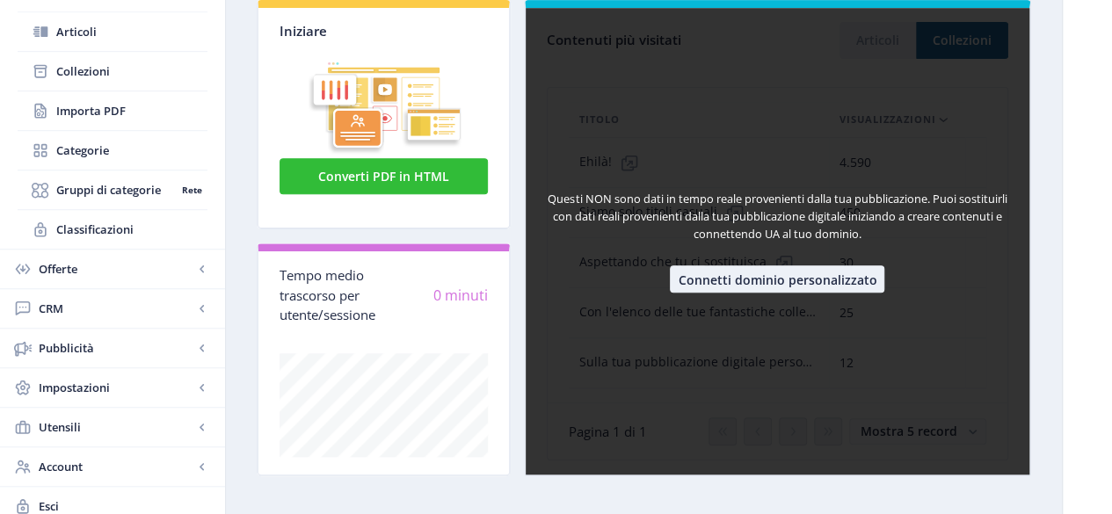
click at [879, 35] on nb-card-body "Questi NON sono dati in tempo reale provenienti dalla tua pubblicazione. Puoi s…" at bounding box center [778, 241] width 504 height 466
click at [794, 273] on font "Connetti dominio personalizzato" at bounding box center [777, 279] width 199 height 17
